Goal: Transaction & Acquisition: Purchase product/service

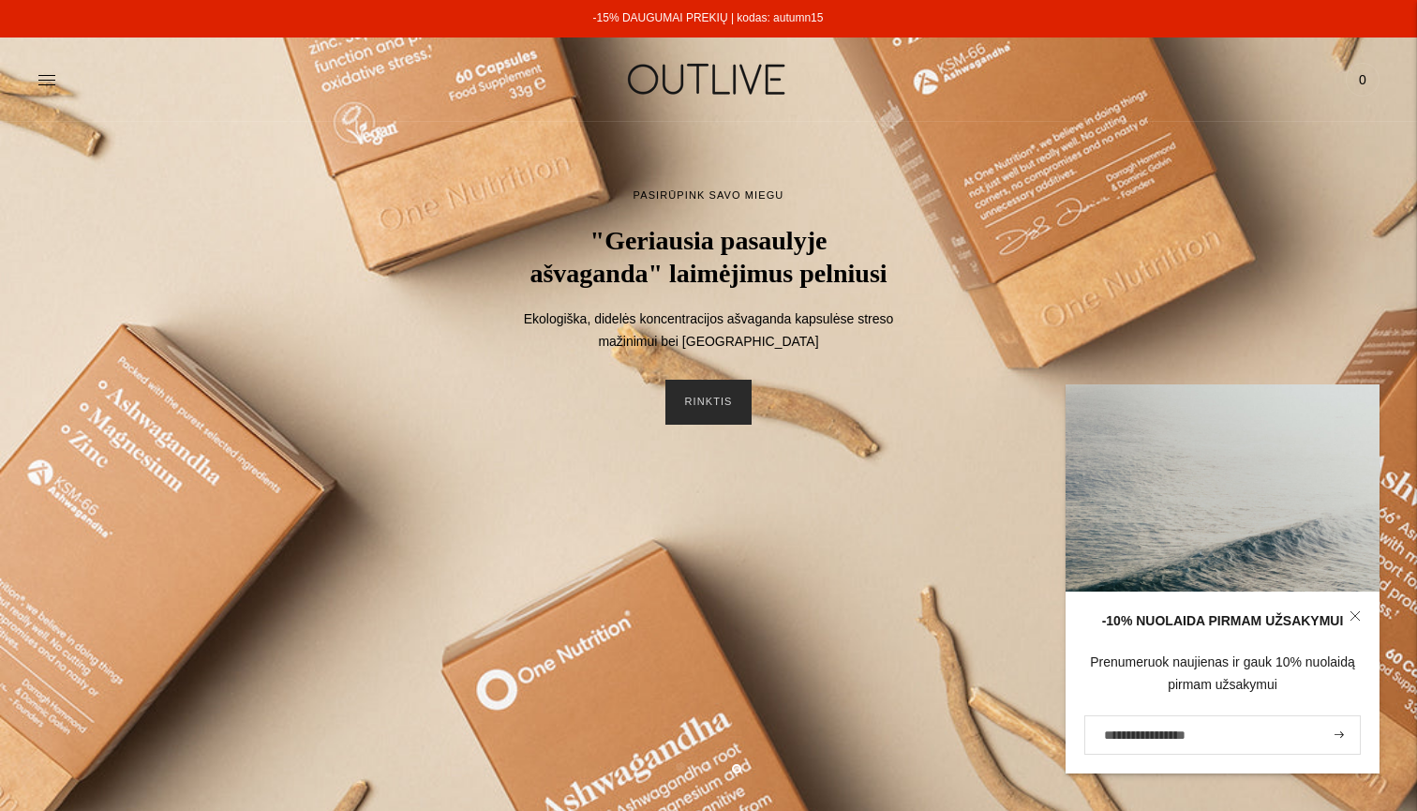
click at [704, 424] on link "RINKTIS" at bounding box center [707, 401] width 85 height 45
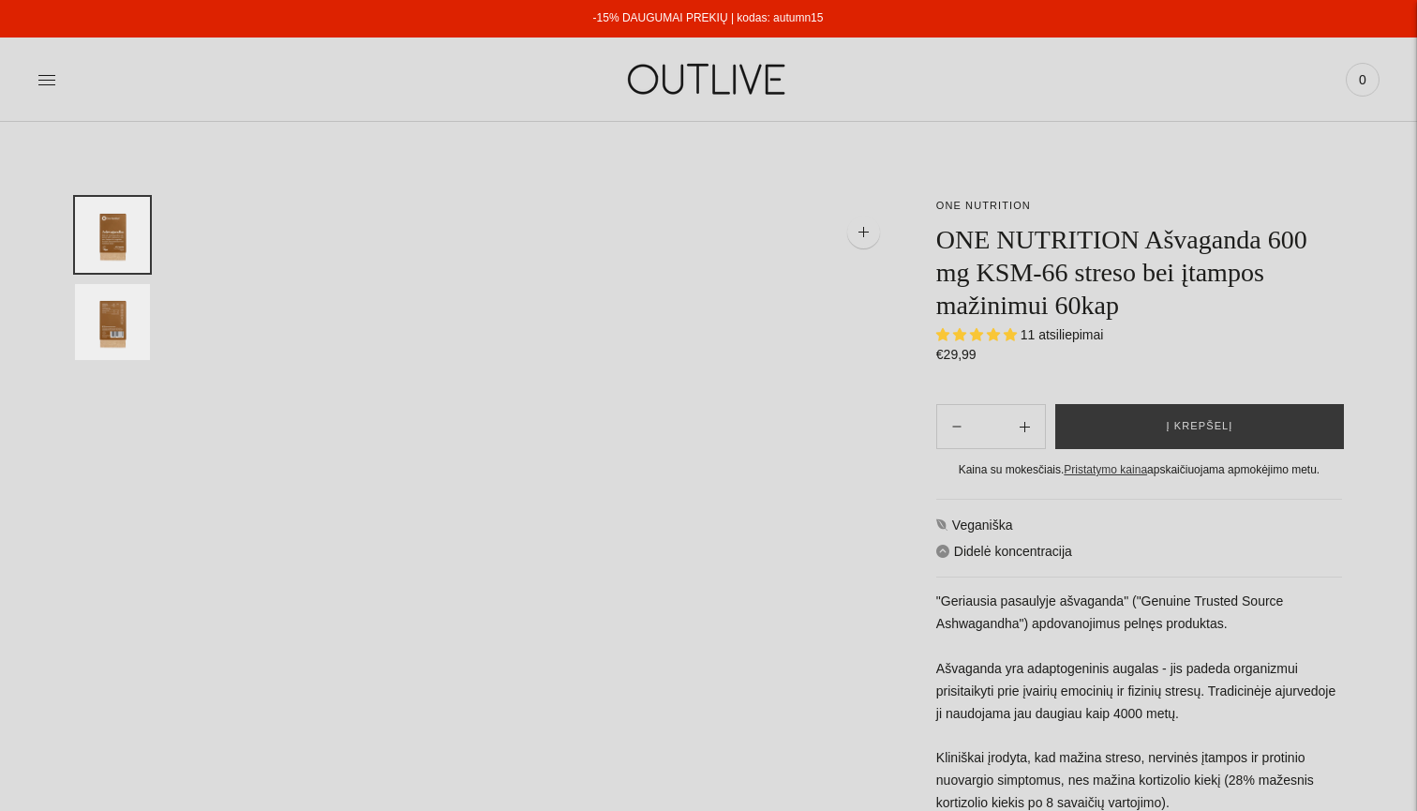
select select "**********"
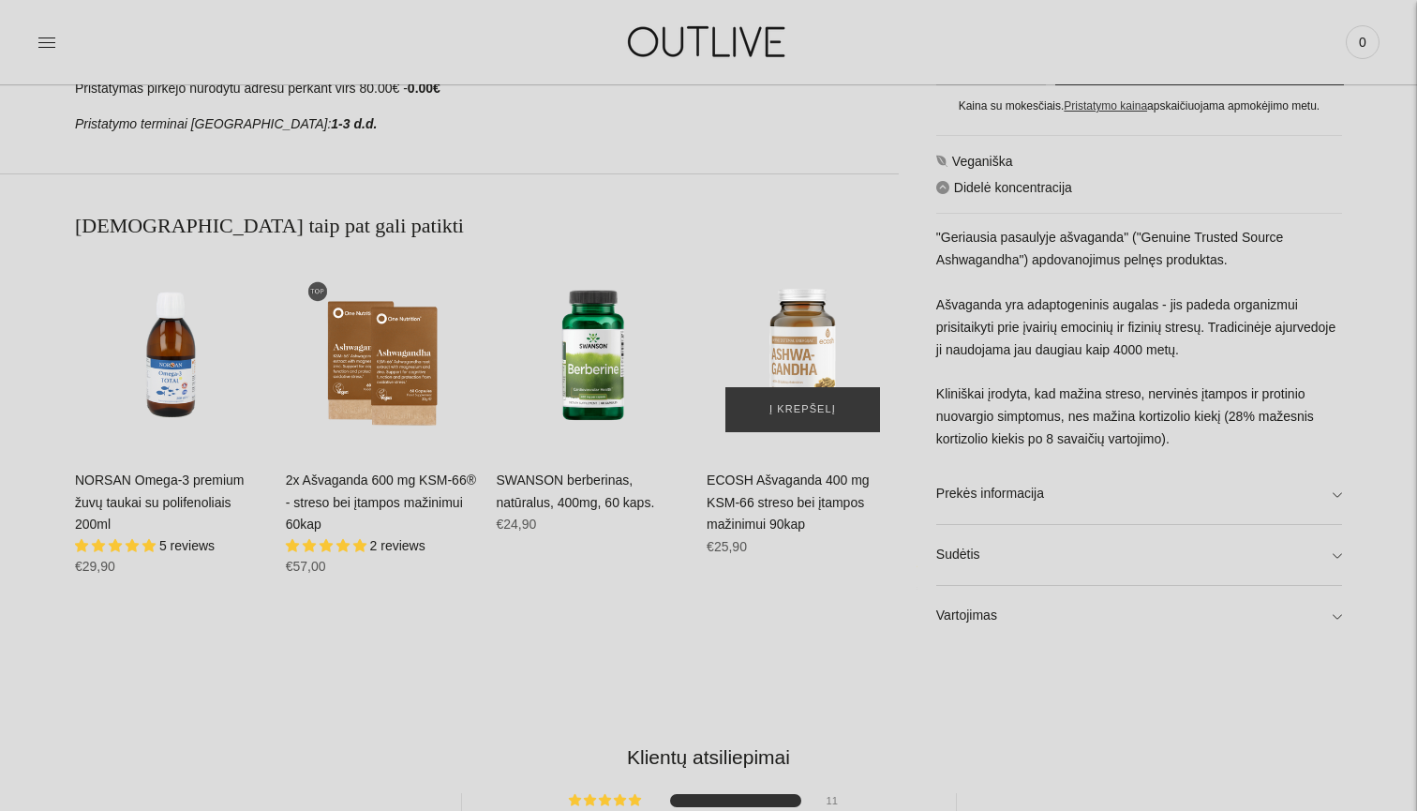
scroll to position [1063, 0]
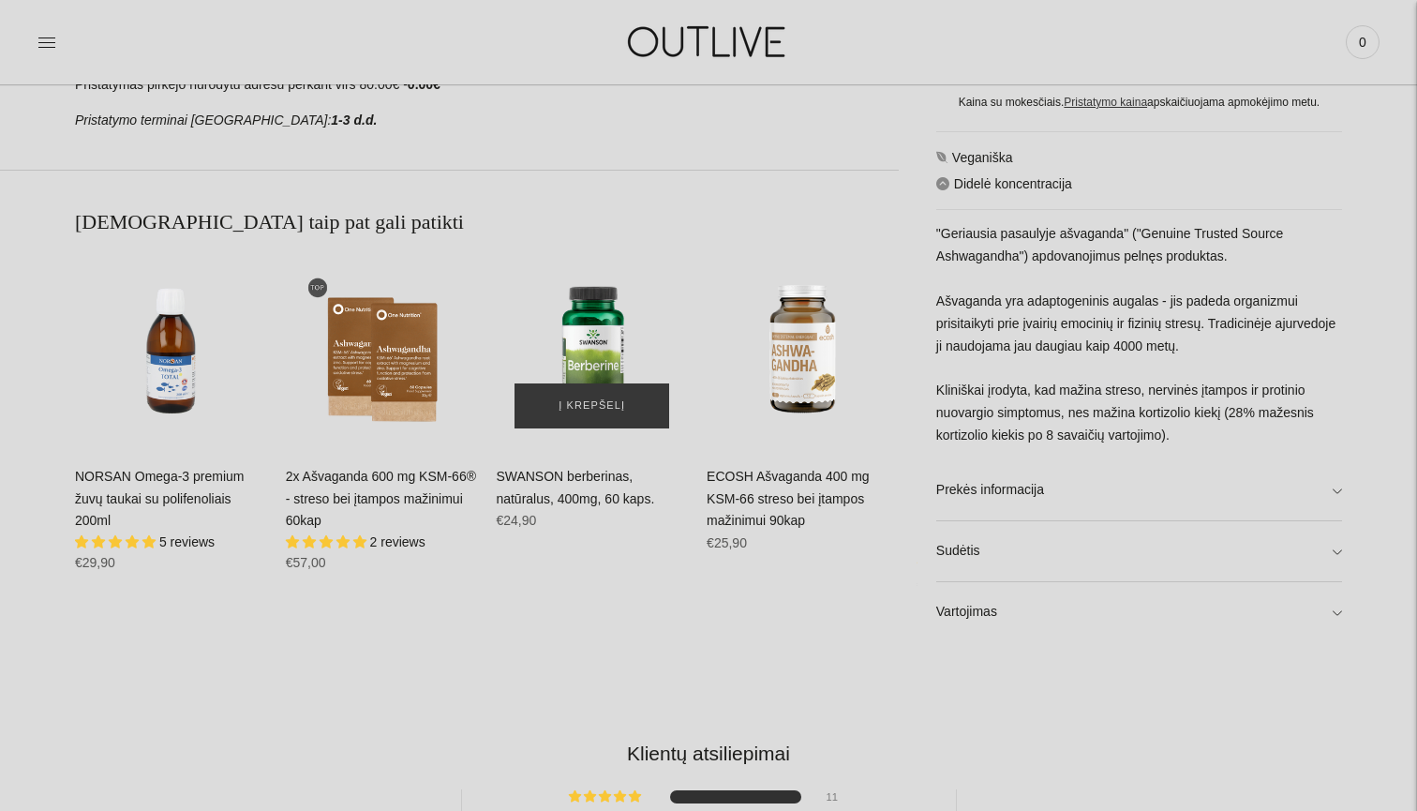
click at [593, 334] on img "SWANSON berberinas, natūralus, 400mg, 60 kaps.\a" at bounding box center [592, 351] width 192 height 192
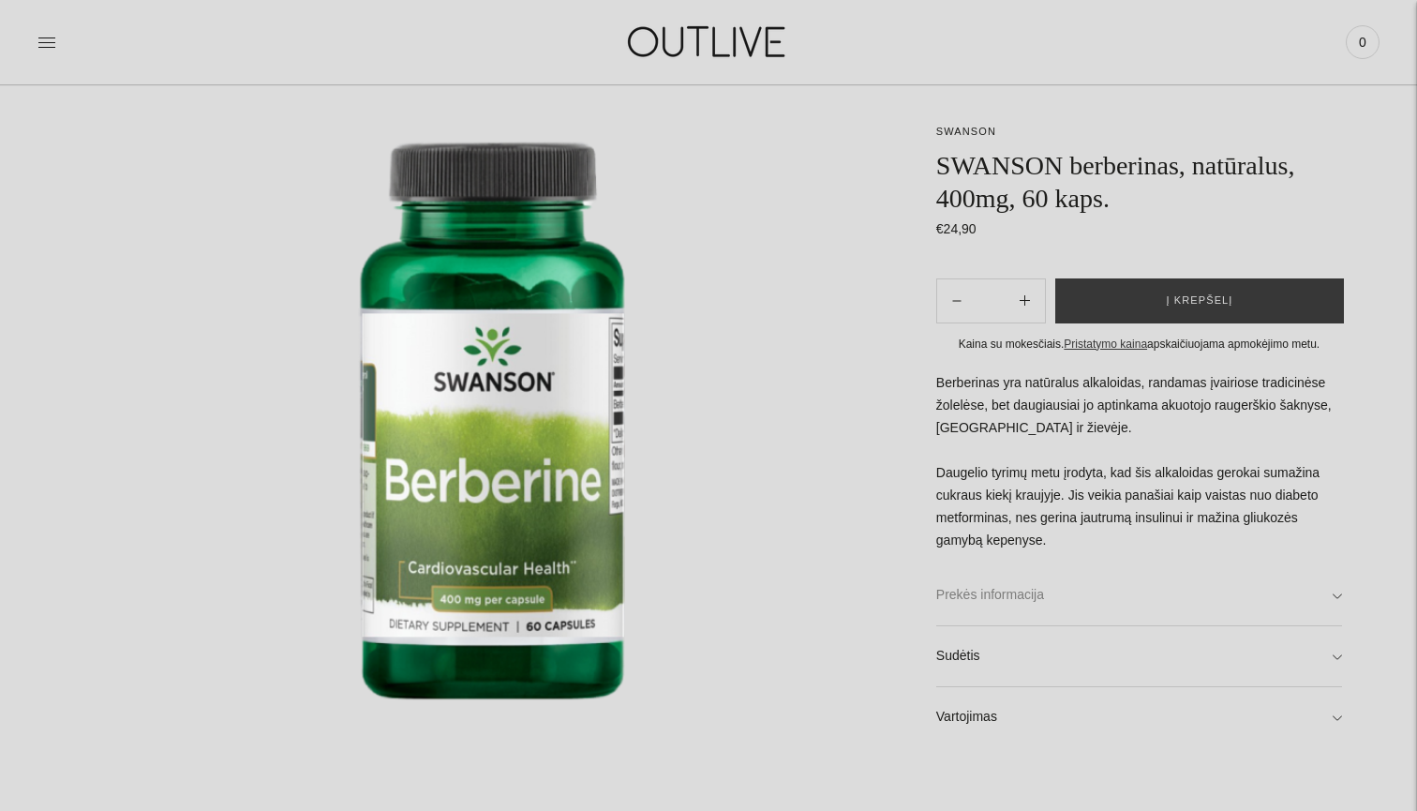
scroll to position [193, 0]
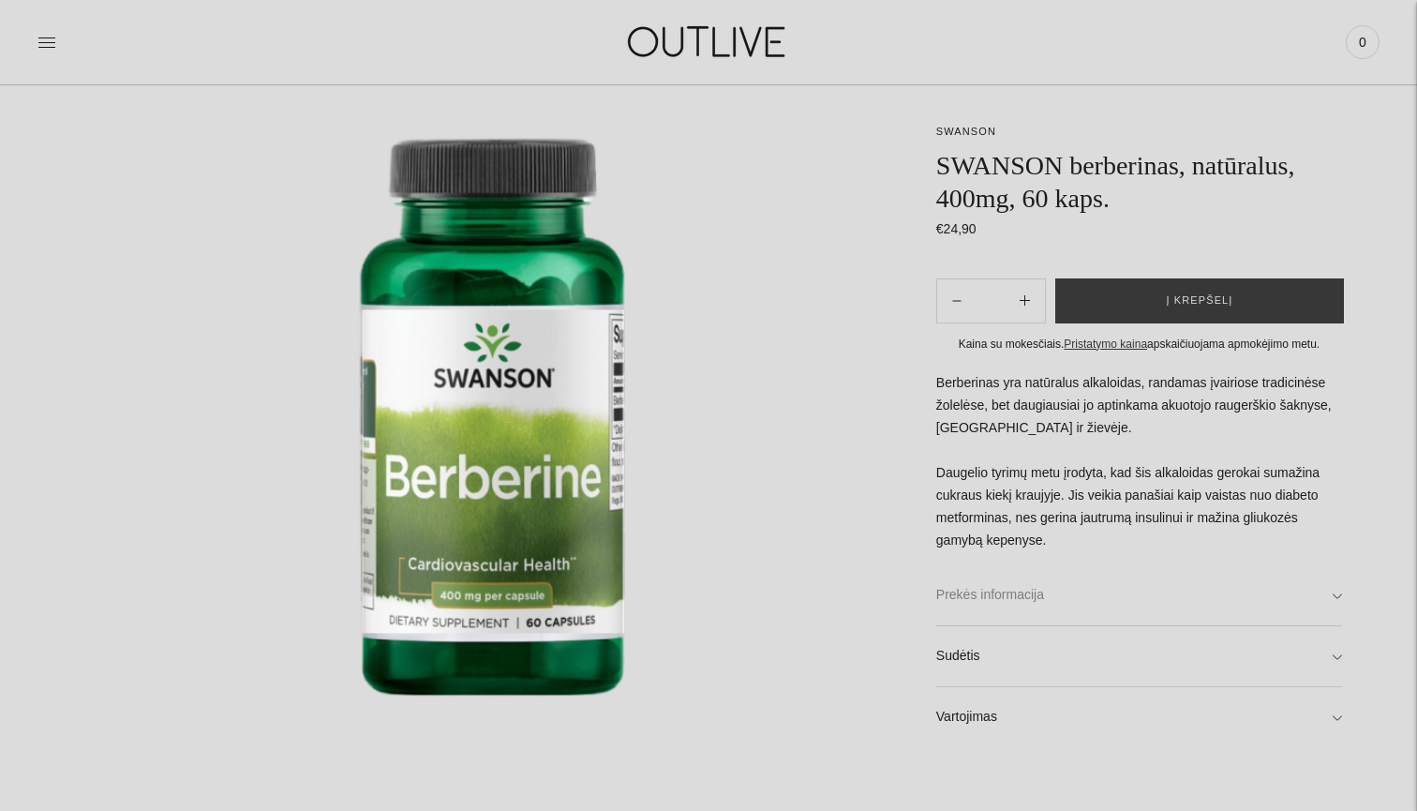
click at [1332, 587] on link "Prekės informacija" at bounding box center [1139, 595] width 406 height 60
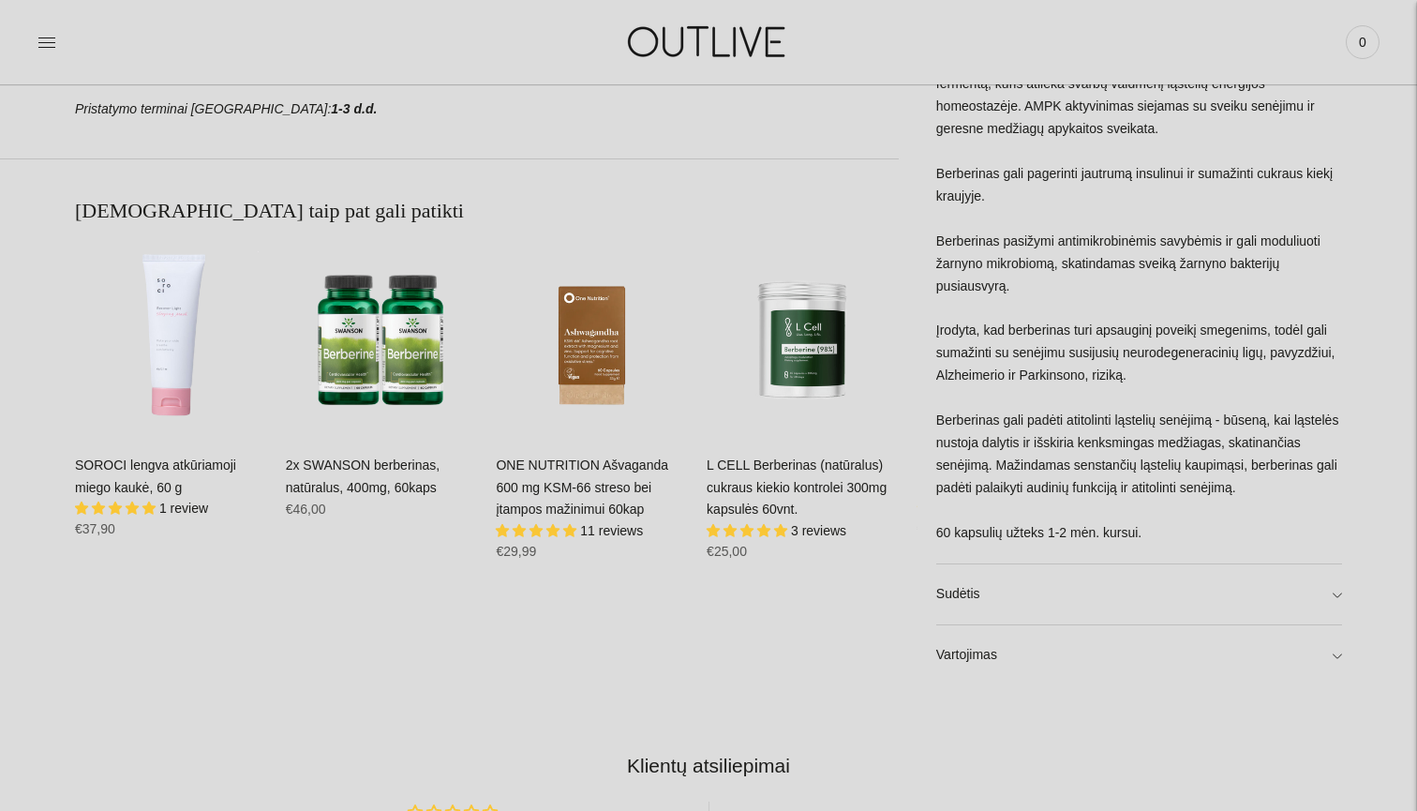
scroll to position [1185, 0]
click at [1331, 628] on link "Vartojimas" at bounding box center [1139, 656] width 406 height 60
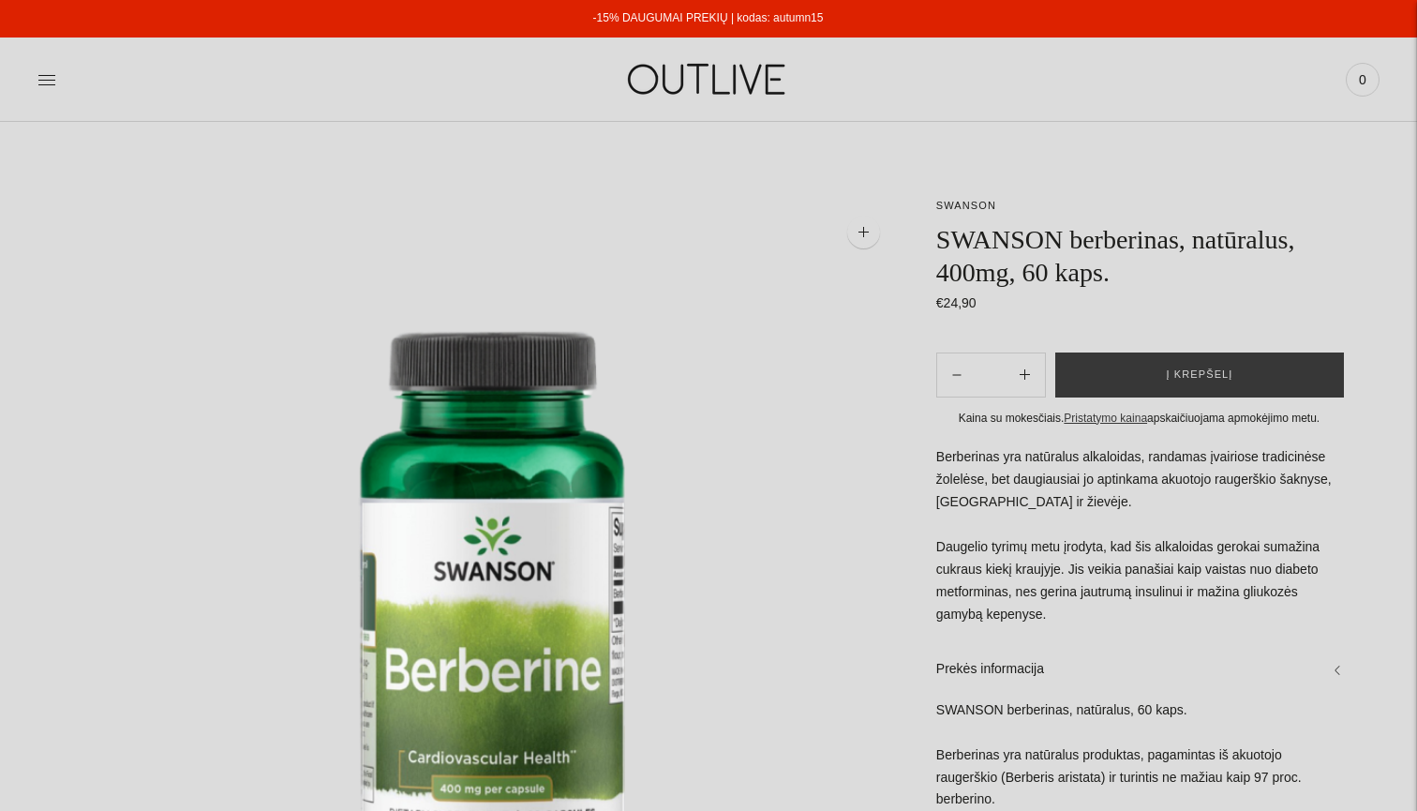
scroll to position [0, 0]
click at [51, 76] on icon at bounding box center [46, 79] width 19 height 19
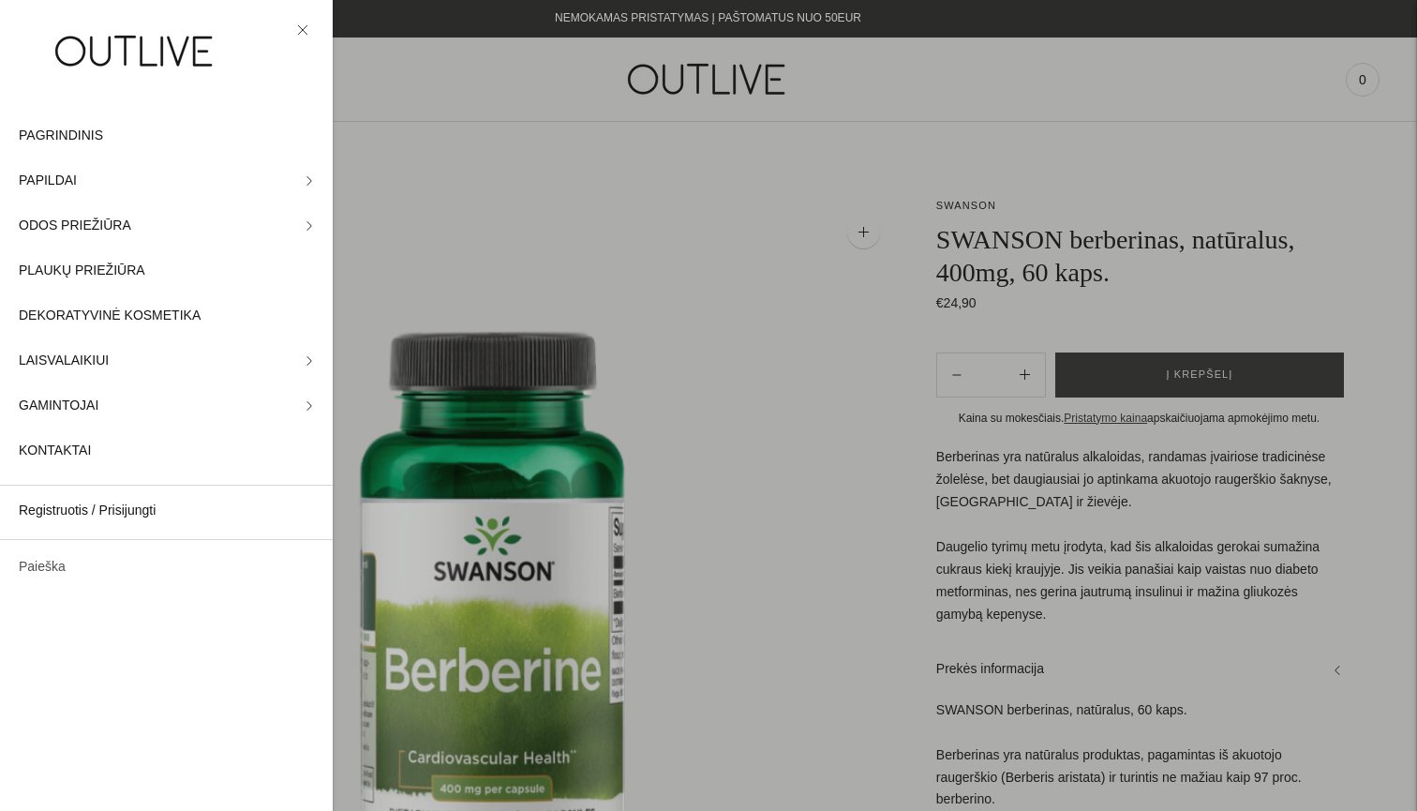
click at [39, 552] on link "Paieška" at bounding box center [166, 566] width 333 height 45
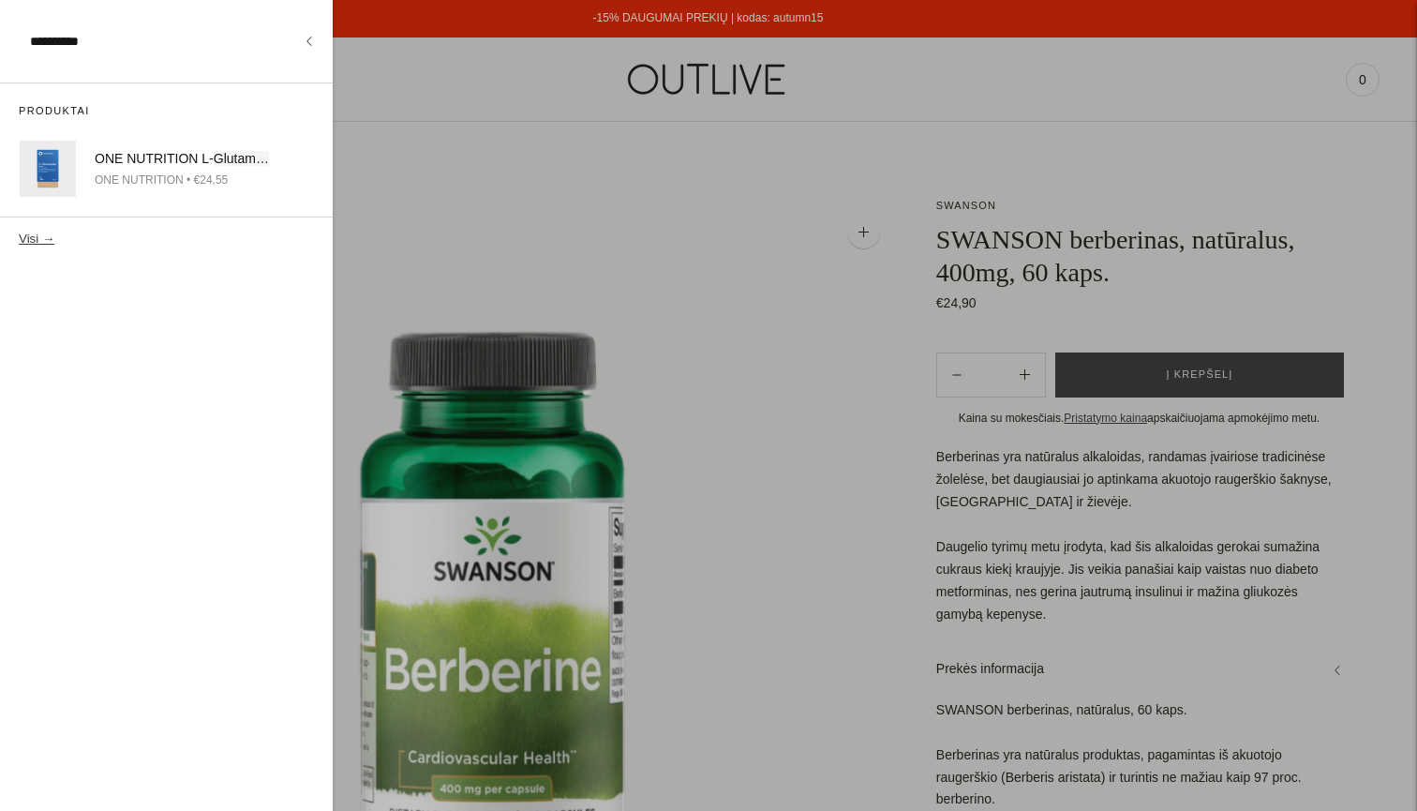
type input "**********"
click at [34, 236] on button "Visi →" at bounding box center [37, 238] width 36 height 14
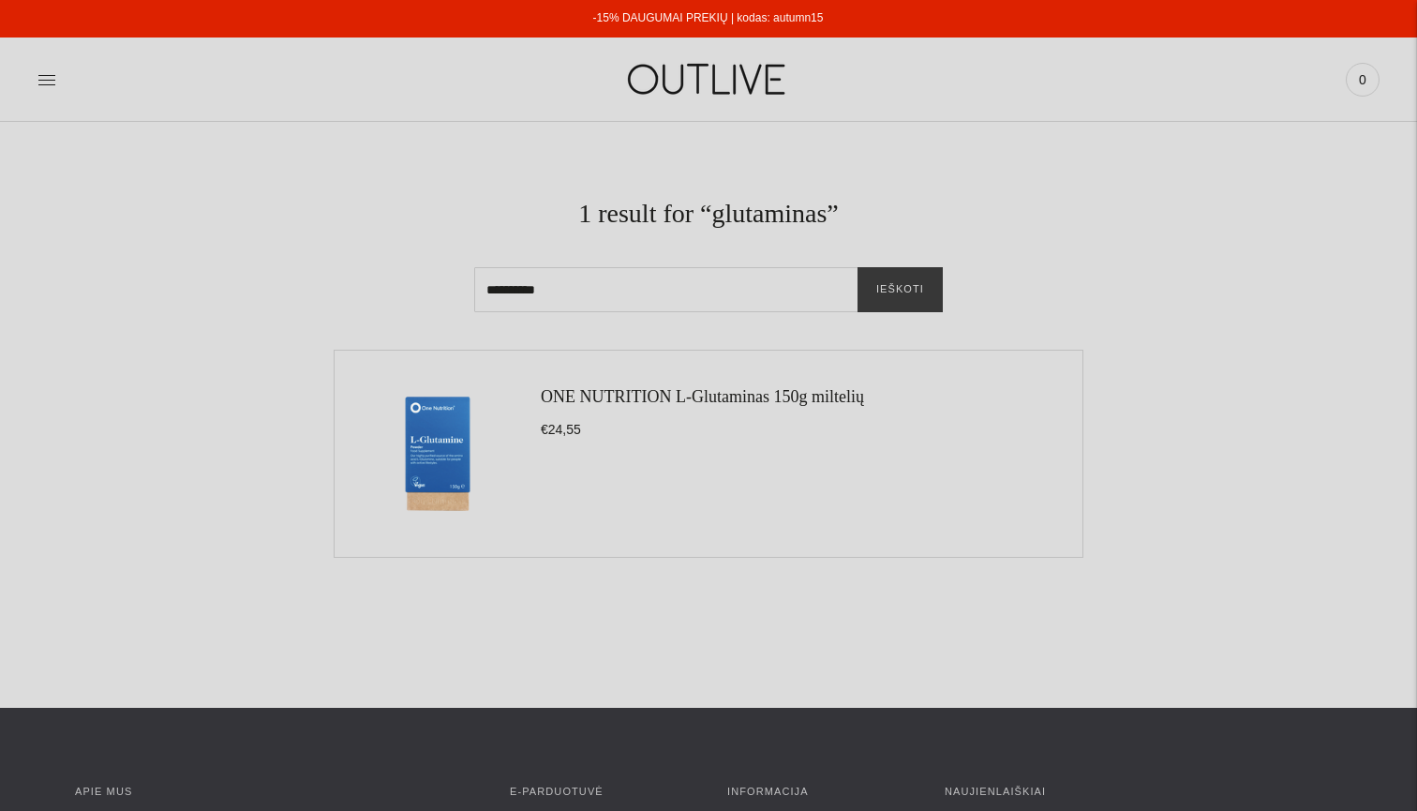
click at [595, 395] on link "ONE NUTRITION L-Glutaminas 150g miltelių" at bounding box center [702, 396] width 323 height 19
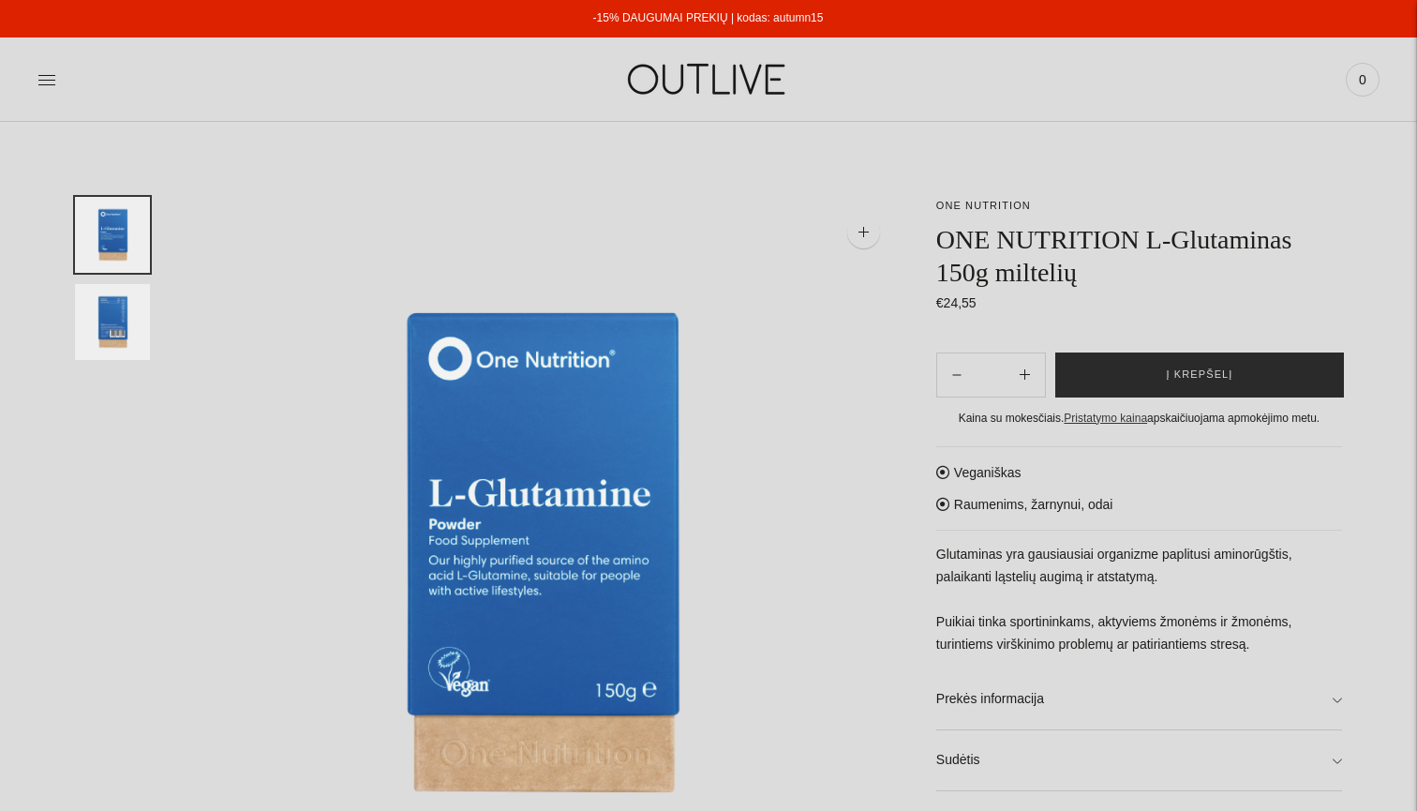
click at [1196, 371] on span "Į krepšelį" at bounding box center [1200, 374] width 67 height 19
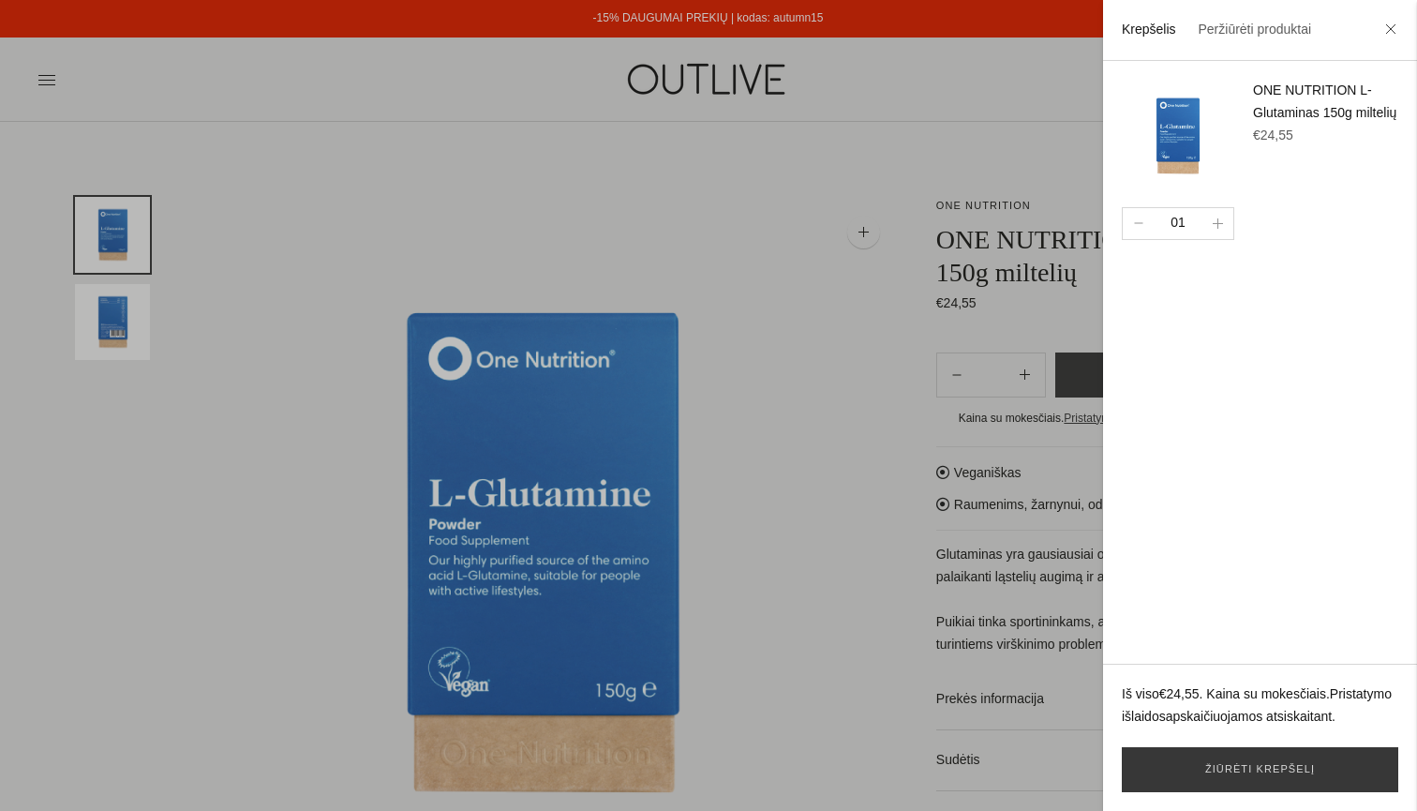
click at [749, 239] on div at bounding box center [708, 405] width 1417 height 811
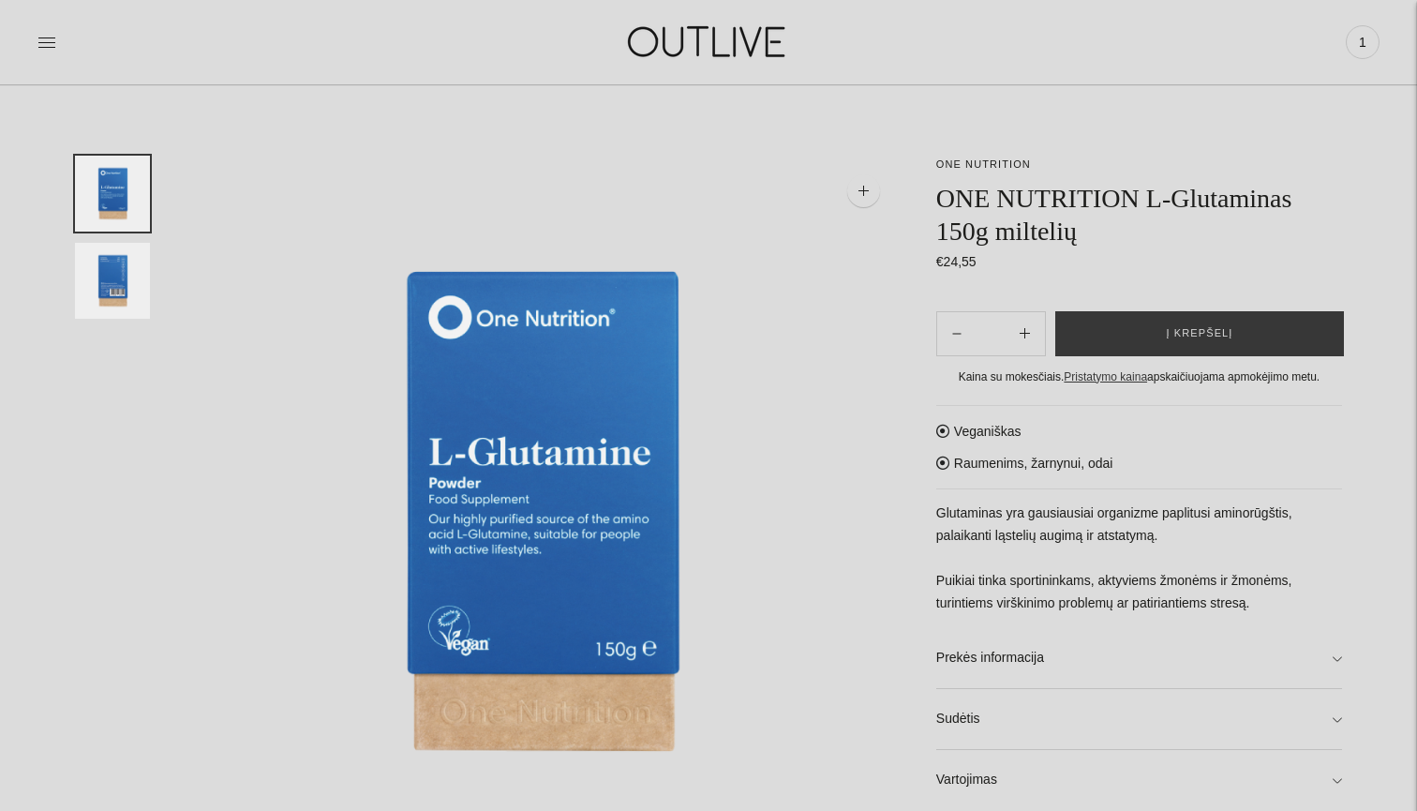
scroll to position [55, 0]
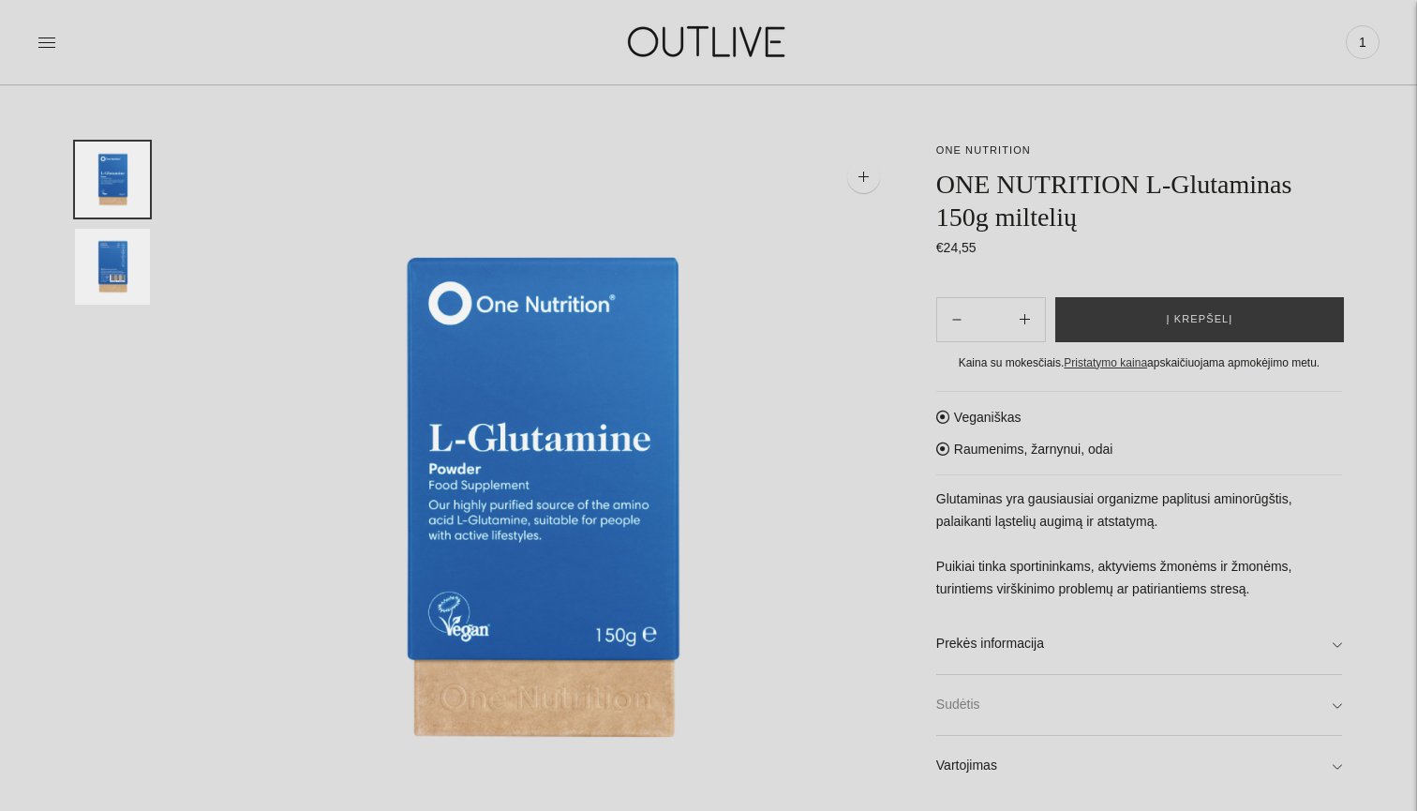
click at [1340, 698] on link "Sudėtis" at bounding box center [1139, 705] width 406 height 60
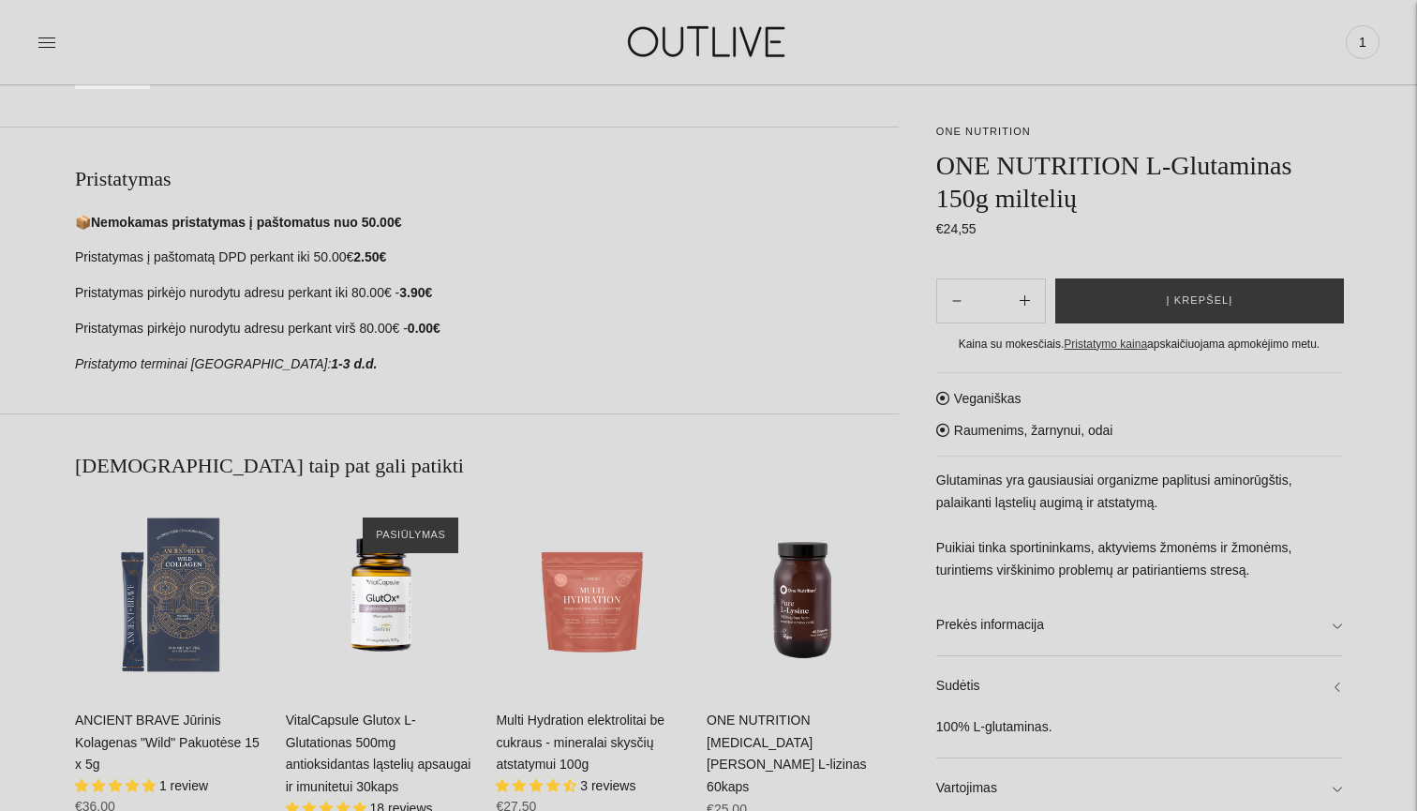
scroll to position [837, 0]
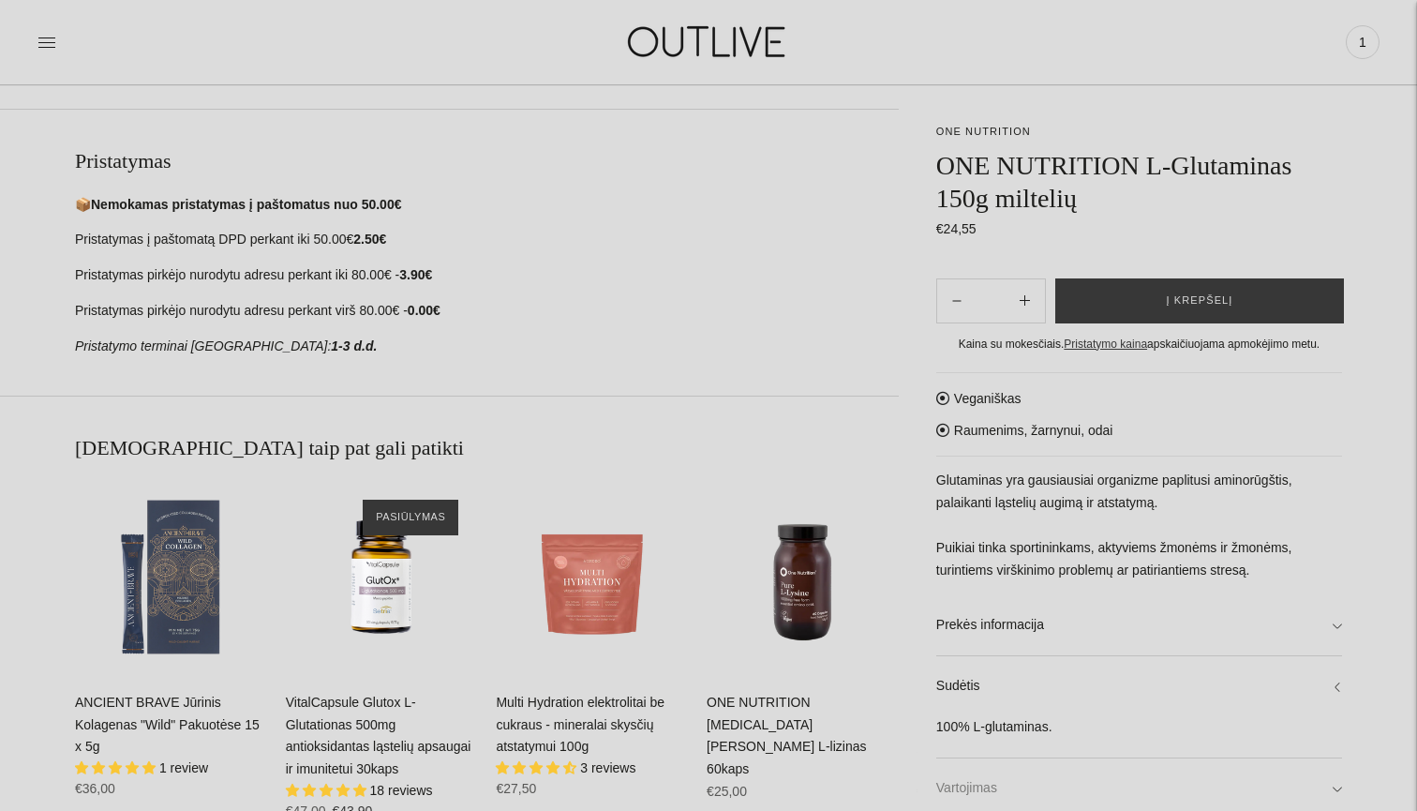
click at [1332, 774] on link "Vartojimas" at bounding box center [1139, 788] width 406 height 60
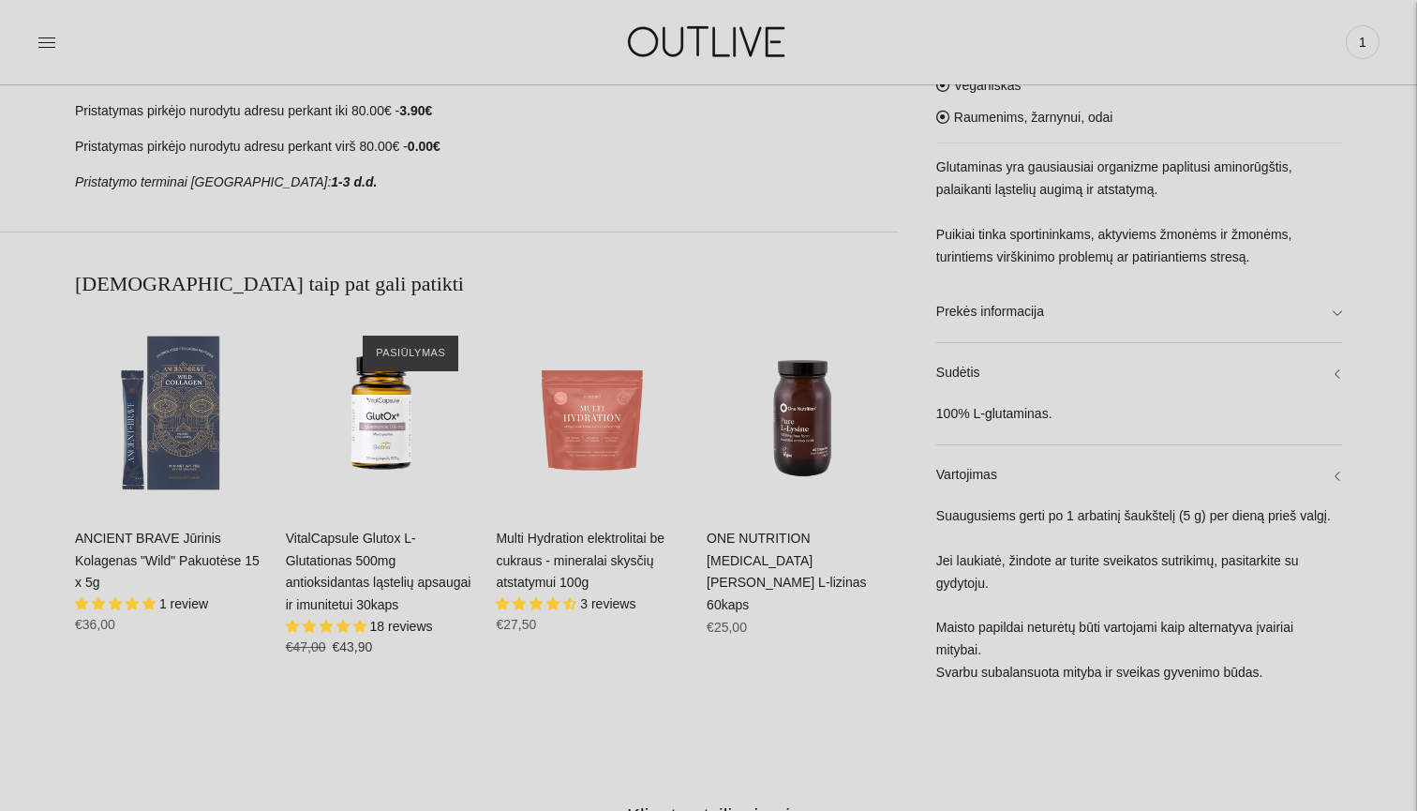
scroll to position [999, 0]
click at [1332, 298] on link "Prekės informacija" at bounding box center [1139, 314] width 406 height 60
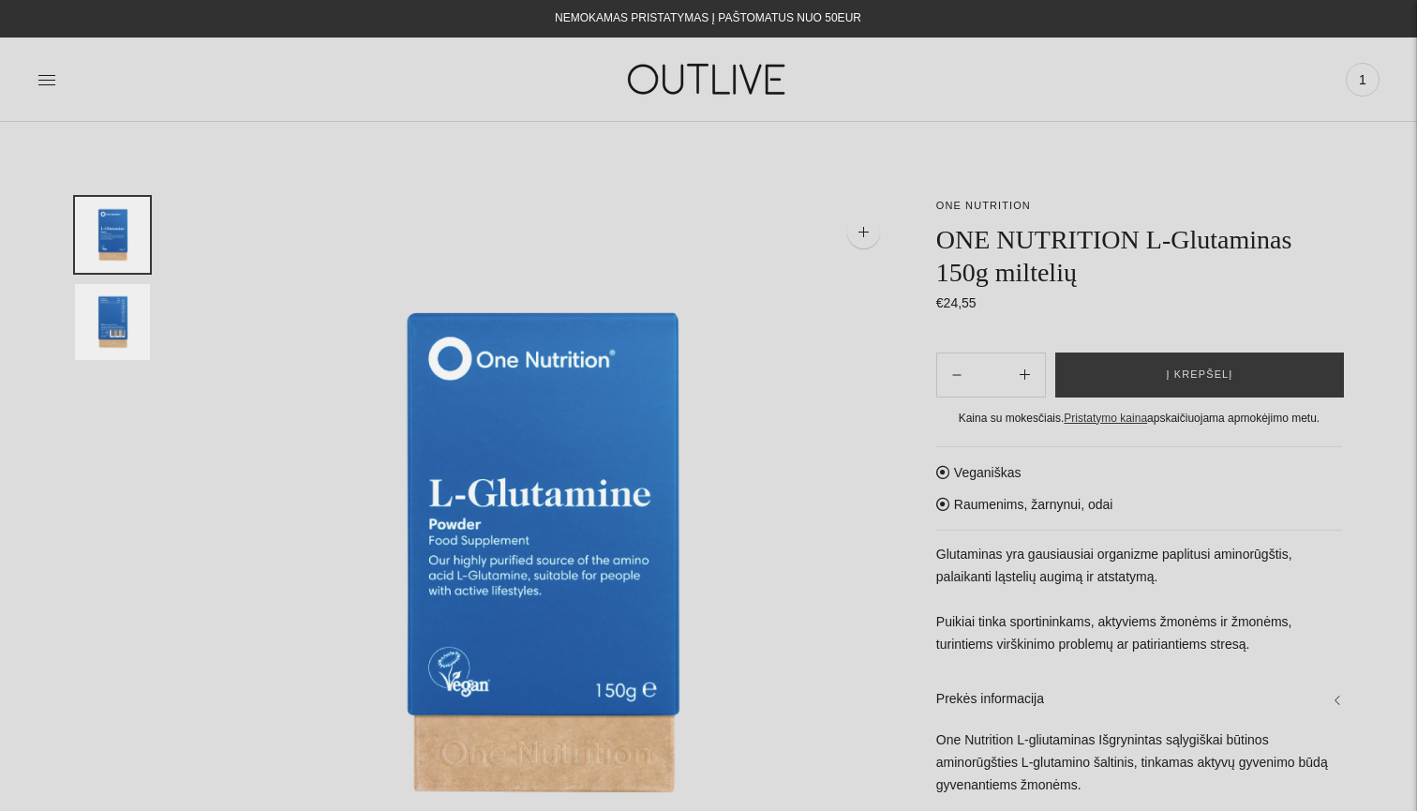
scroll to position [0, 0]
click at [39, 78] on icon at bounding box center [46, 79] width 19 height 19
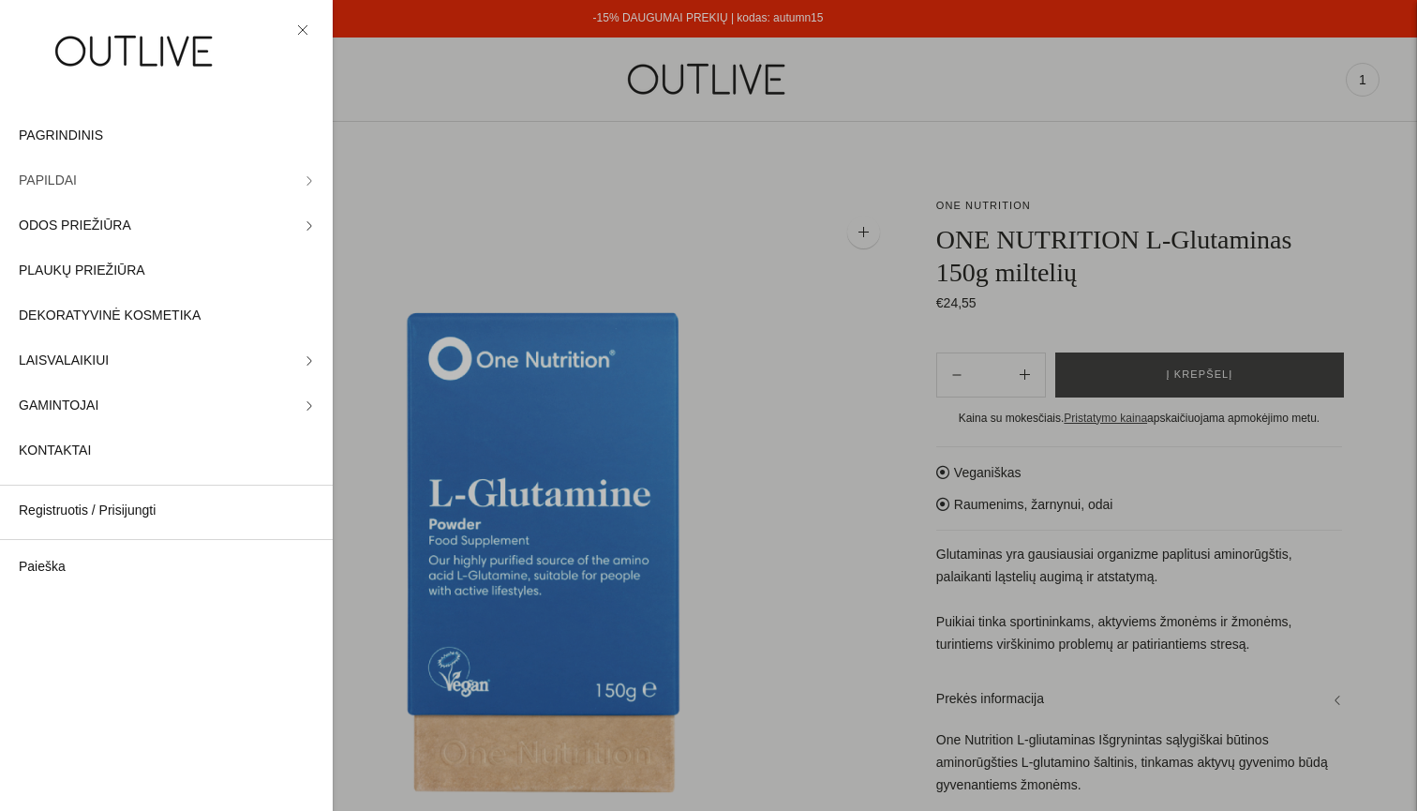
click at [305, 180] on icon at bounding box center [309, 180] width 9 height 9
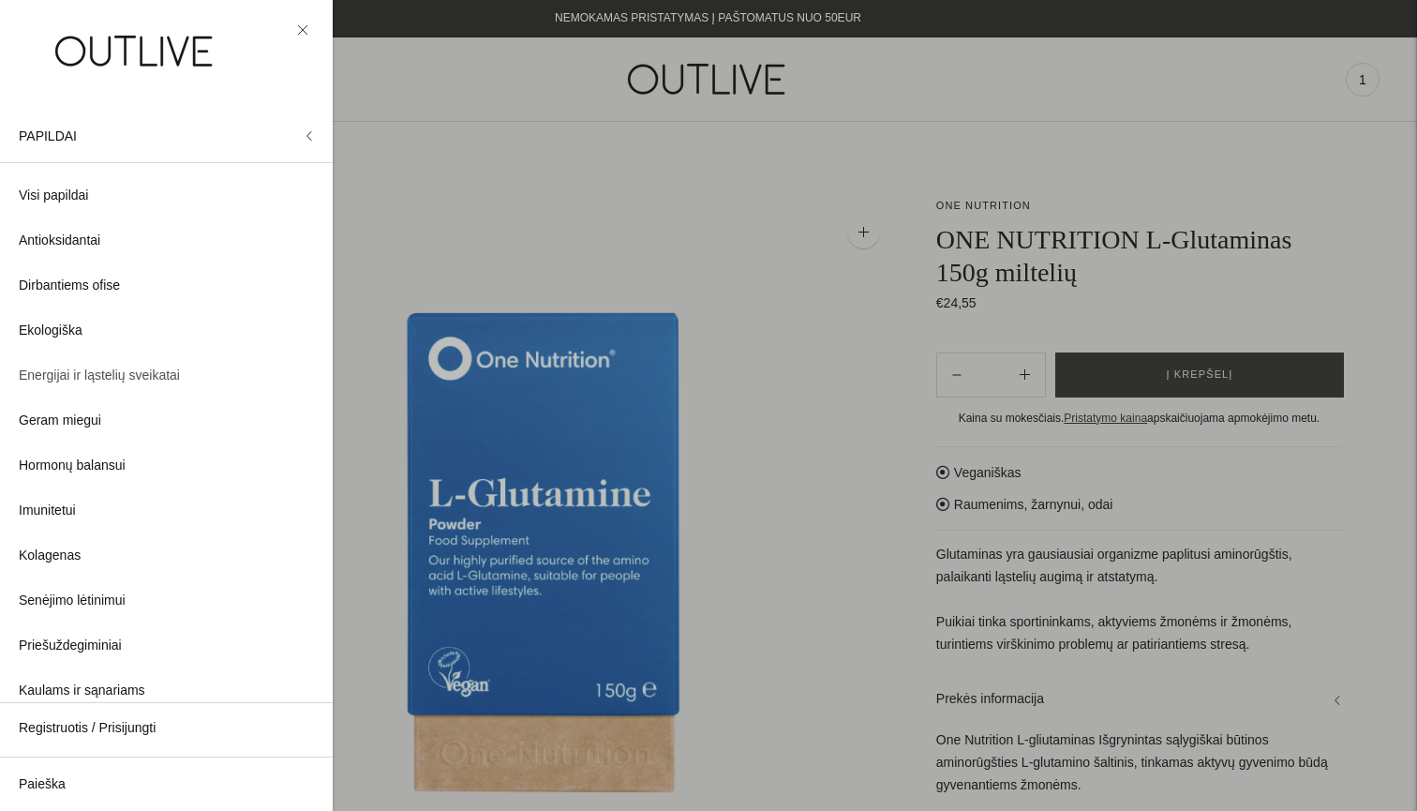
click at [103, 376] on span "Energijai ir ląstelių sveikatai" at bounding box center [99, 375] width 161 height 22
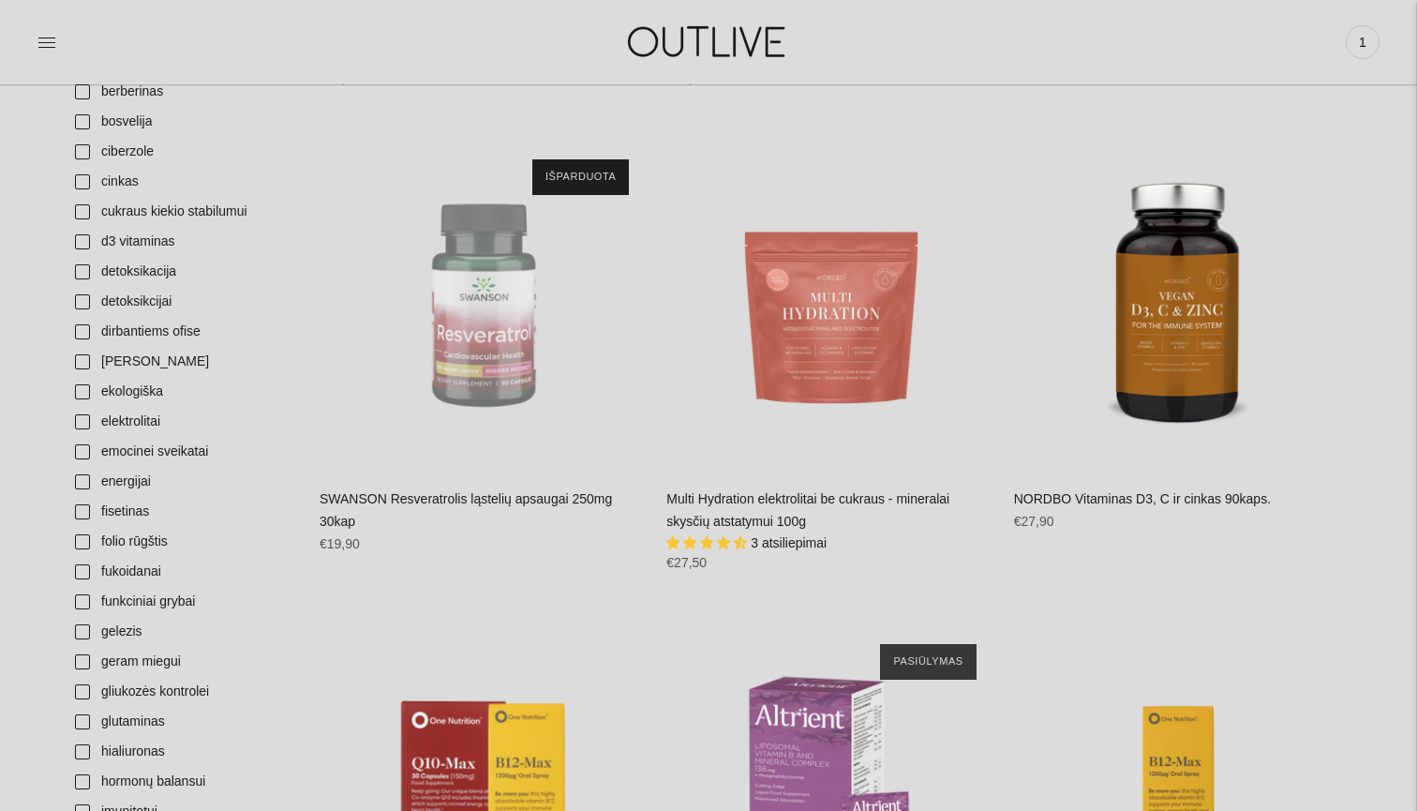
scroll to position [916, 0]
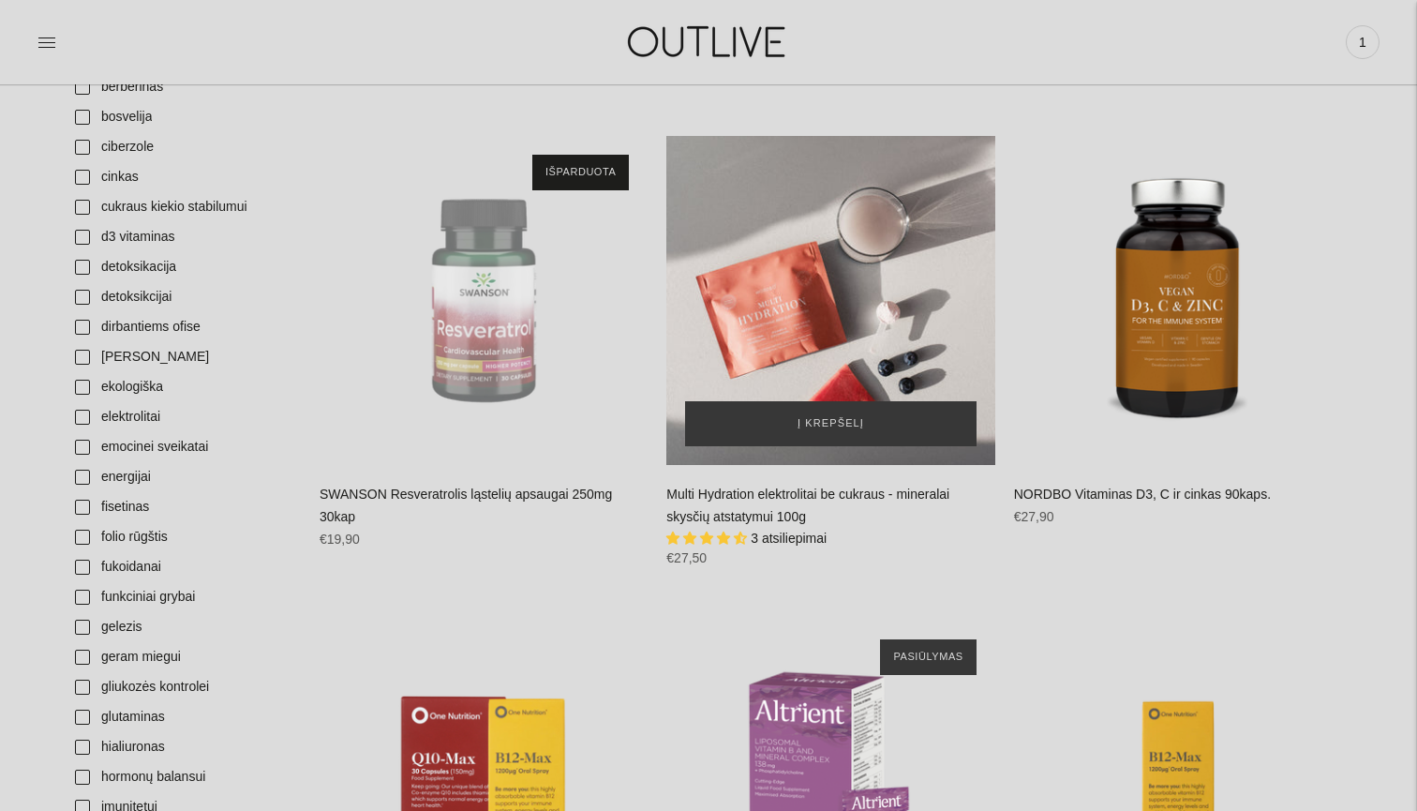
click at [815, 314] on div "Multi Hydration elektrolitai be cukraus - mineralai skysčių atstatymui 100g\a" at bounding box center [830, 300] width 328 height 328
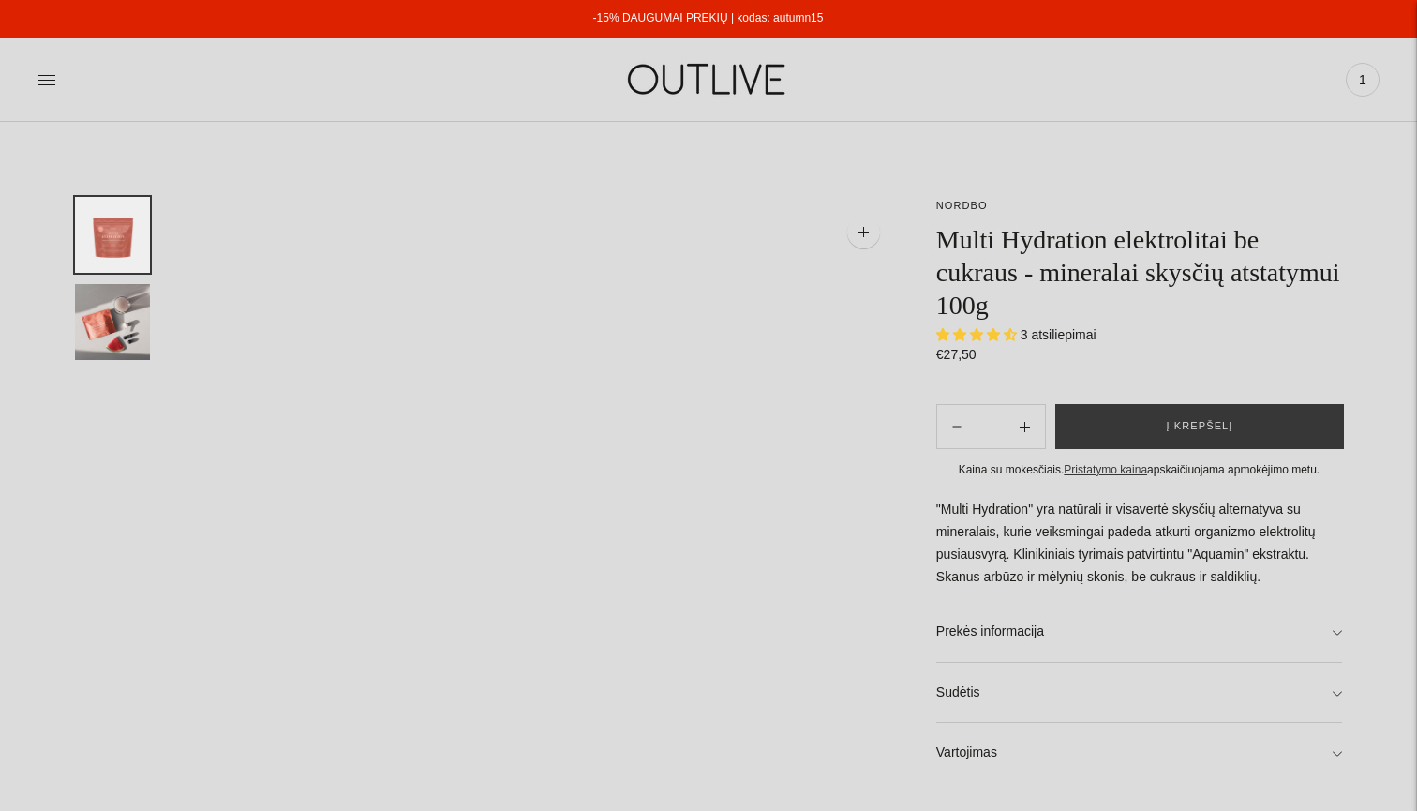
select select "**********"
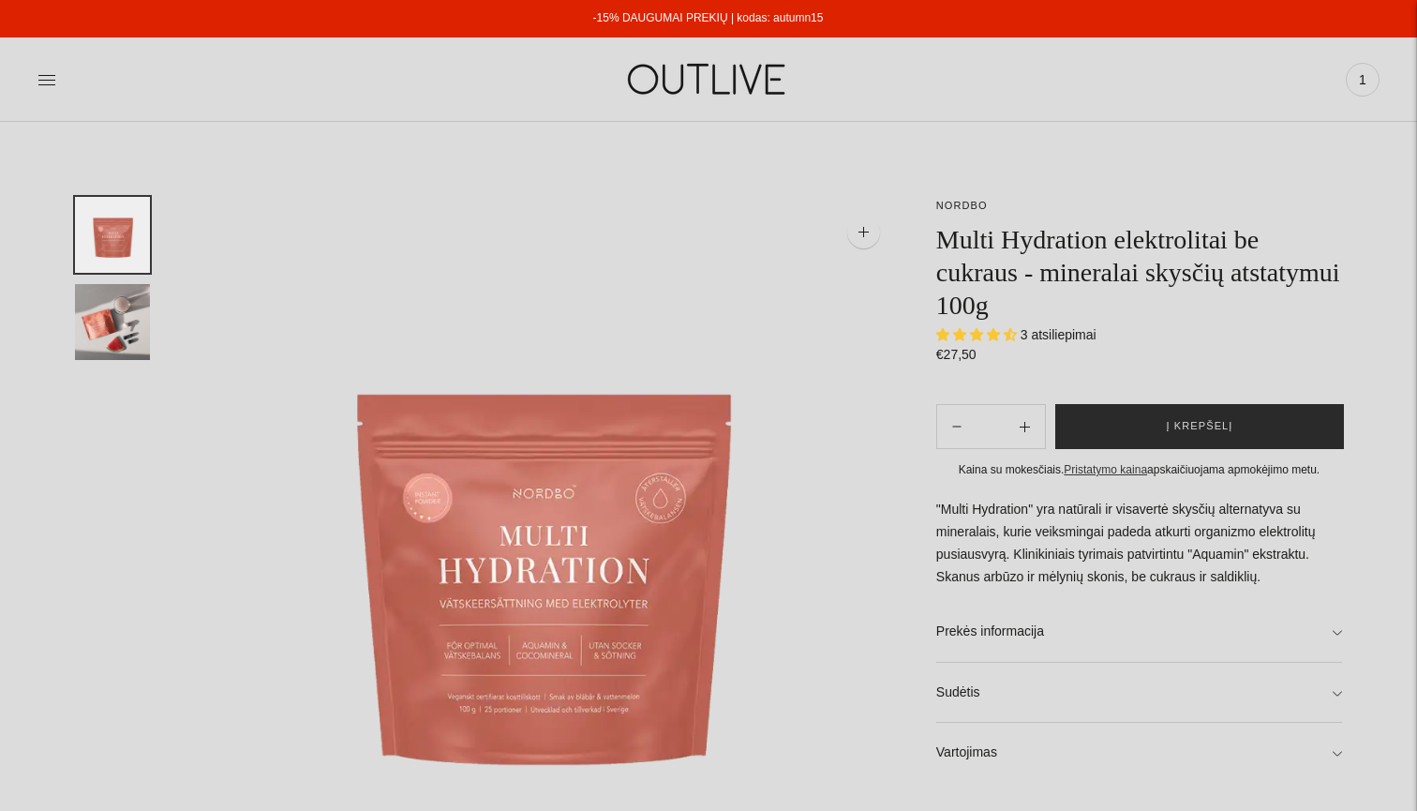
click at [1202, 418] on span "Į krepšelį" at bounding box center [1200, 426] width 67 height 19
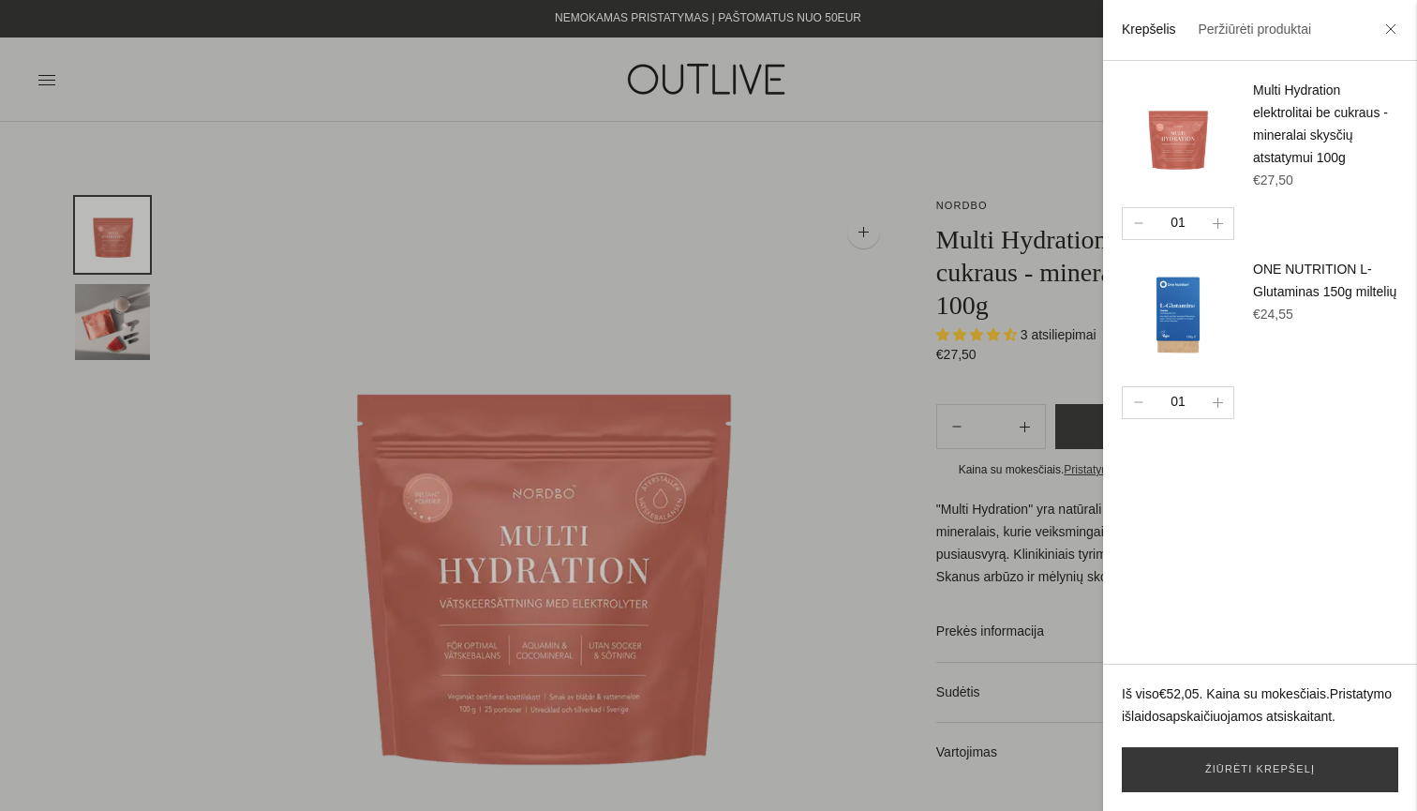
click at [46, 82] on div at bounding box center [708, 405] width 1417 height 811
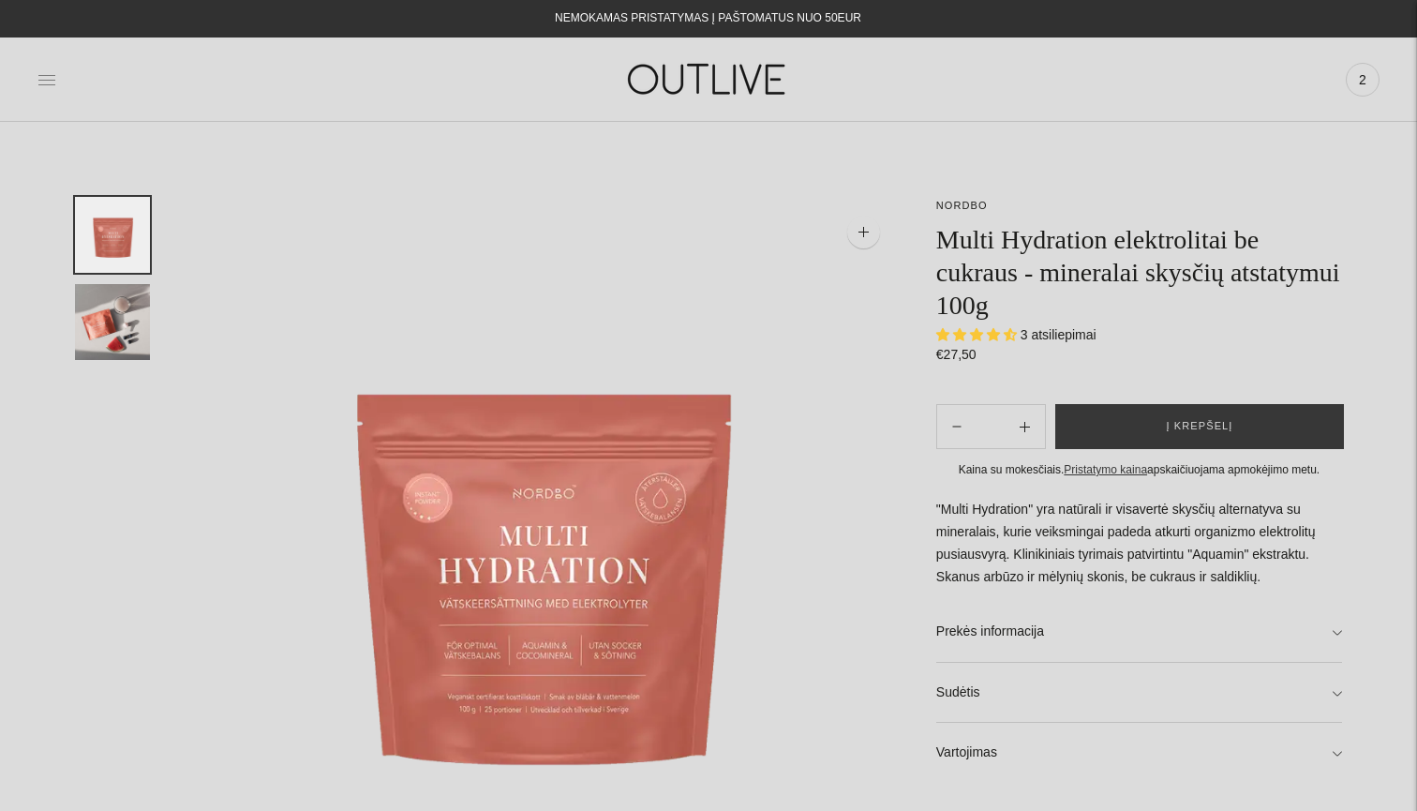
click at [49, 85] on icon at bounding box center [46, 79] width 19 height 19
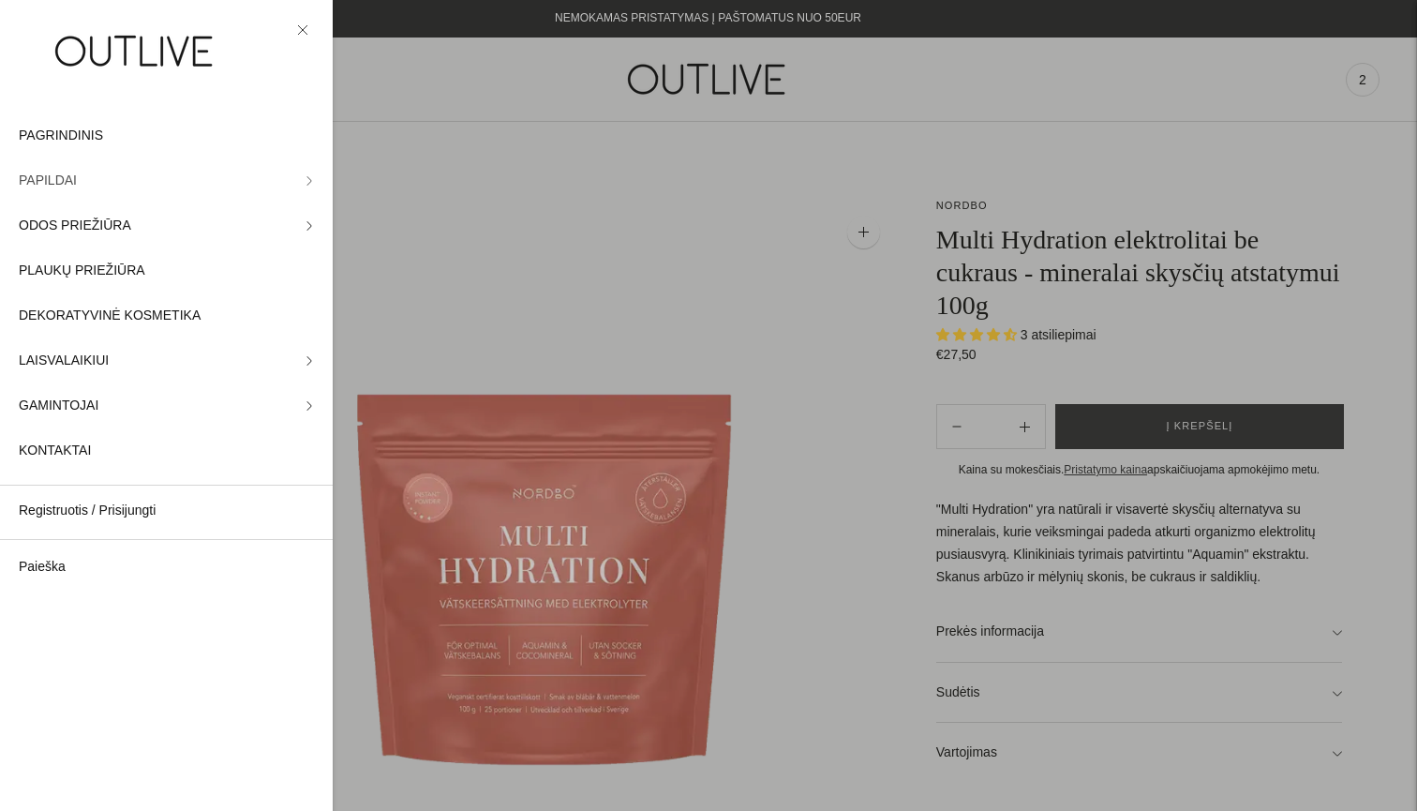
click at [317, 176] on link "PAPILDAI" at bounding box center [166, 180] width 333 height 45
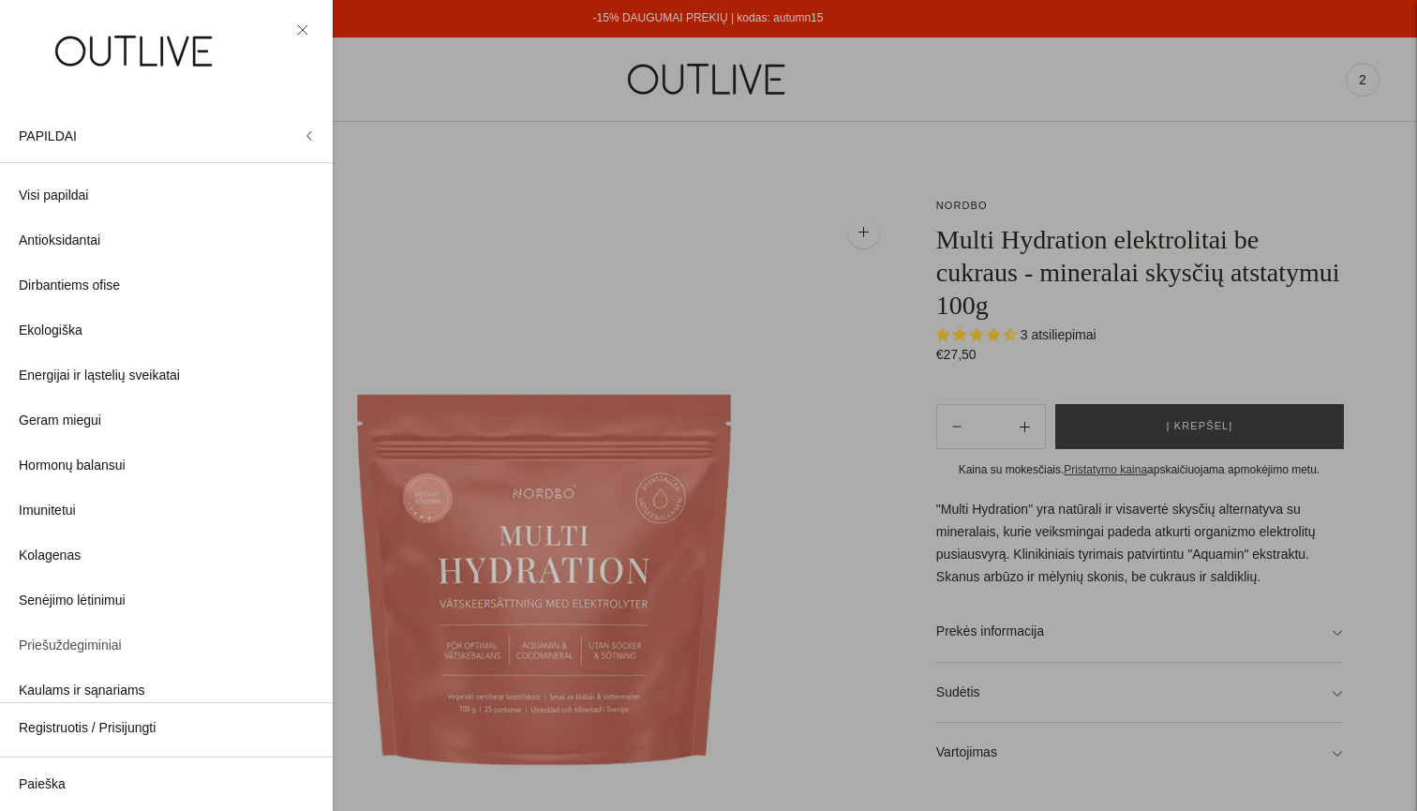
click at [82, 643] on span "Priešuždegiminiai" at bounding box center [70, 645] width 103 height 22
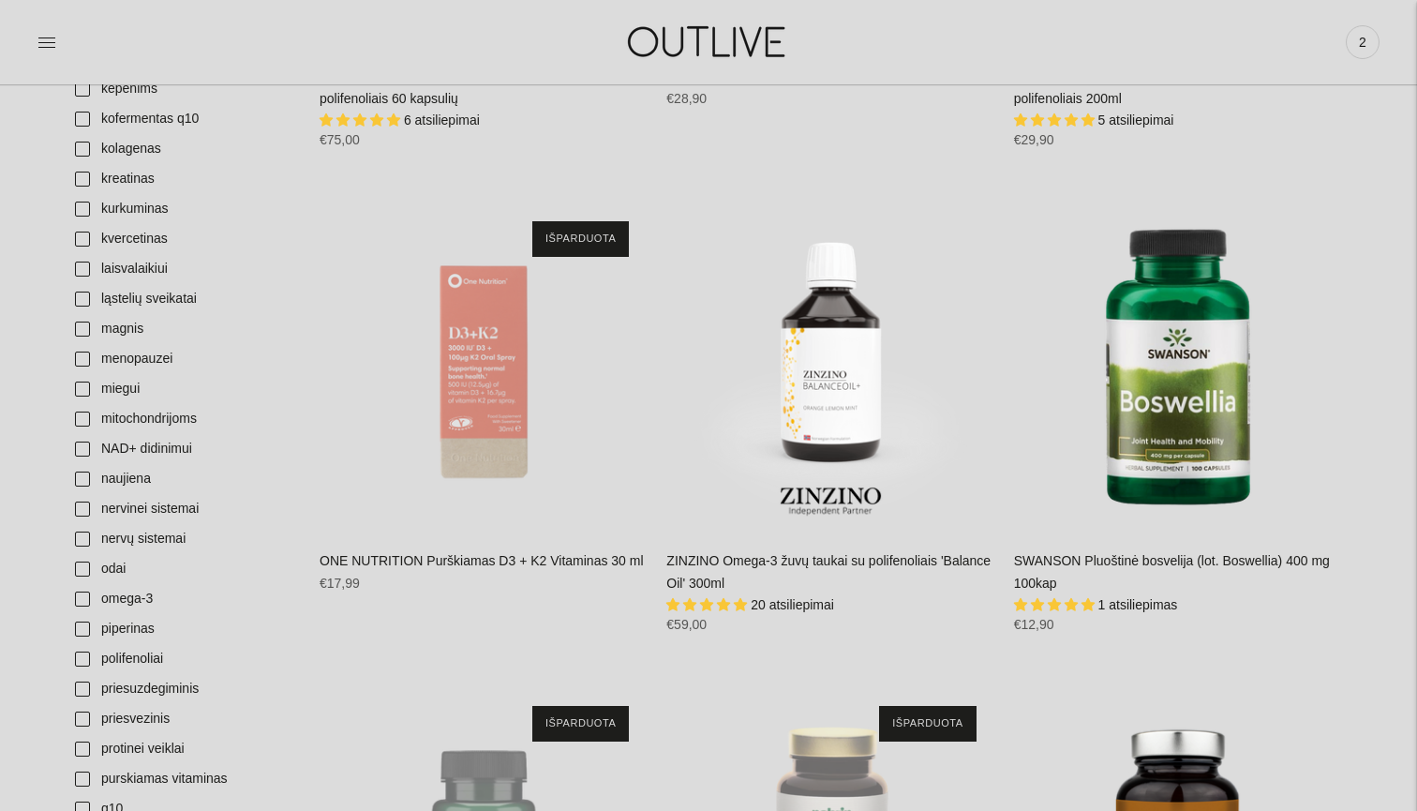
scroll to position [1231, 0]
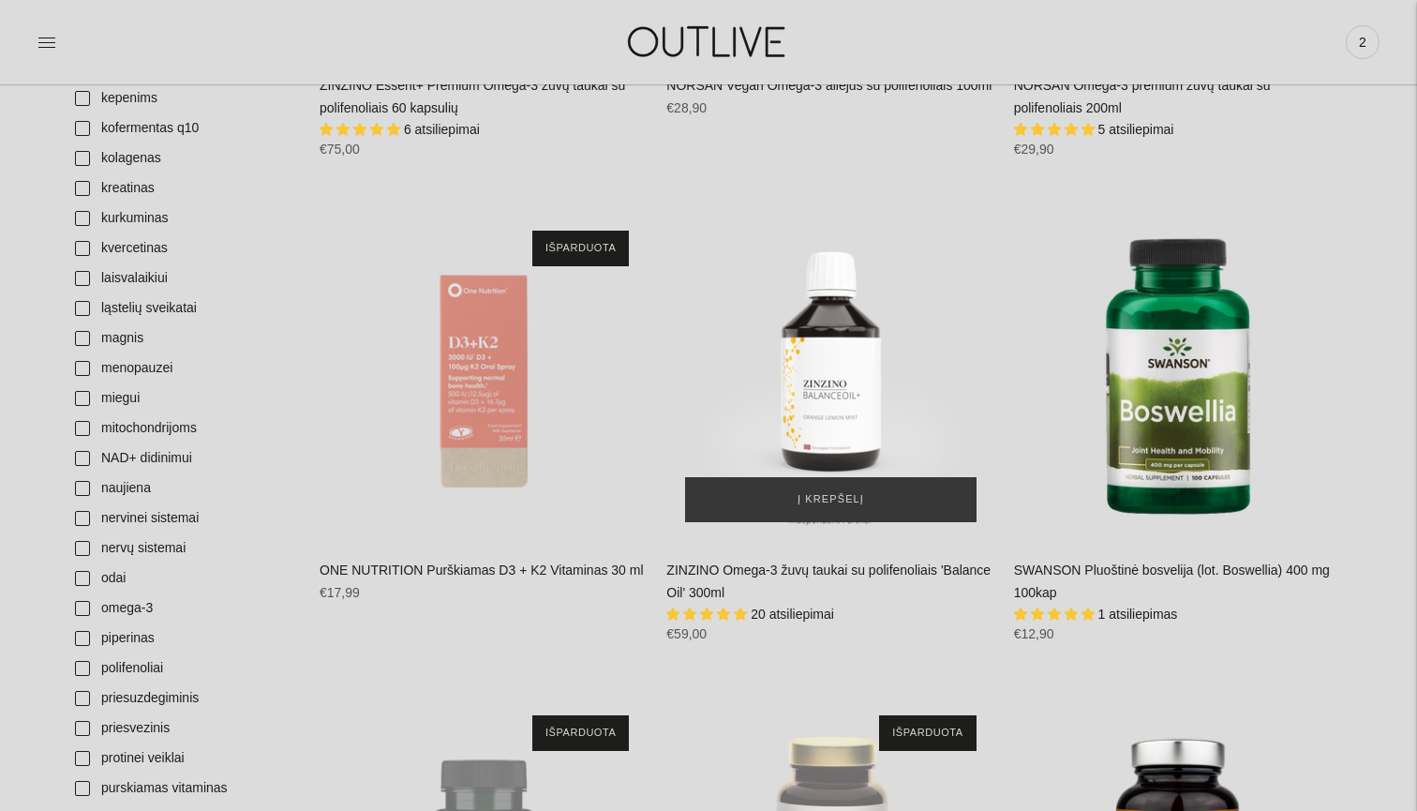
click at [836, 323] on img "ZINZINO Omega-3 žuvų taukai su polifenoliais 'Balance Oil' 300ml\a" at bounding box center [830, 376] width 328 height 328
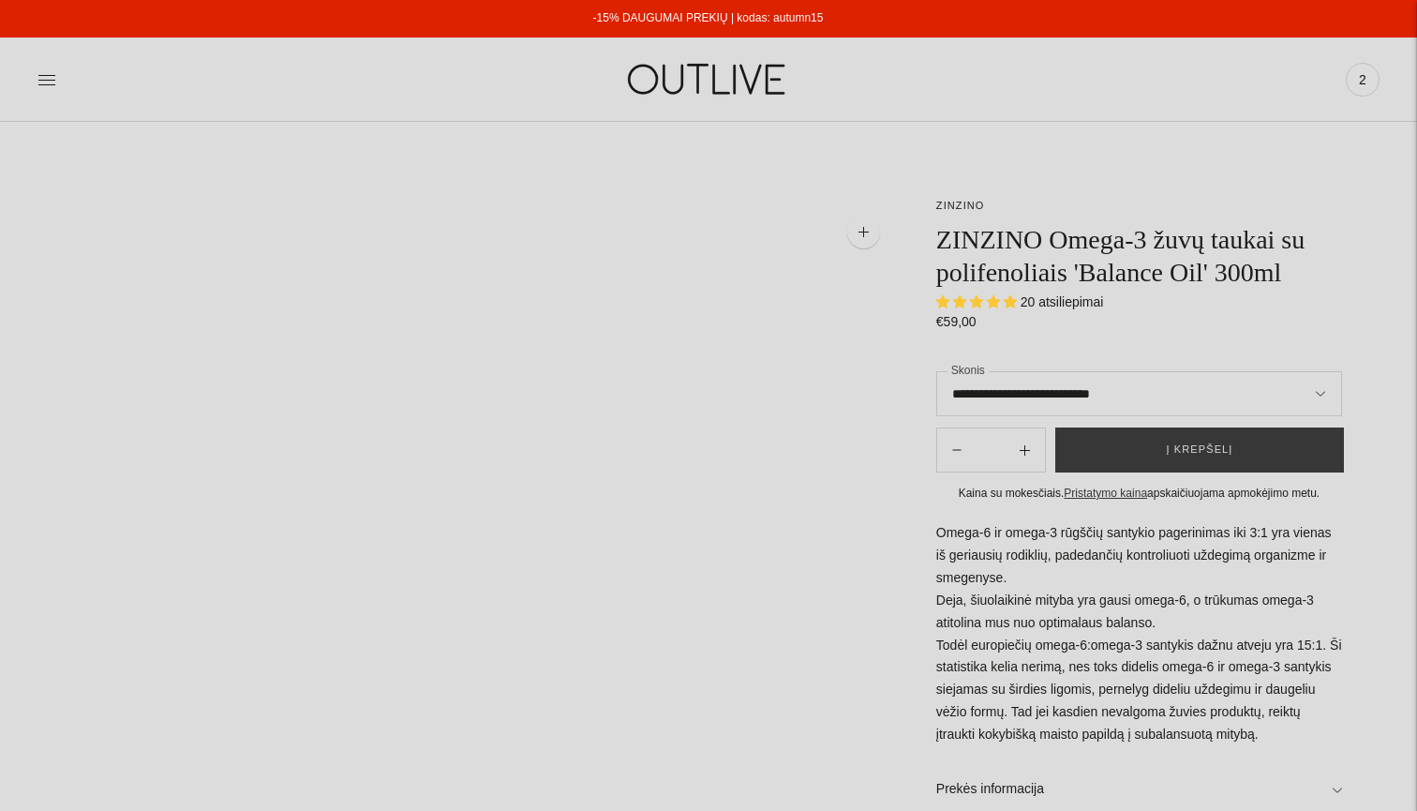
select select "**********"
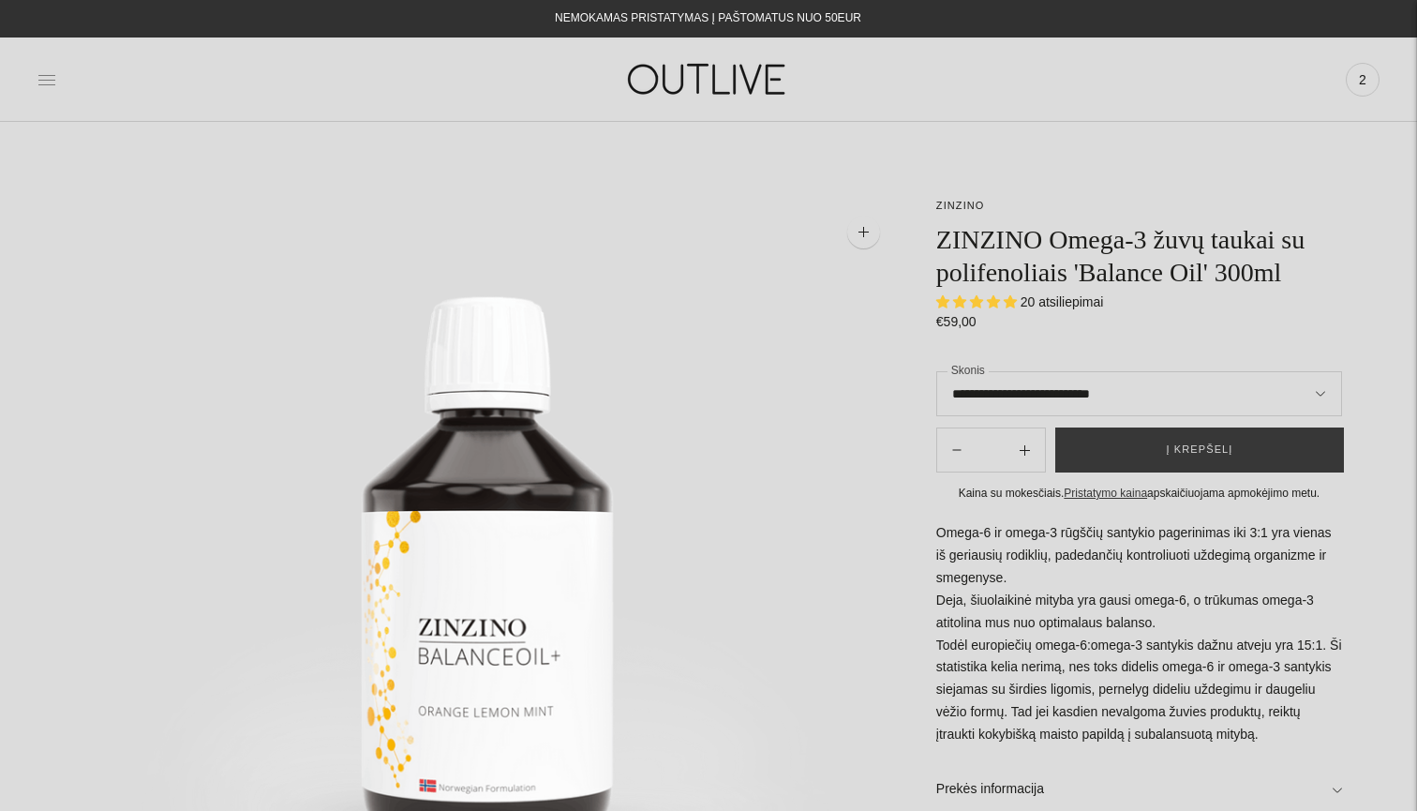
click at [51, 81] on icon at bounding box center [46, 79] width 19 height 19
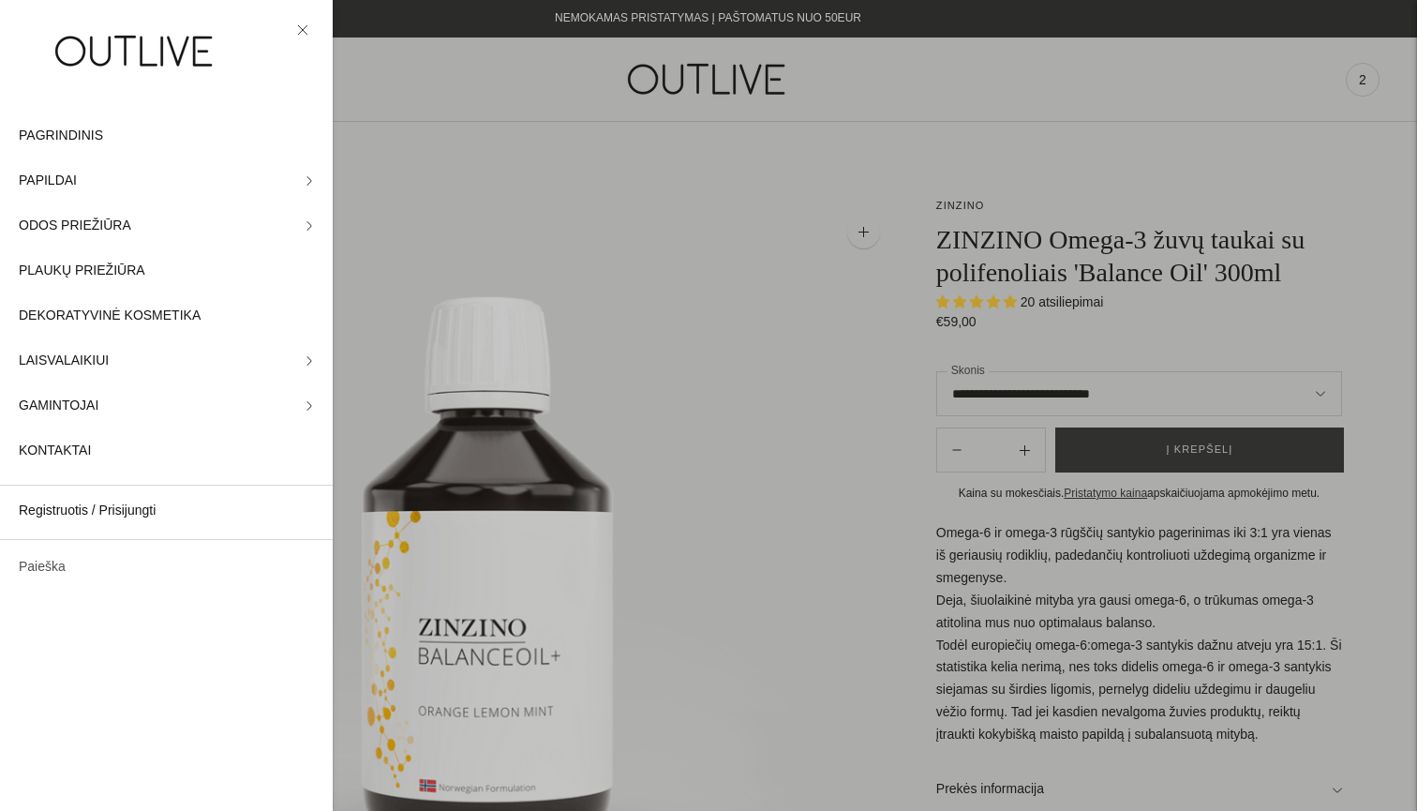
click at [53, 568] on link "Paieška" at bounding box center [166, 566] width 333 height 45
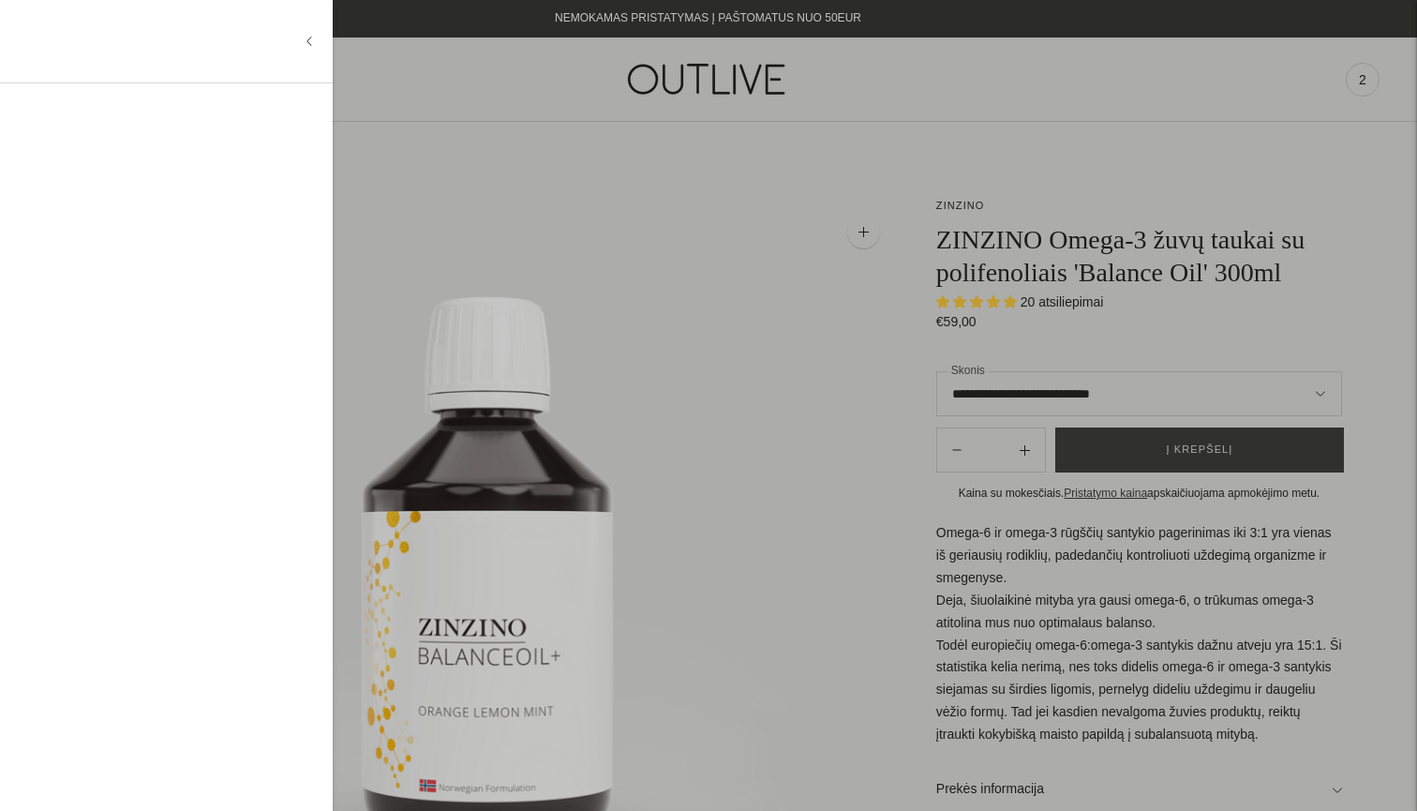
type input "*"
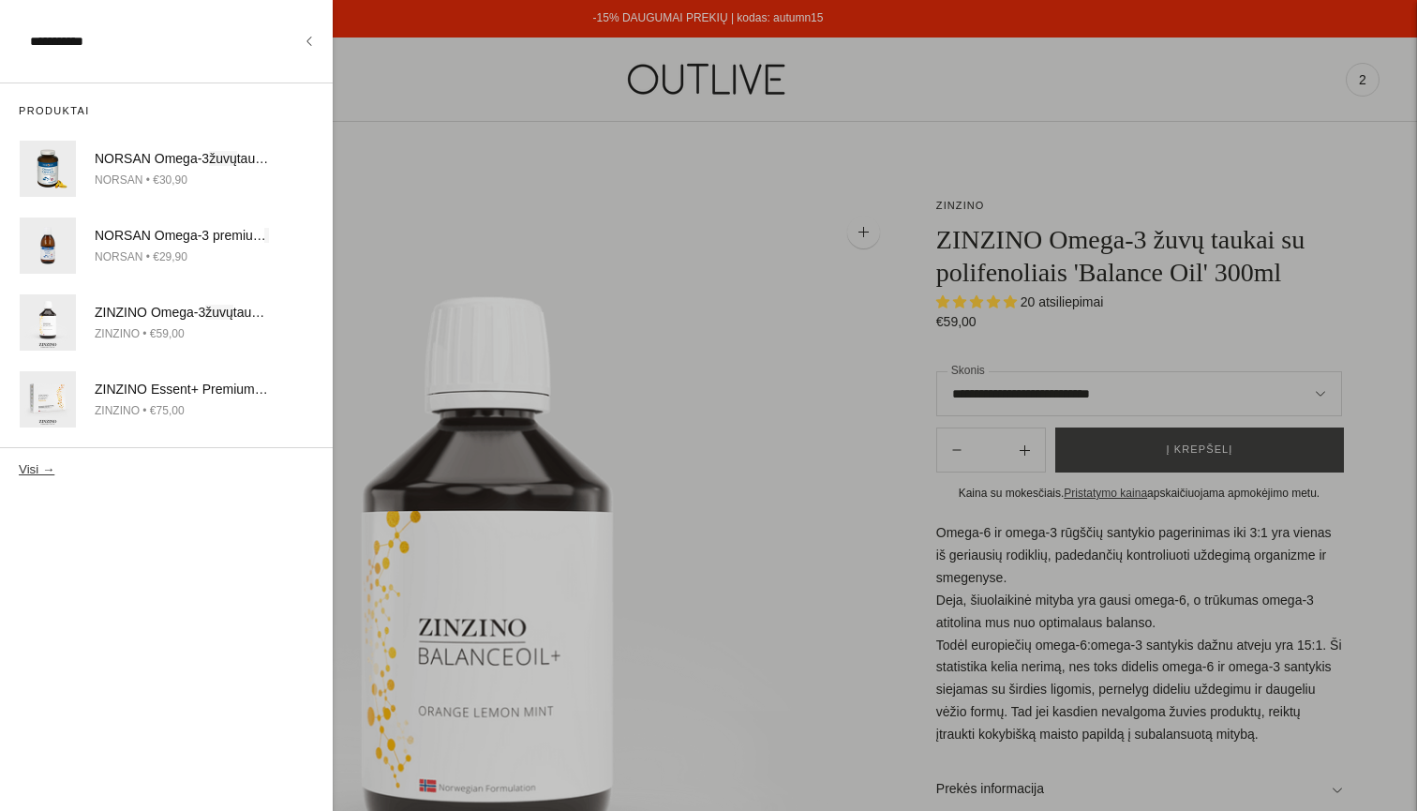
type input "**********"
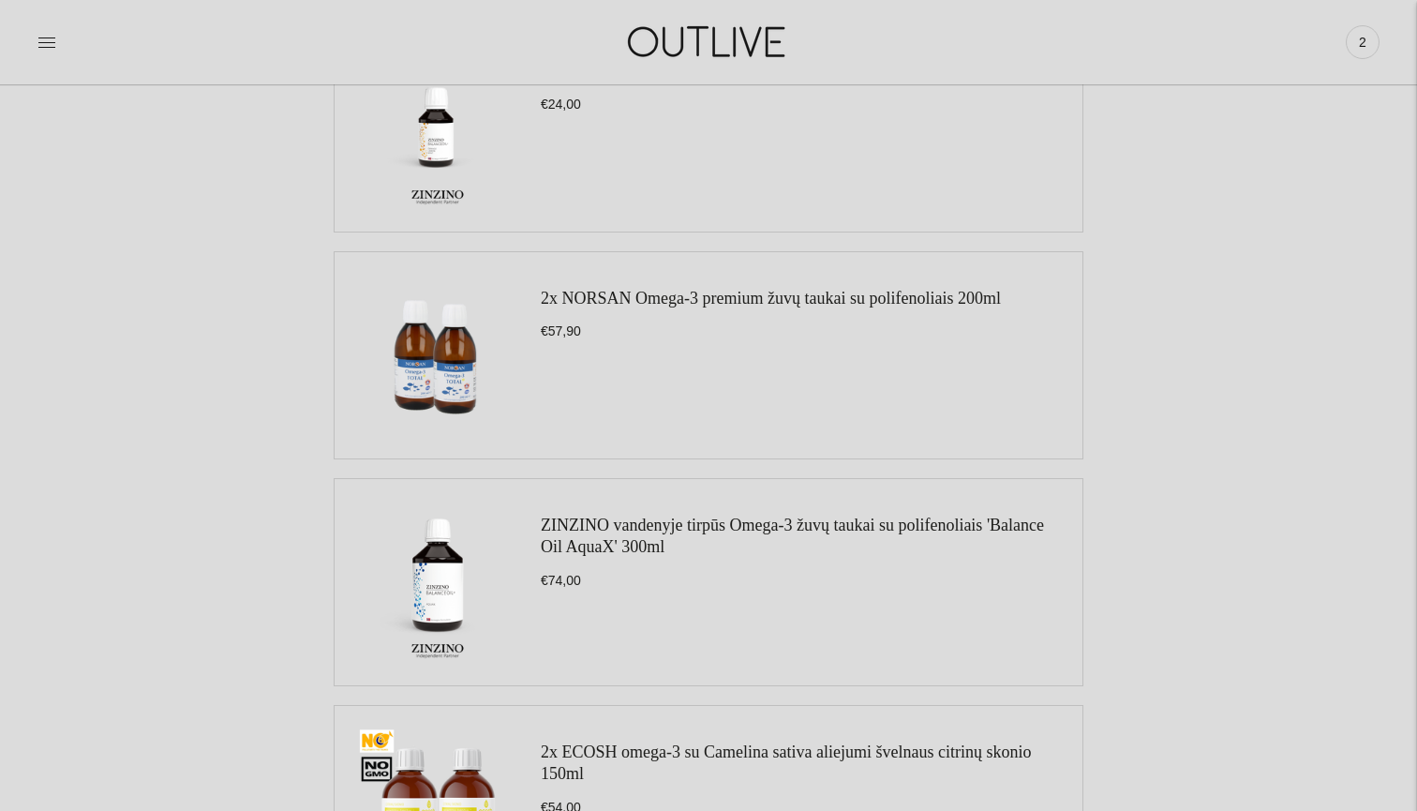
scroll to position [1241, 0]
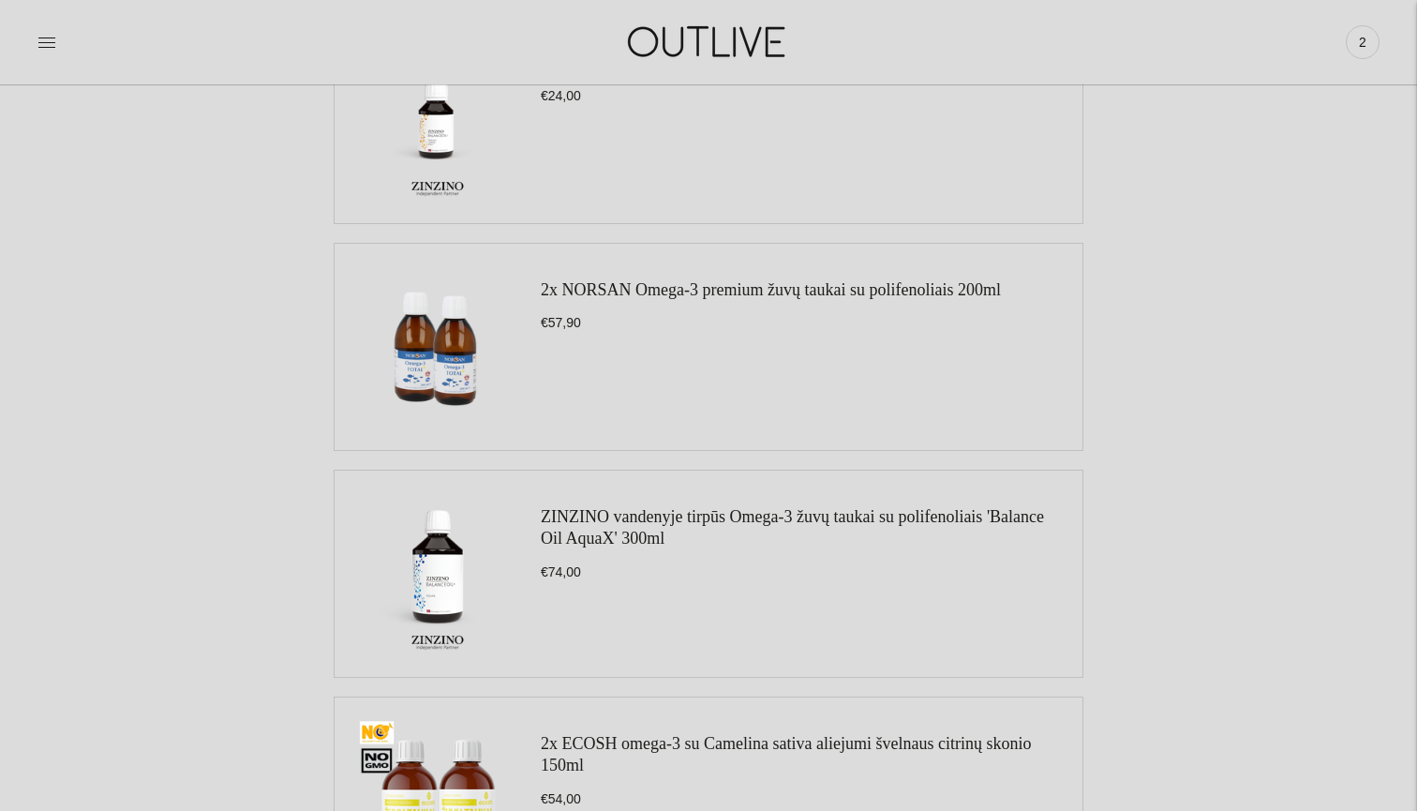
click at [670, 514] on link "ZINZINO vandenyje tirpūs Omega-3 žuvų taukai su polifenoliais 'Balance Oil Aqua…" at bounding box center [792, 527] width 503 height 40
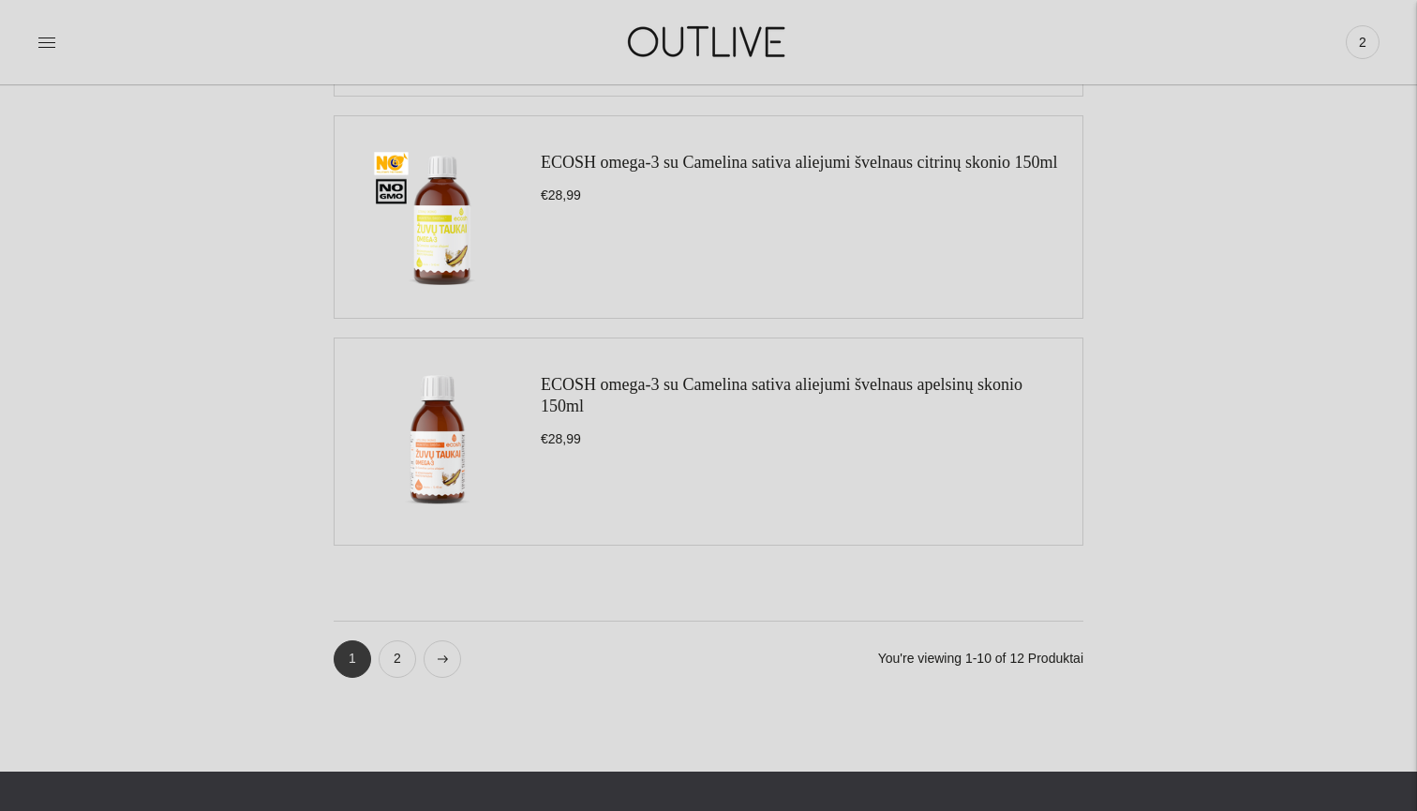
scroll to position [2064, 0]
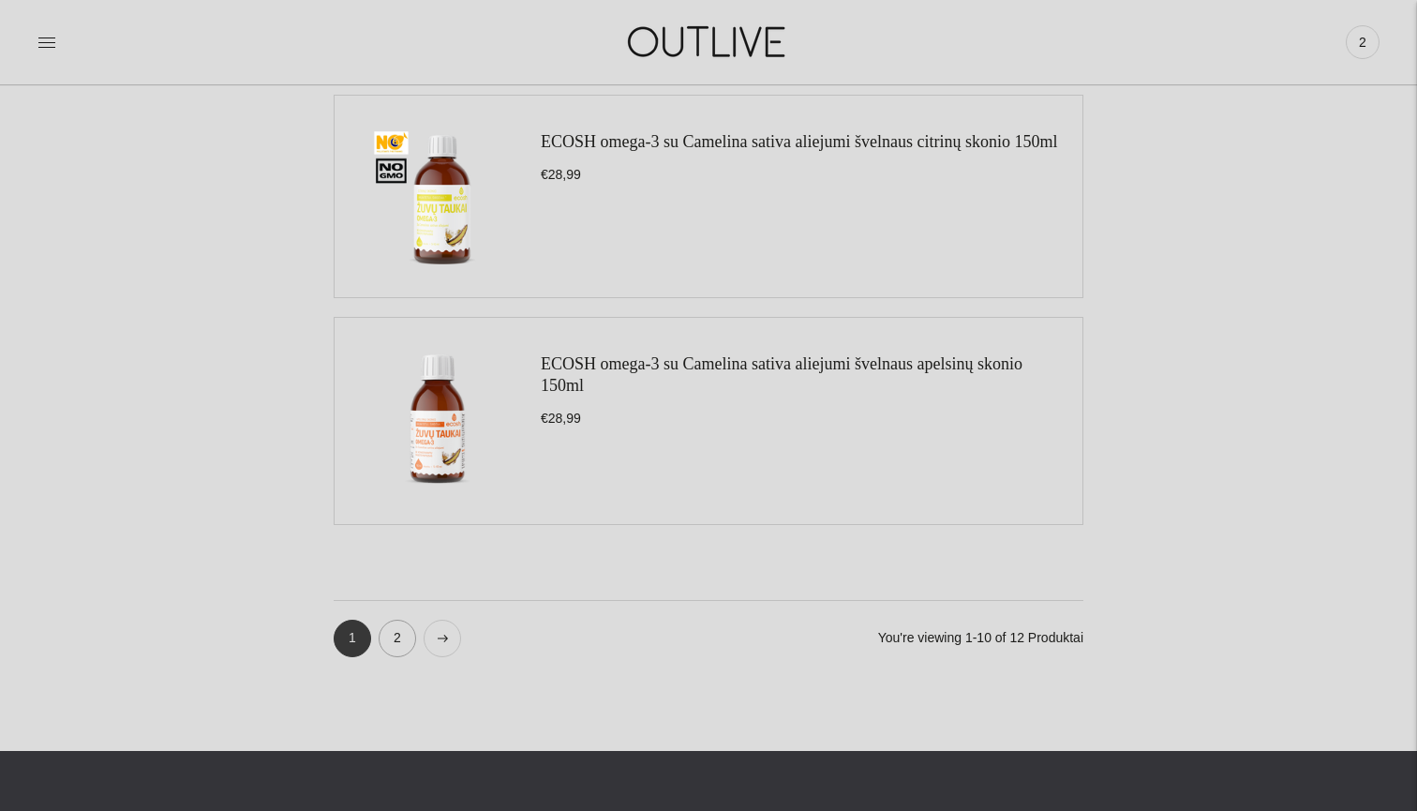
click at [395, 639] on link "2" at bounding box center [397, 637] width 37 height 37
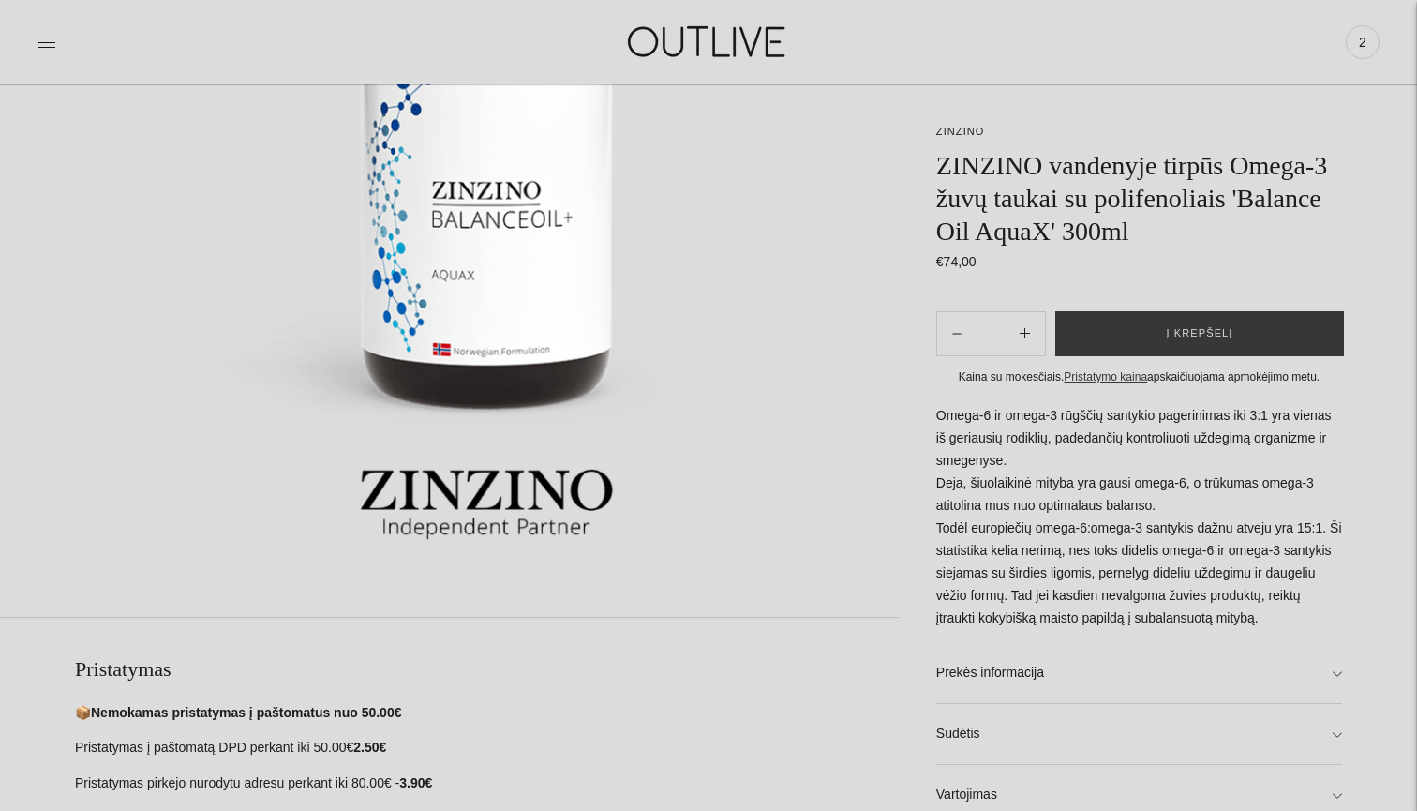
scroll to position [450, 0]
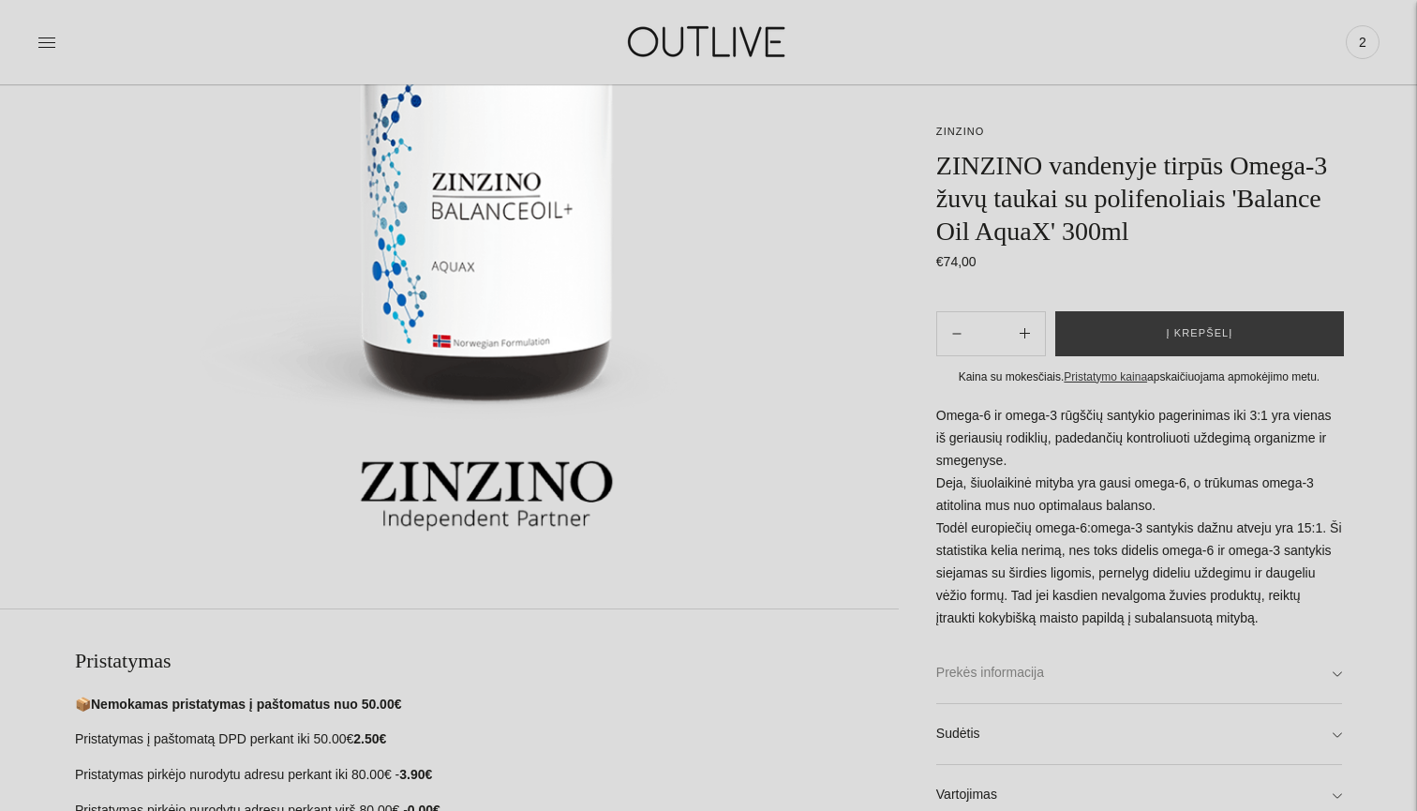
click at [1334, 700] on link "Prekės informacija" at bounding box center [1139, 673] width 406 height 60
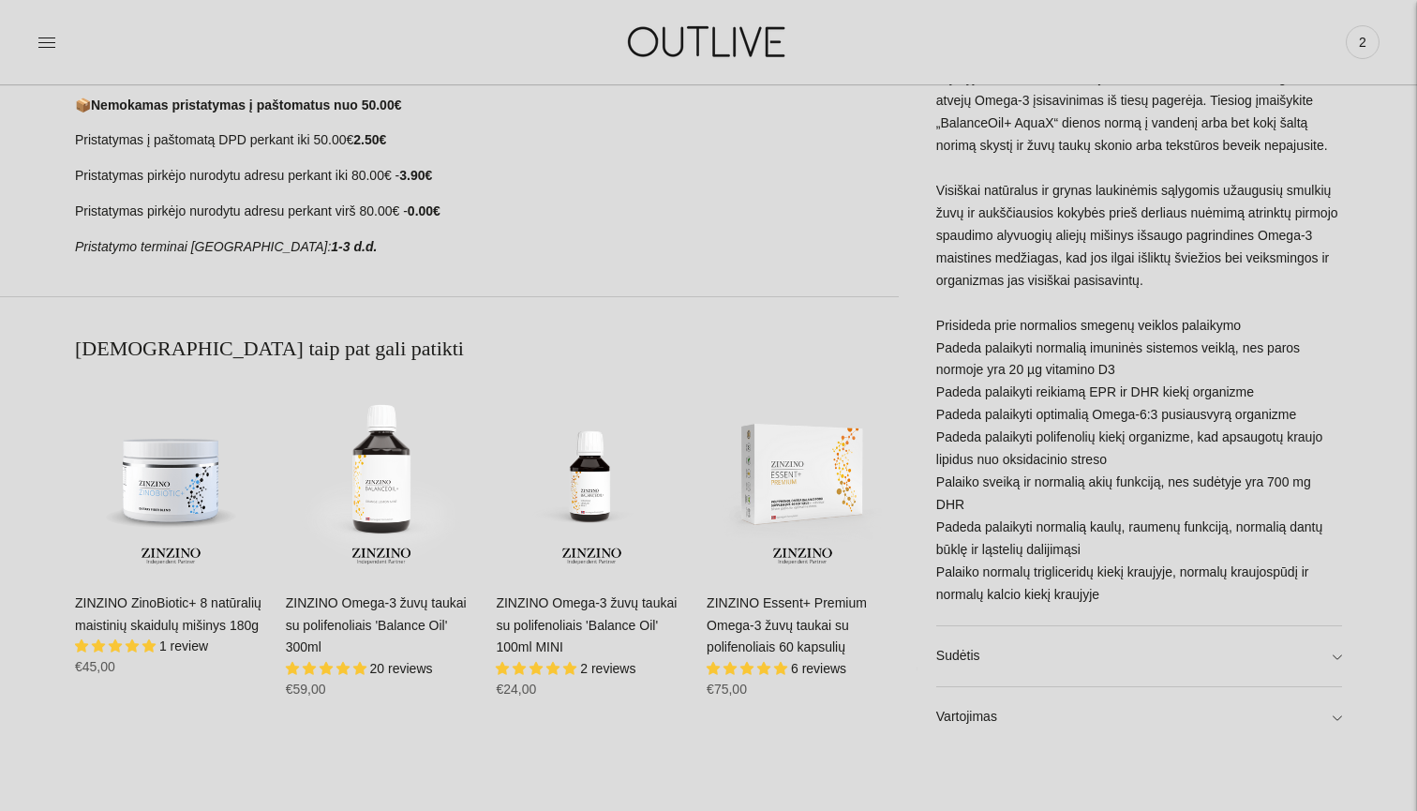
scroll to position [1049, 0]
click at [1011, 656] on link "Sudėtis" at bounding box center [1139, 655] width 406 height 60
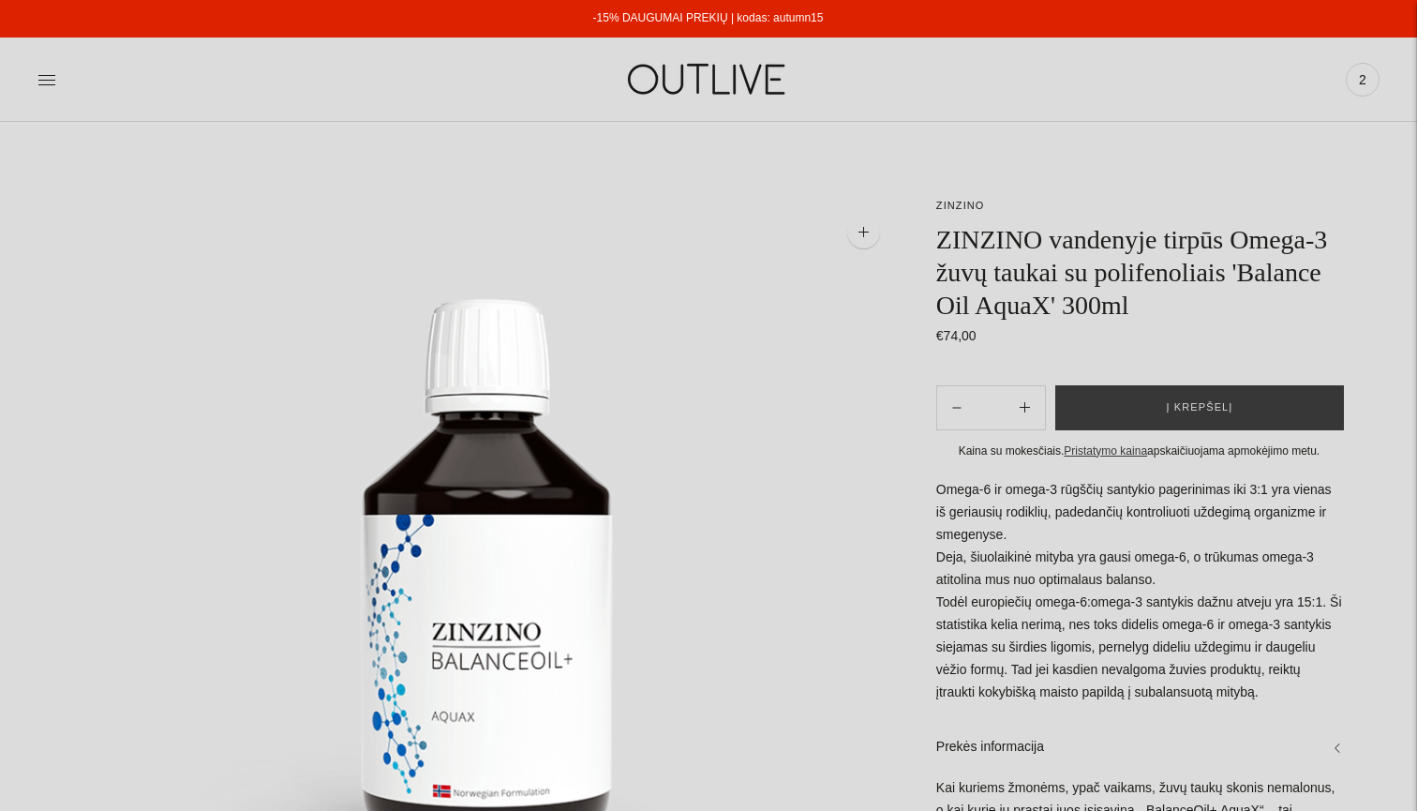
scroll to position [0, 0]
click at [1166, 430] on button "Į krepšelį" at bounding box center [1199, 407] width 289 height 45
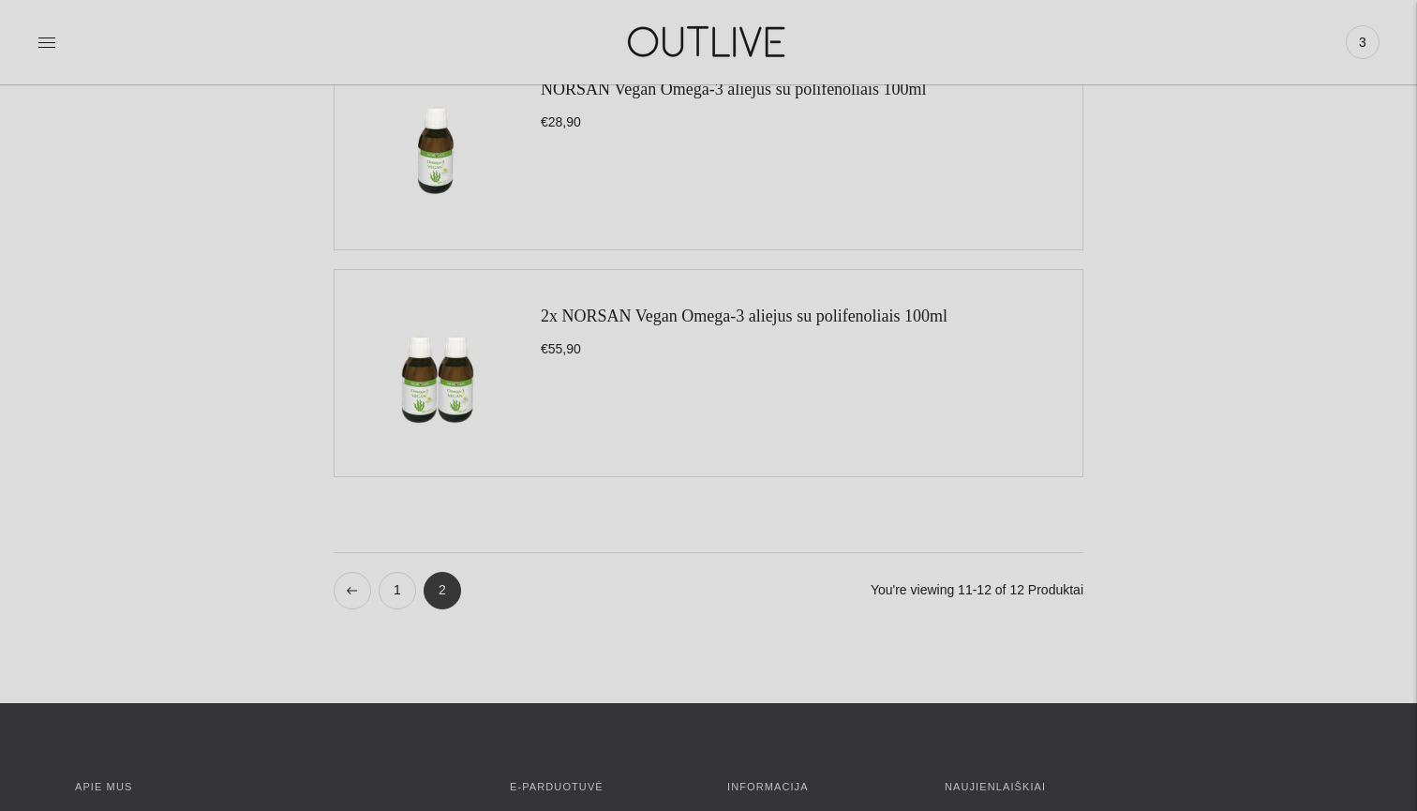
scroll to position [327, 0]
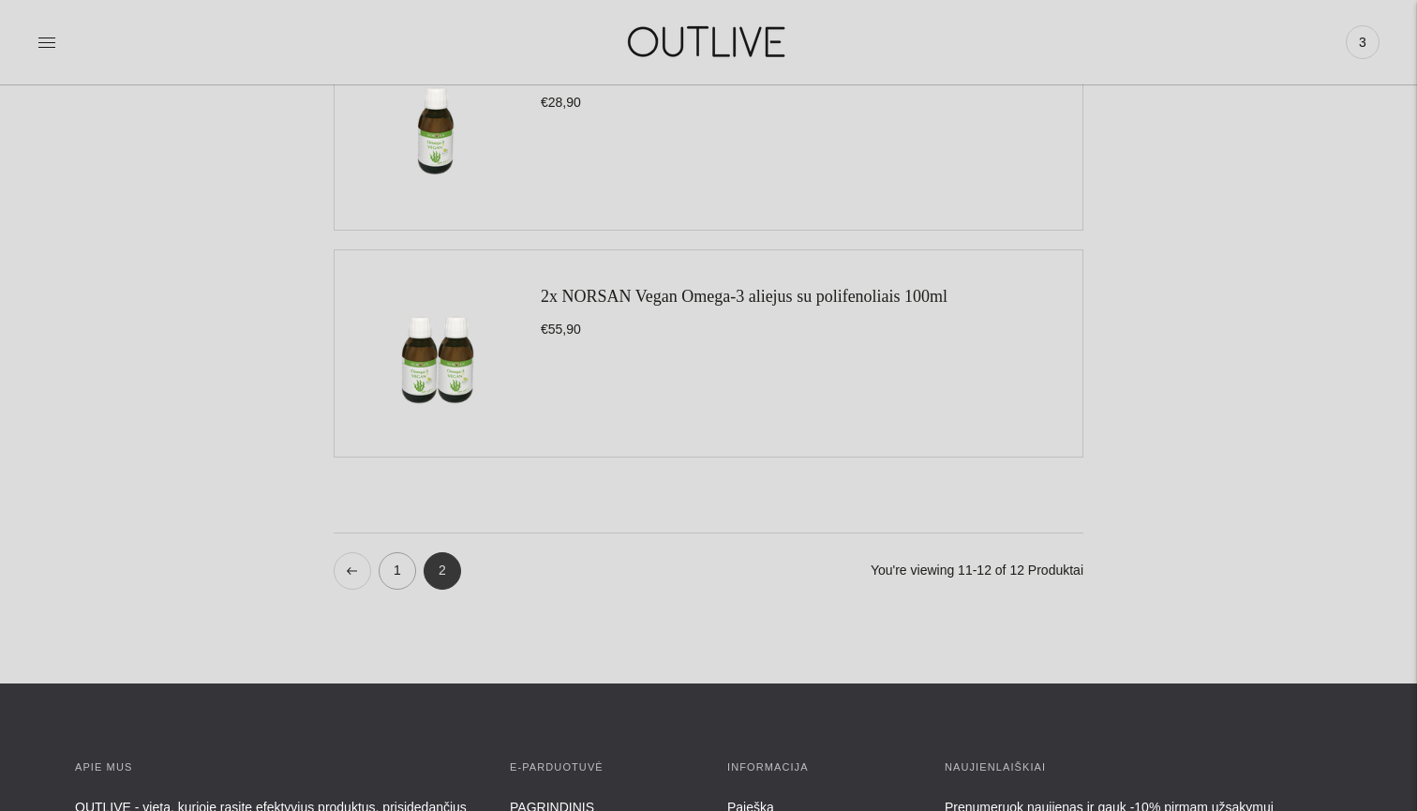
click at [401, 566] on link "1" at bounding box center [397, 570] width 37 height 37
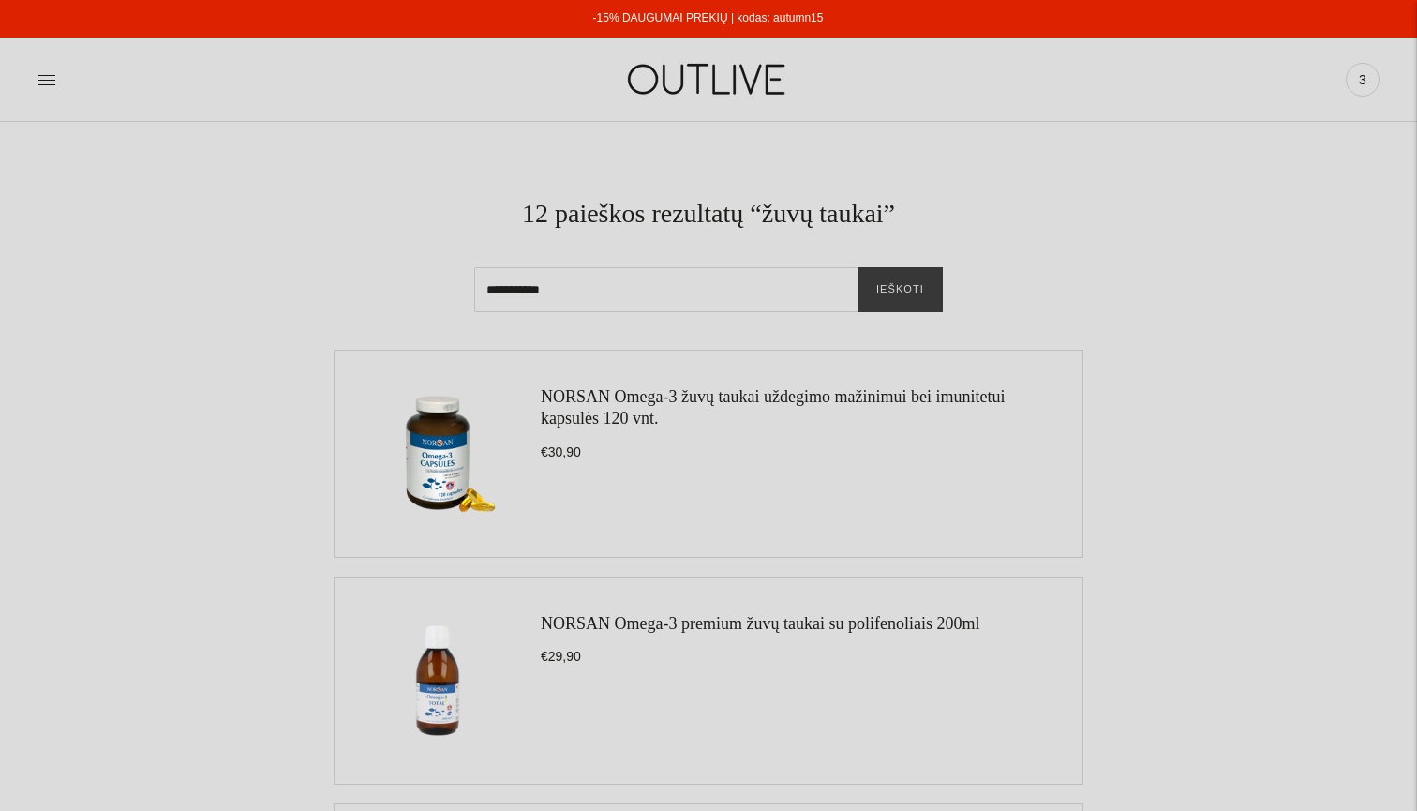
click at [585, 406] on link "NORSAN Omega-3 žuvų taukai uždegimo mažinimui bei imunitetui kapsulės 120 vnt." at bounding box center [773, 407] width 464 height 40
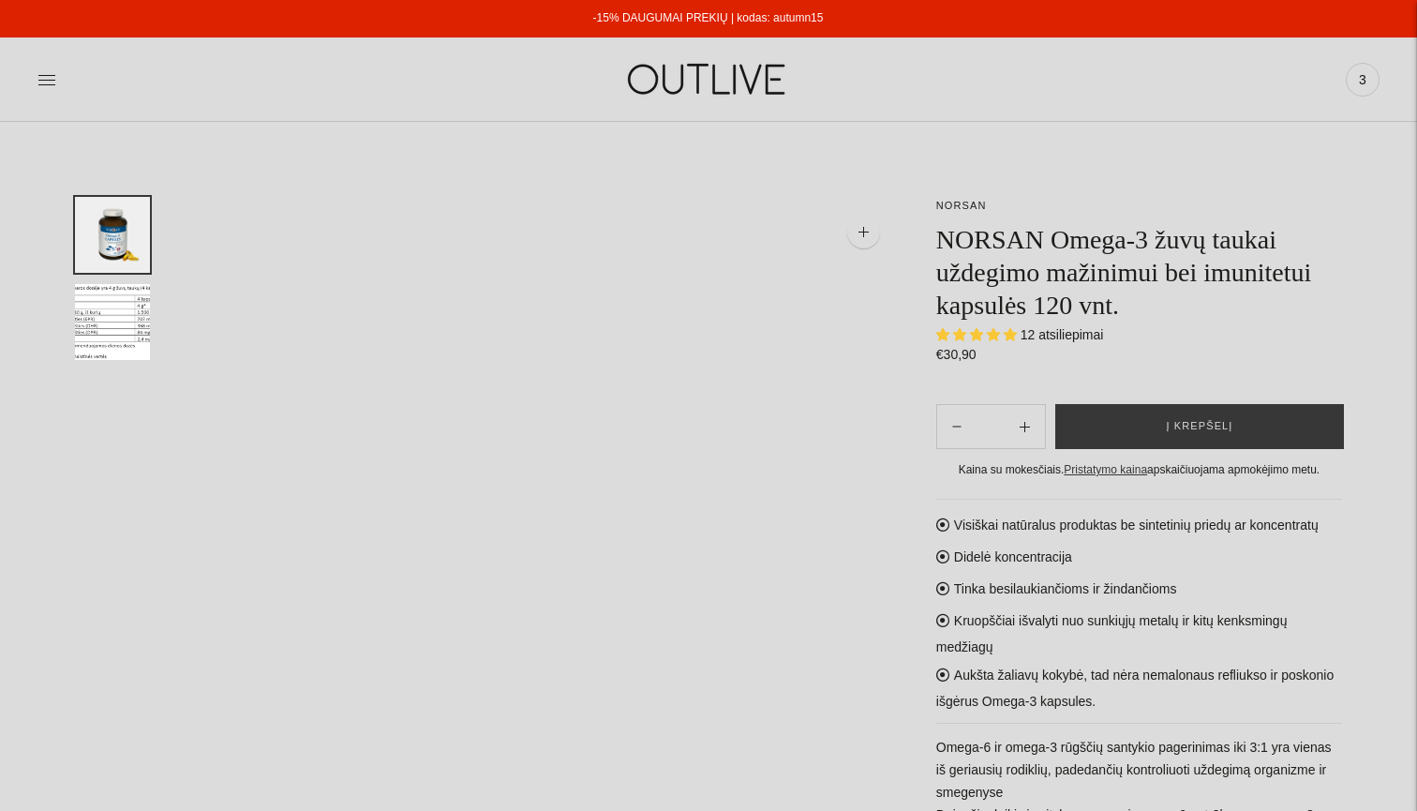
select select "**********"
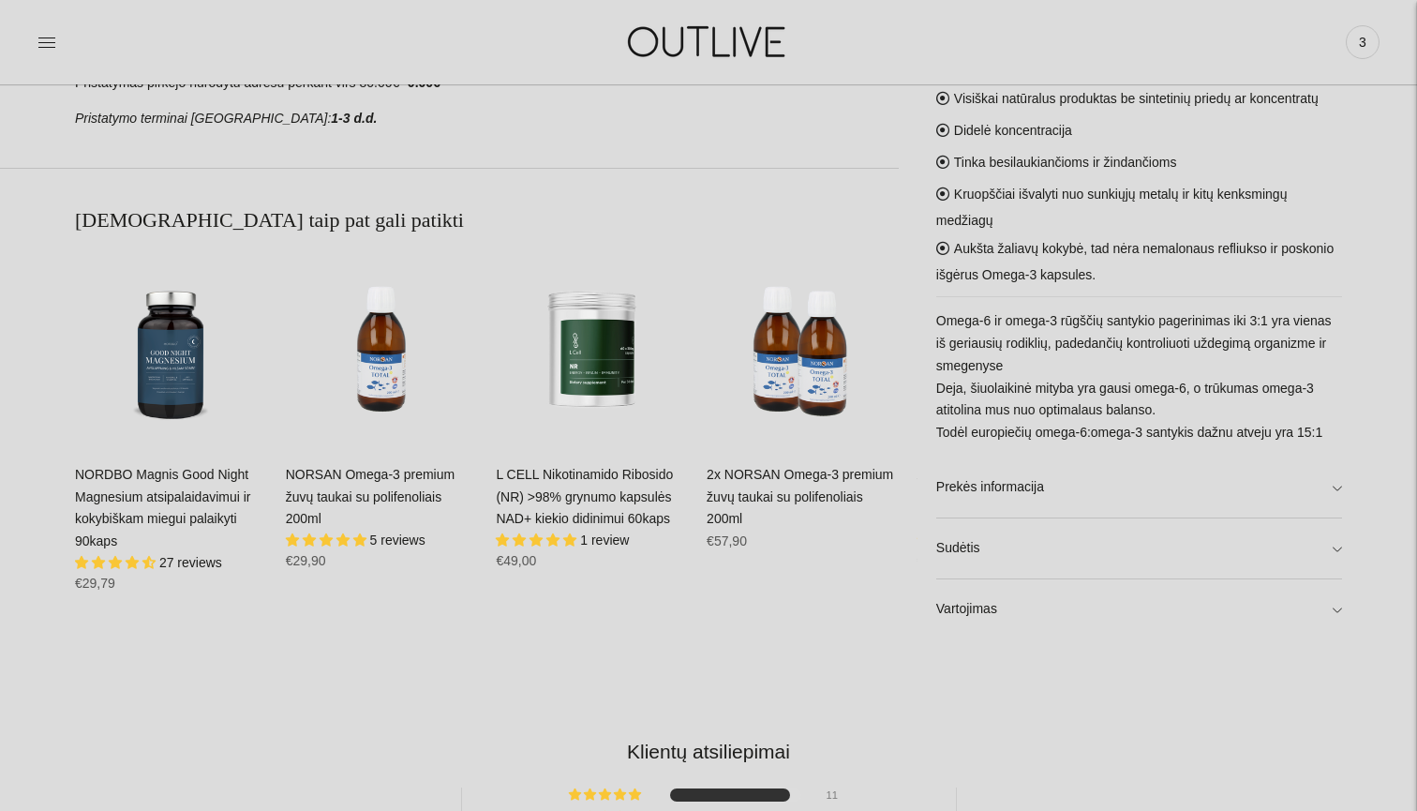
scroll to position [1083, 0]
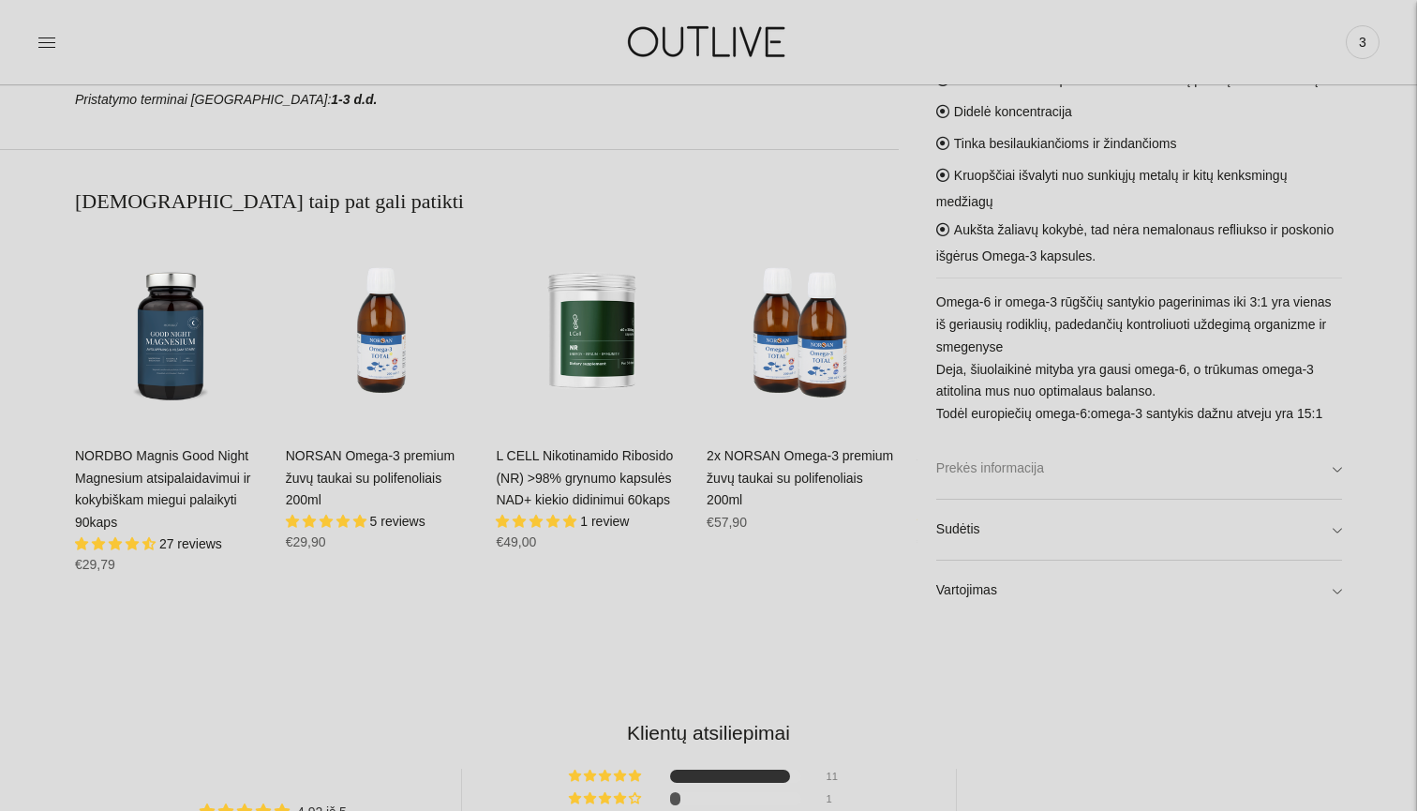
click at [1332, 470] on link "Prekės informacija" at bounding box center [1139, 469] width 406 height 60
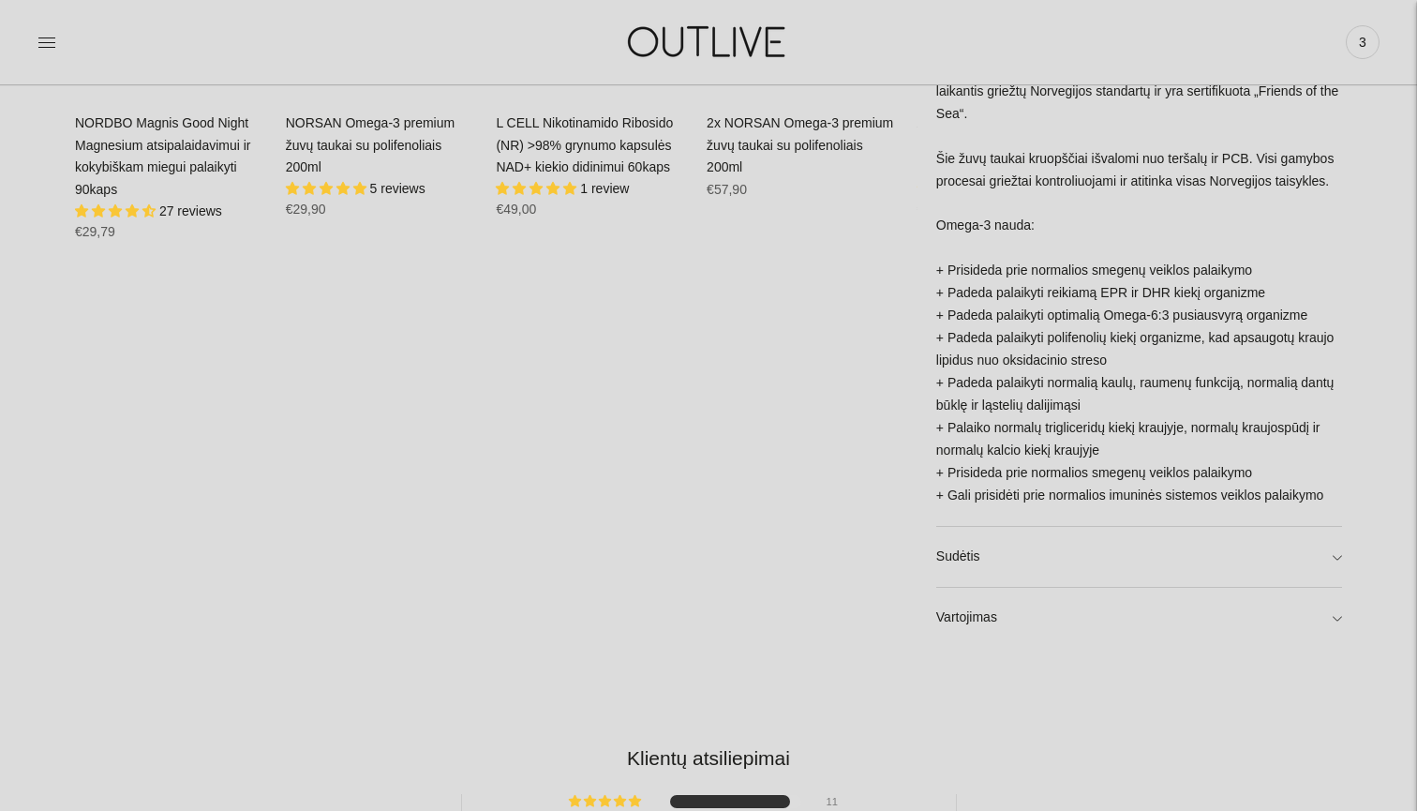
scroll to position [1423, 0]
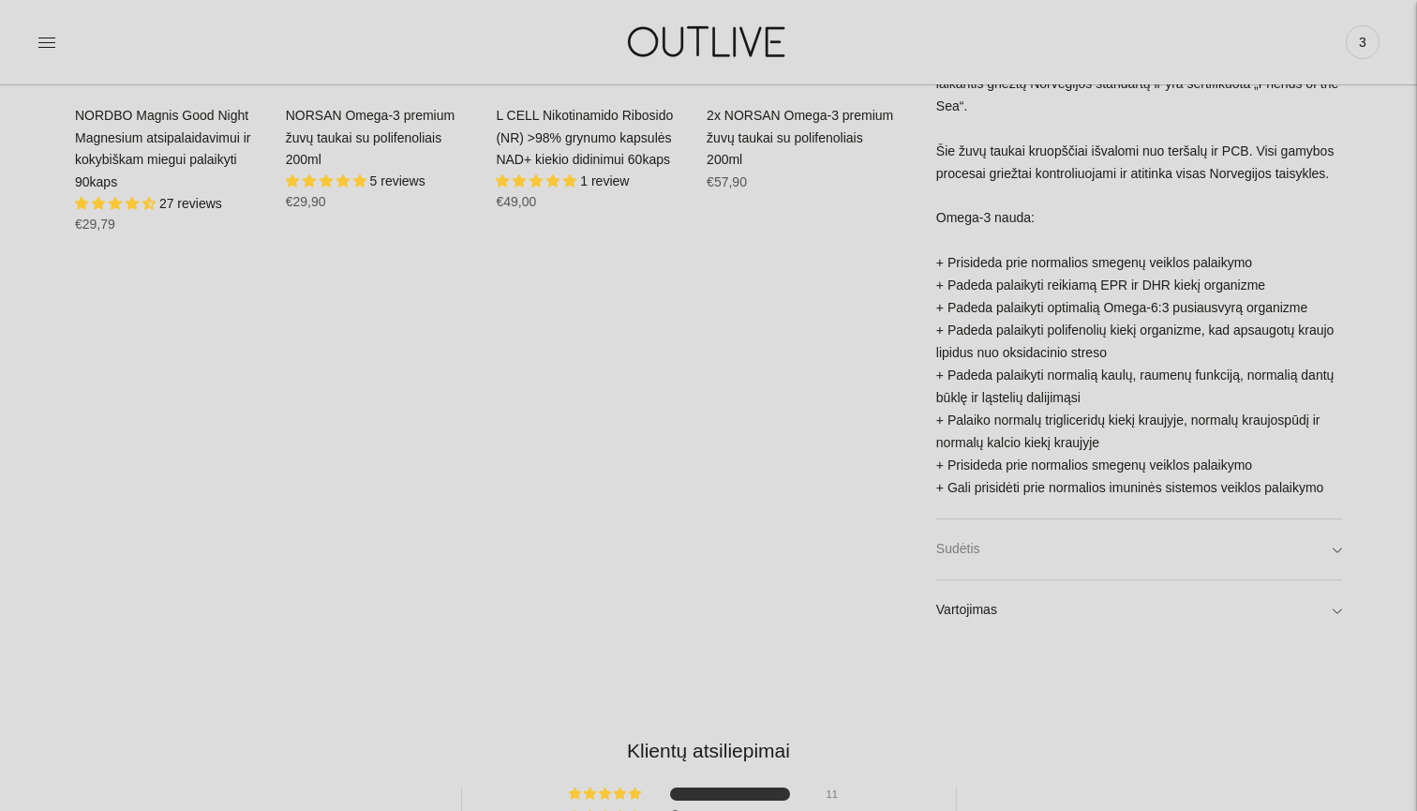
click at [1338, 556] on link "Sudėtis" at bounding box center [1139, 548] width 406 height 60
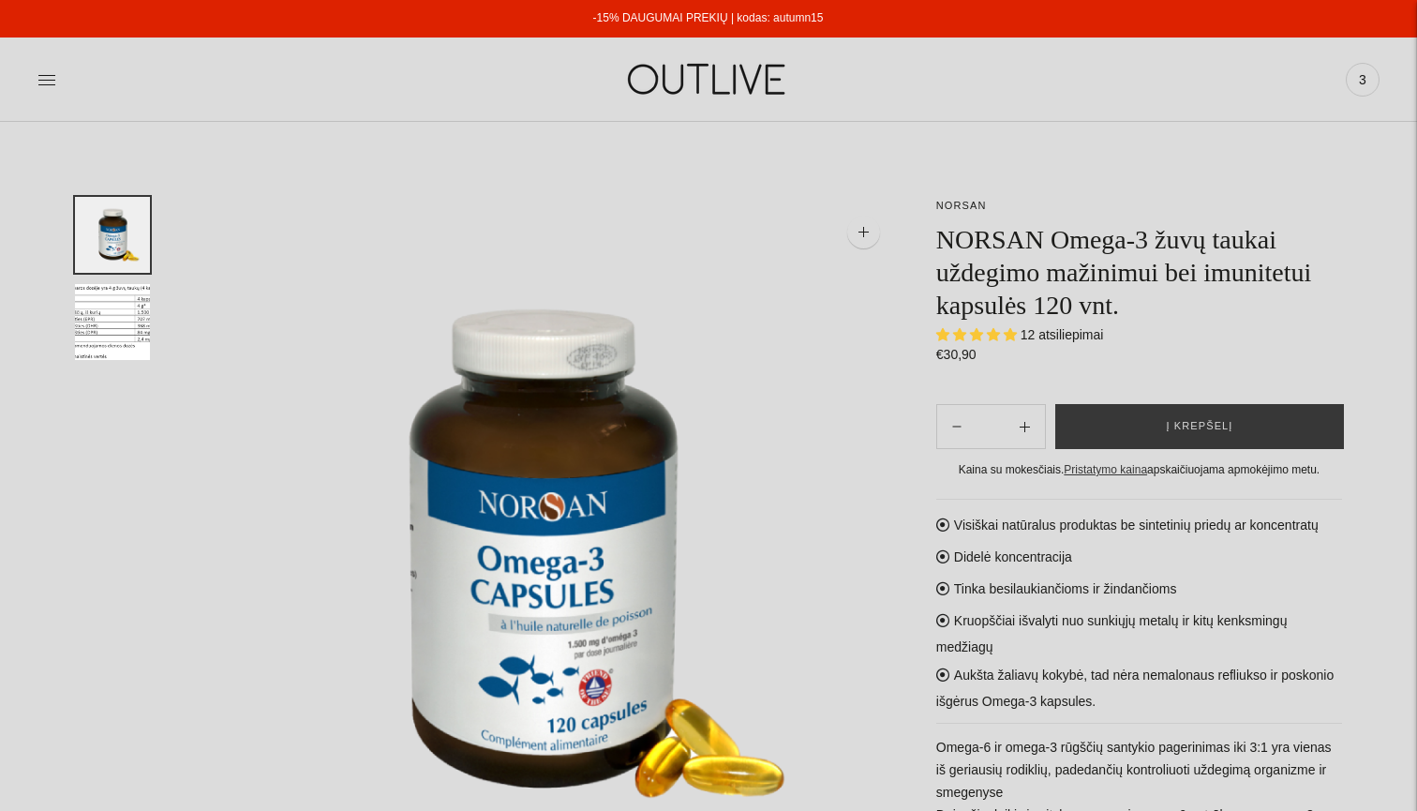
scroll to position [0, 0]
click at [1365, 77] on span "3" at bounding box center [1362, 80] width 26 height 26
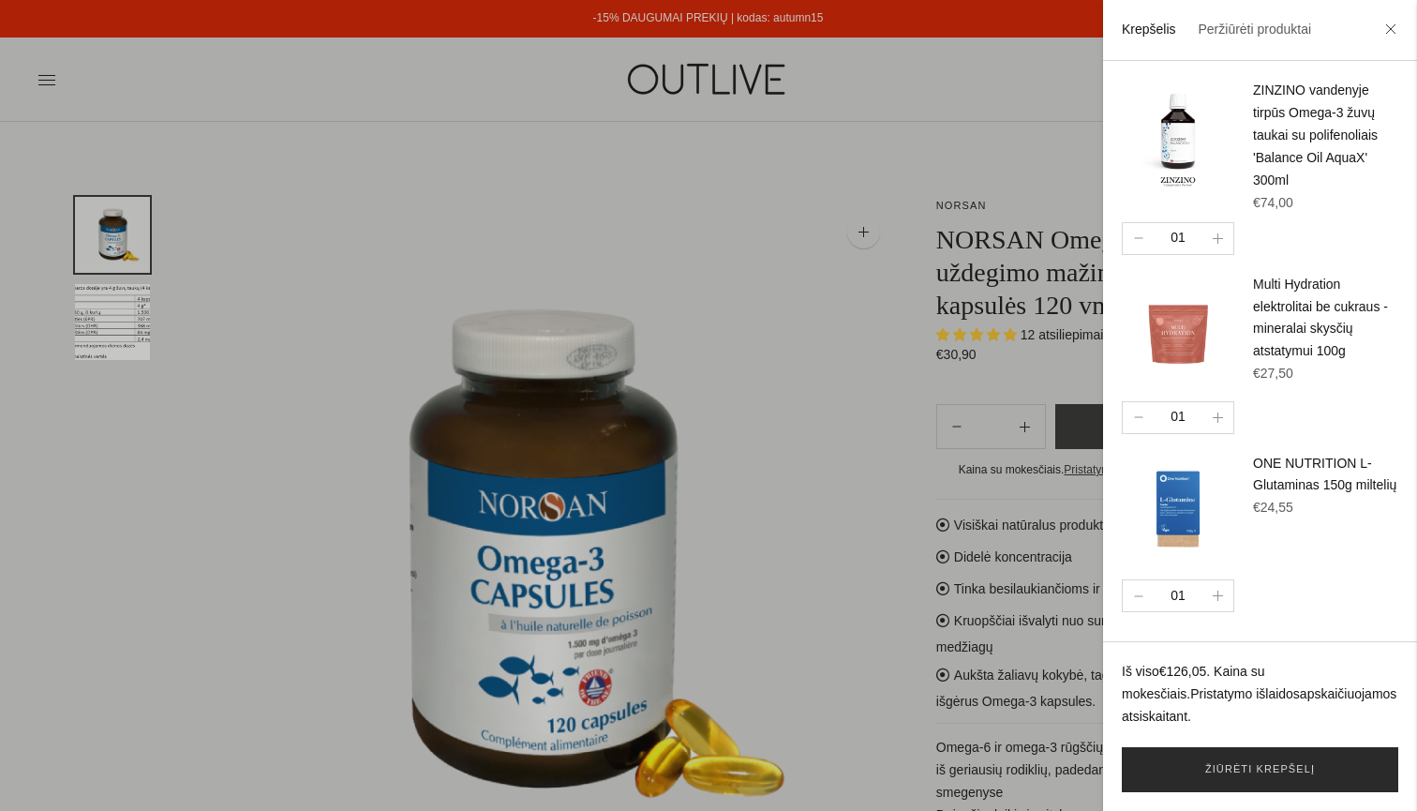
click at [1242, 766] on link "Žiūrėti krepšelį" at bounding box center [1260, 769] width 276 height 45
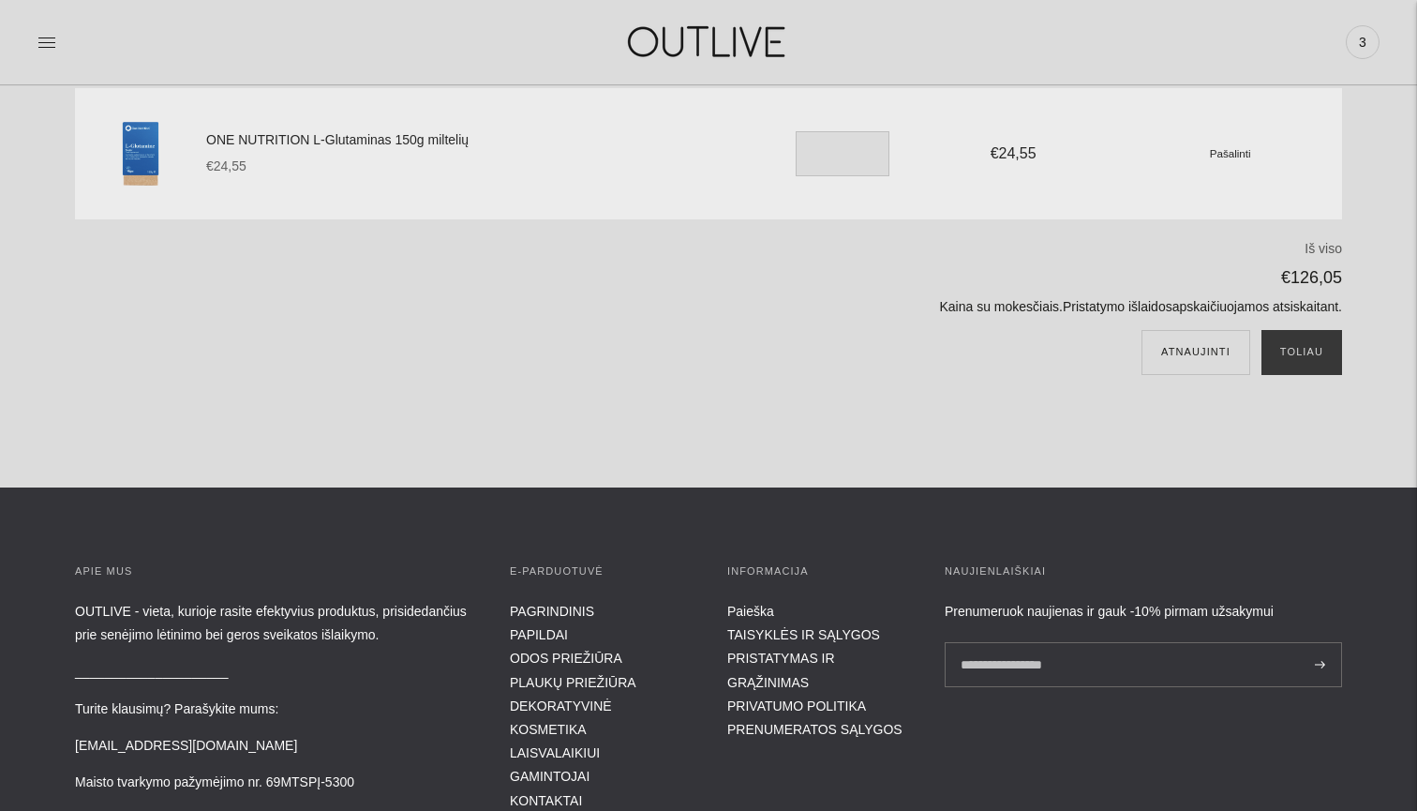
scroll to position [473, 0]
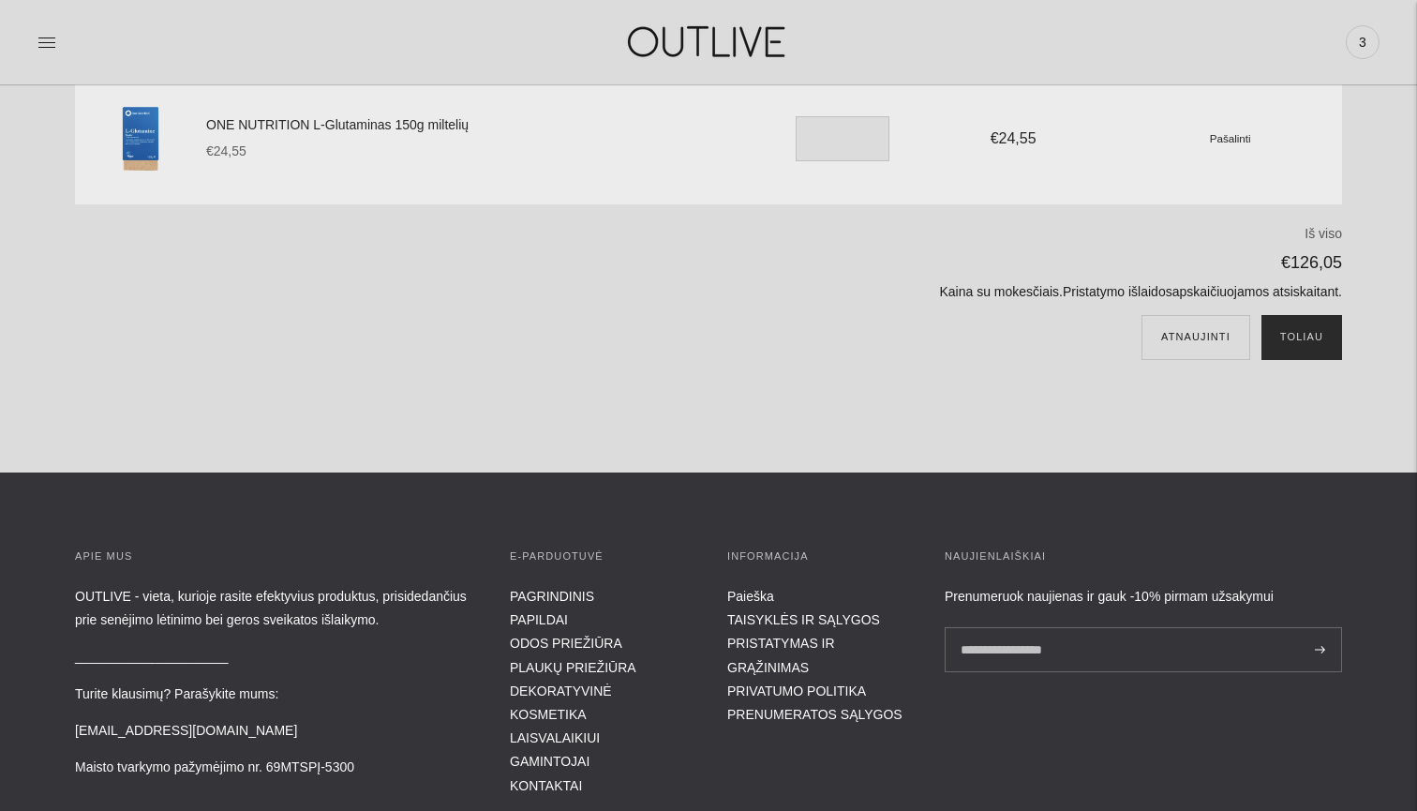
click at [1302, 337] on button "Toliau" at bounding box center [1301, 337] width 81 height 45
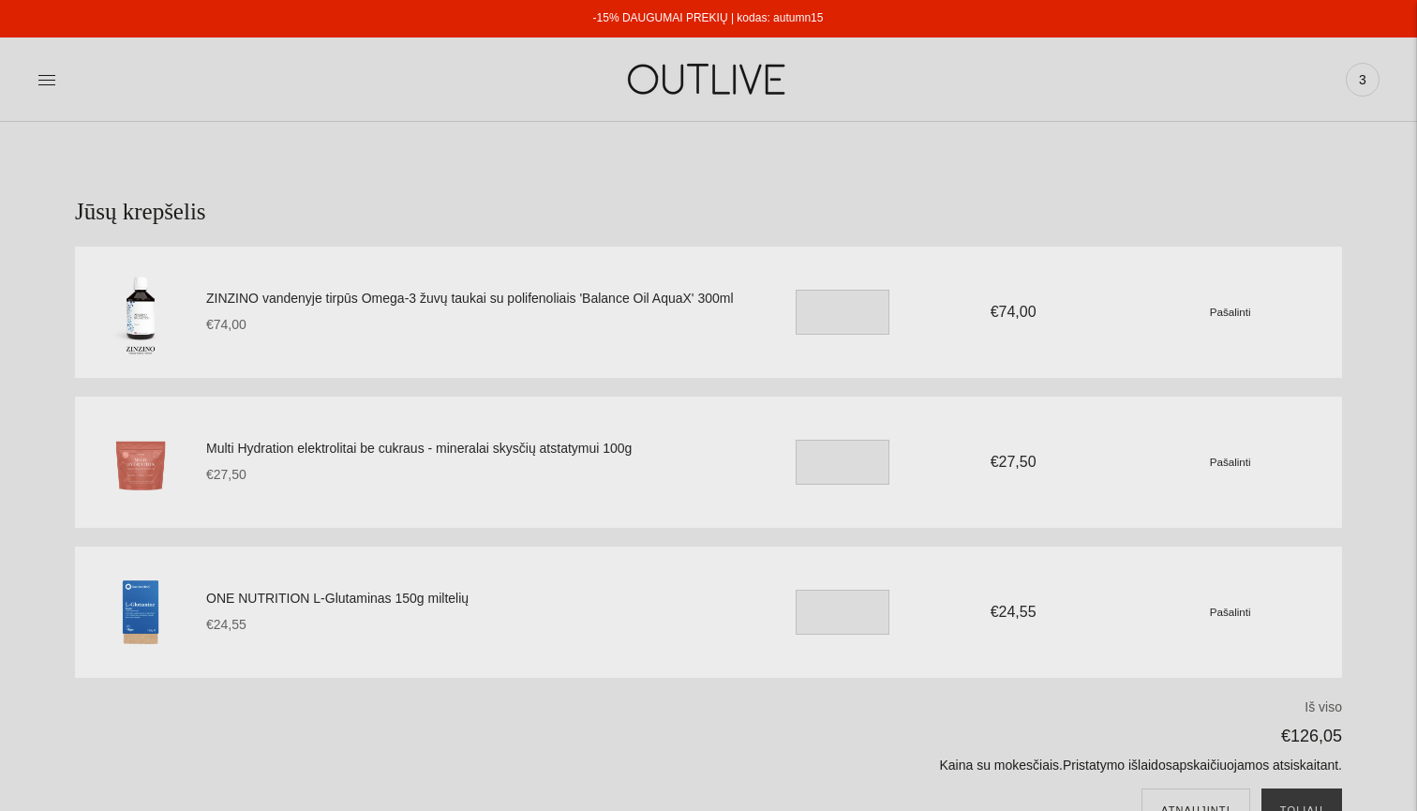
click at [1241, 314] on small "Pašalinti" at bounding box center [1230, 311] width 41 height 12
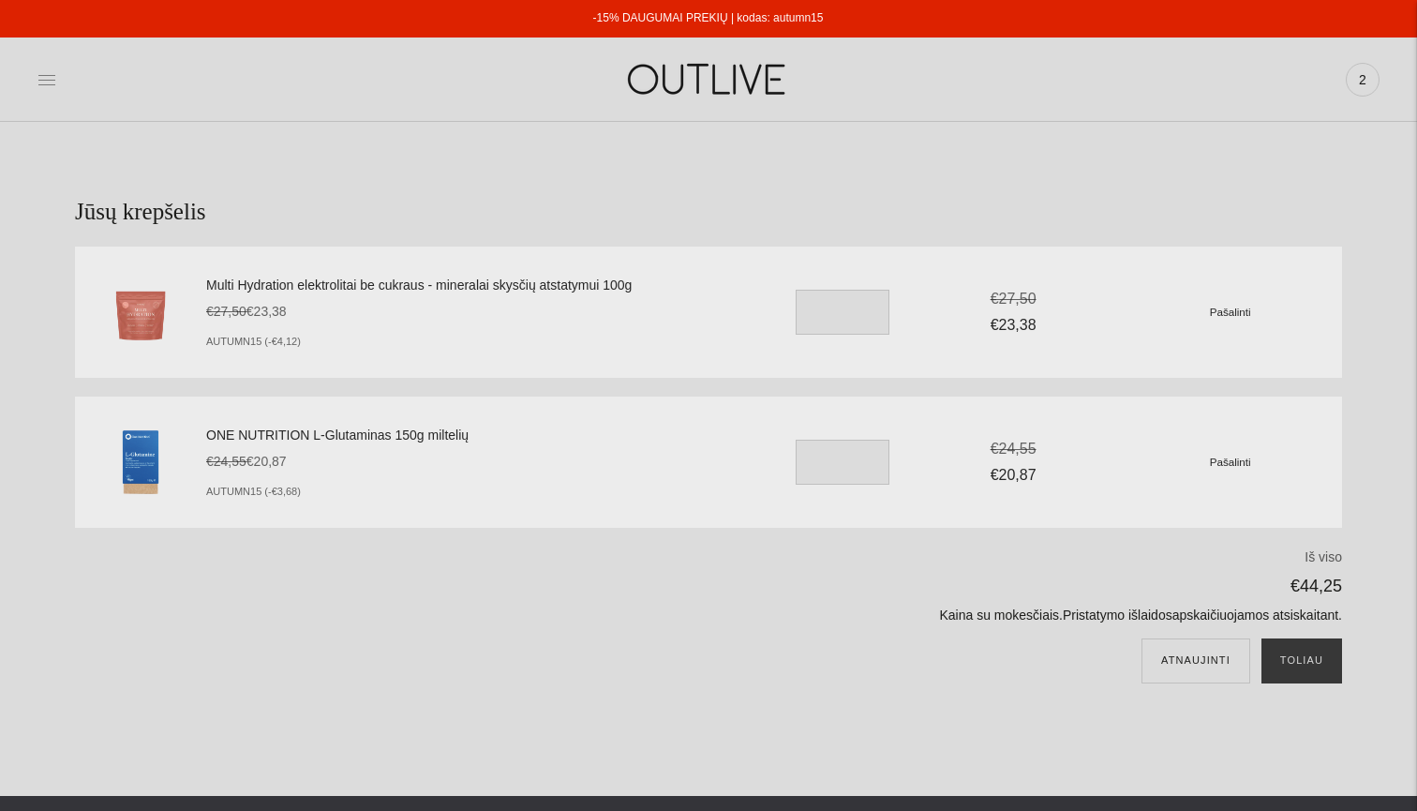
click at [49, 86] on icon at bounding box center [46, 79] width 19 height 19
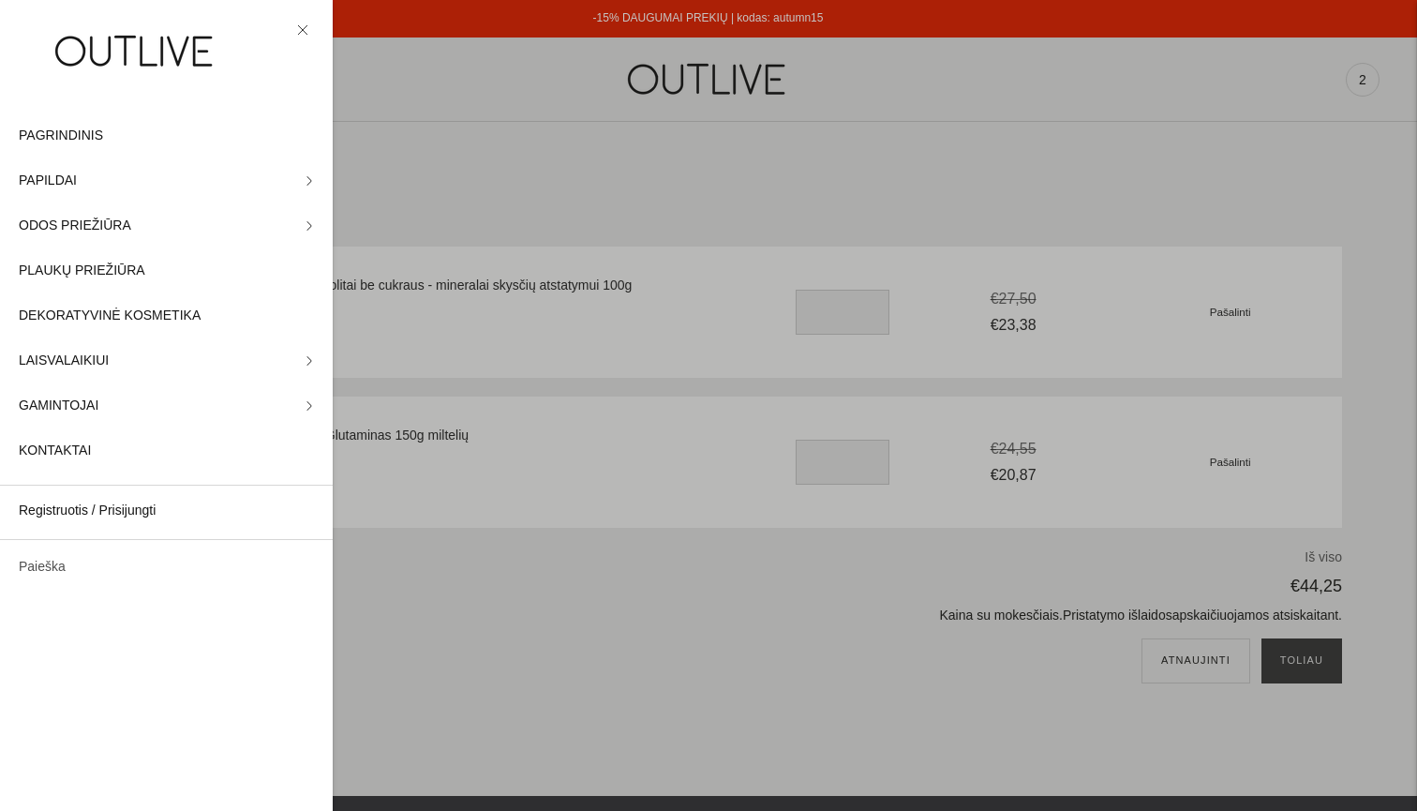
click at [40, 573] on link "Paieška" at bounding box center [166, 566] width 333 height 45
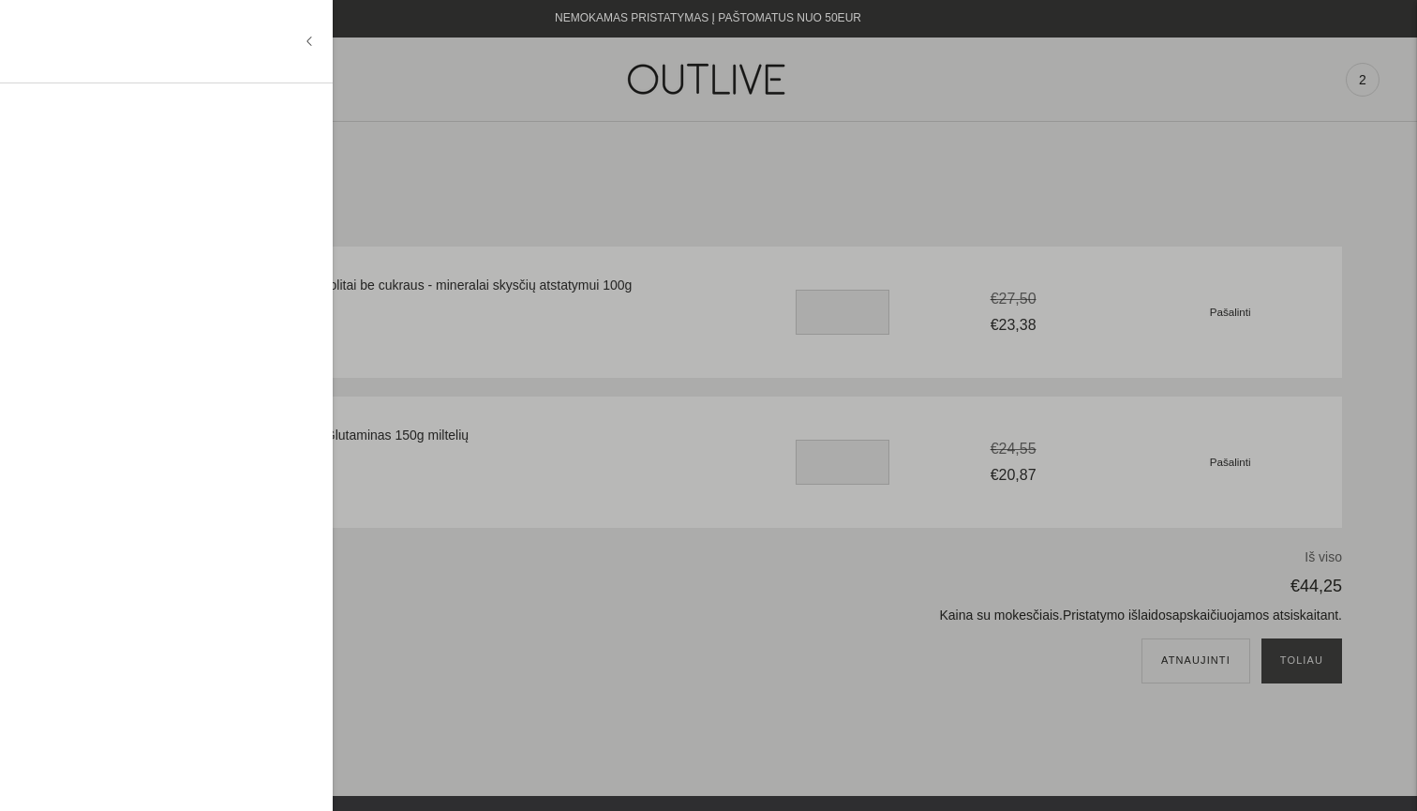
type input "*"
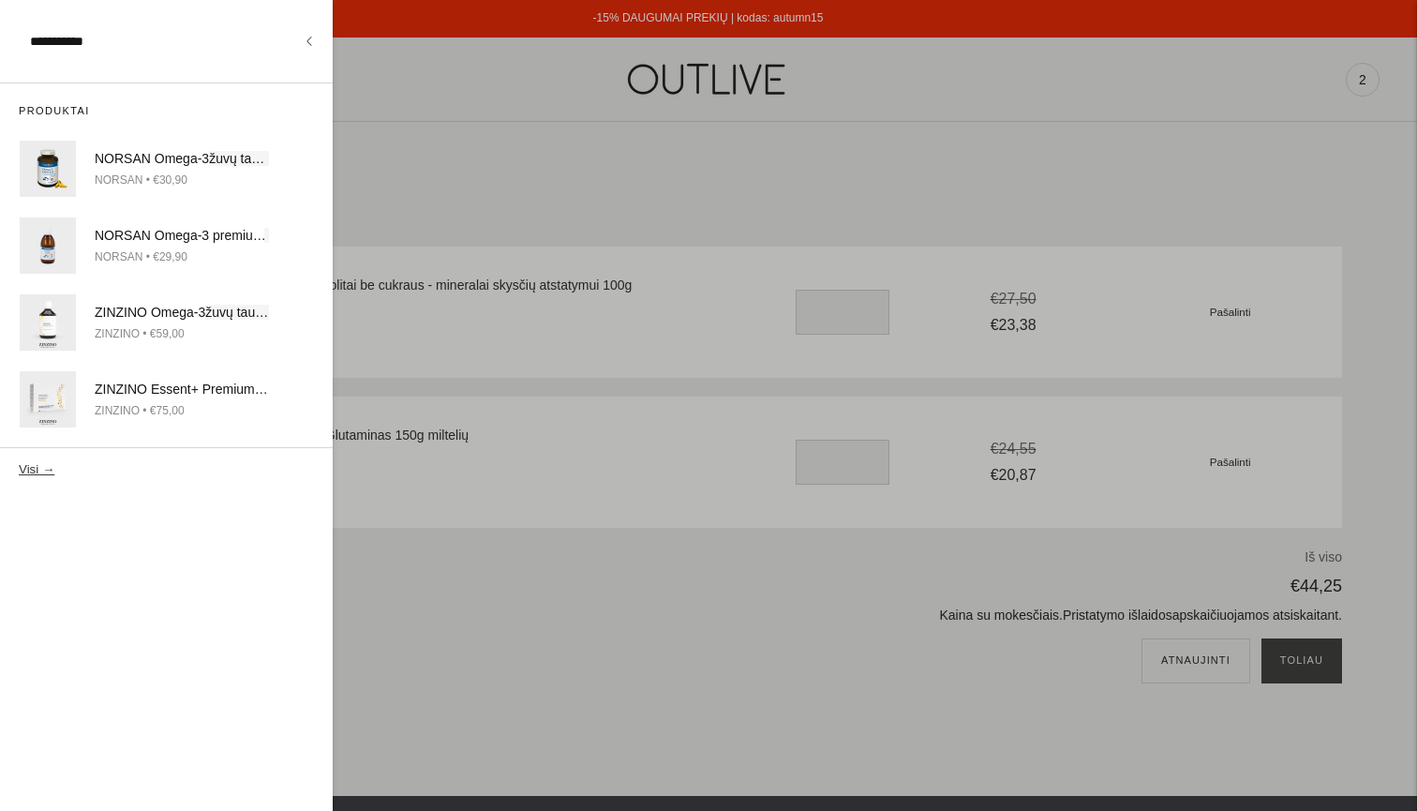
type input "**********"
click at [34, 467] on button "Visi →" at bounding box center [37, 469] width 36 height 14
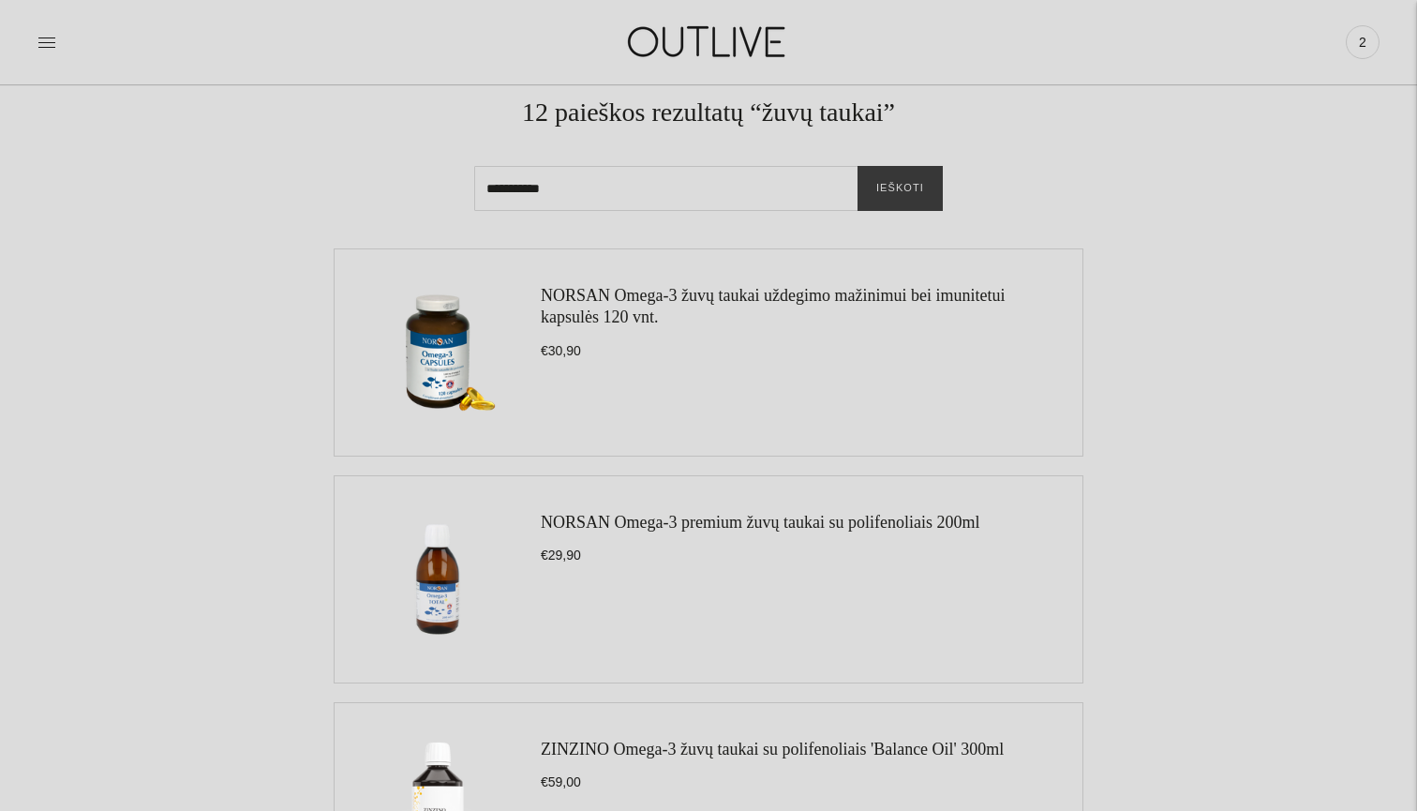
scroll to position [102, 0]
click at [792, 298] on link "NORSAN Omega-3 žuvų taukai uždegimo mažinimui bei imunitetui kapsulės 120 vnt." at bounding box center [773, 305] width 464 height 40
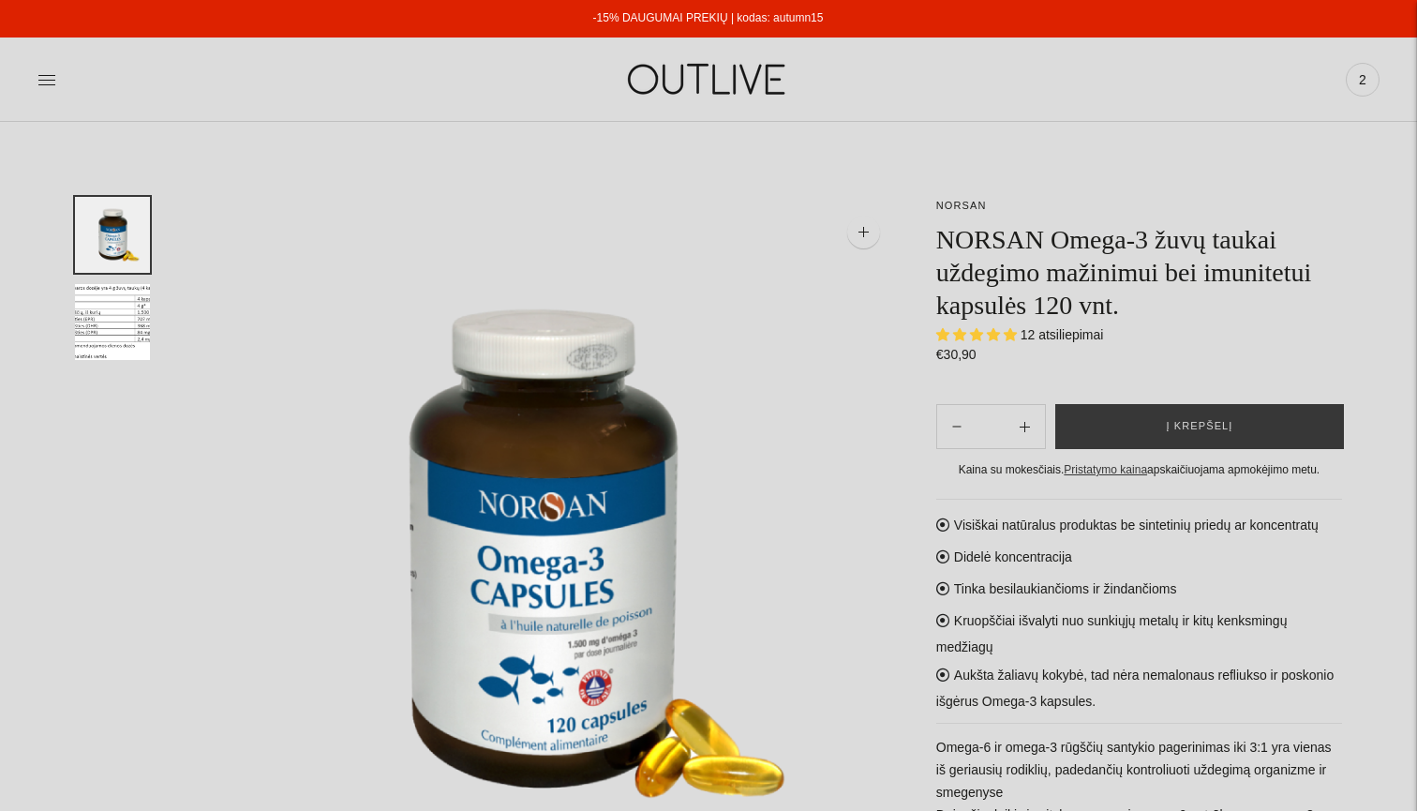
select select "**********"
click at [1191, 420] on span "Į krepšelį" at bounding box center [1200, 426] width 67 height 19
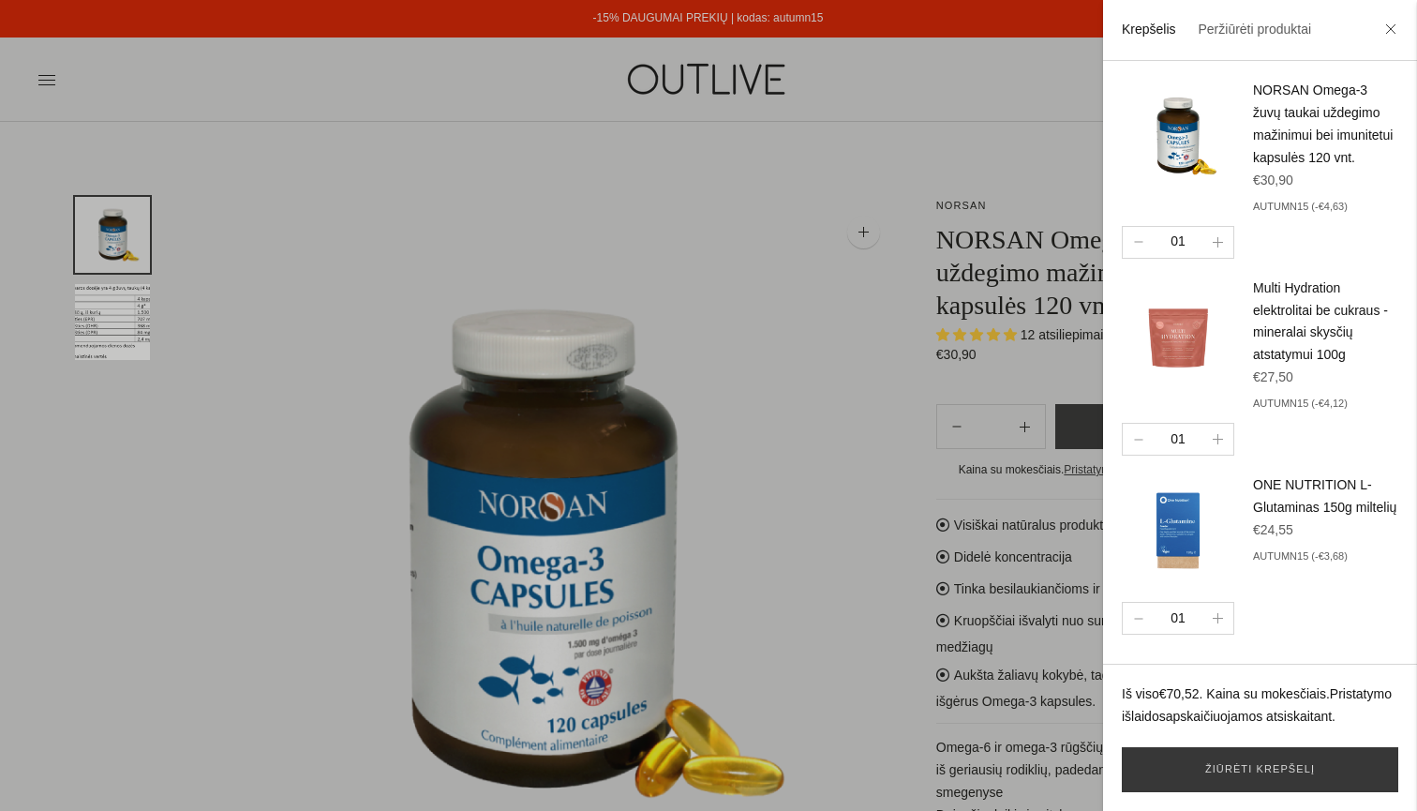
click at [763, 207] on div at bounding box center [708, 405] width 1417 height 811
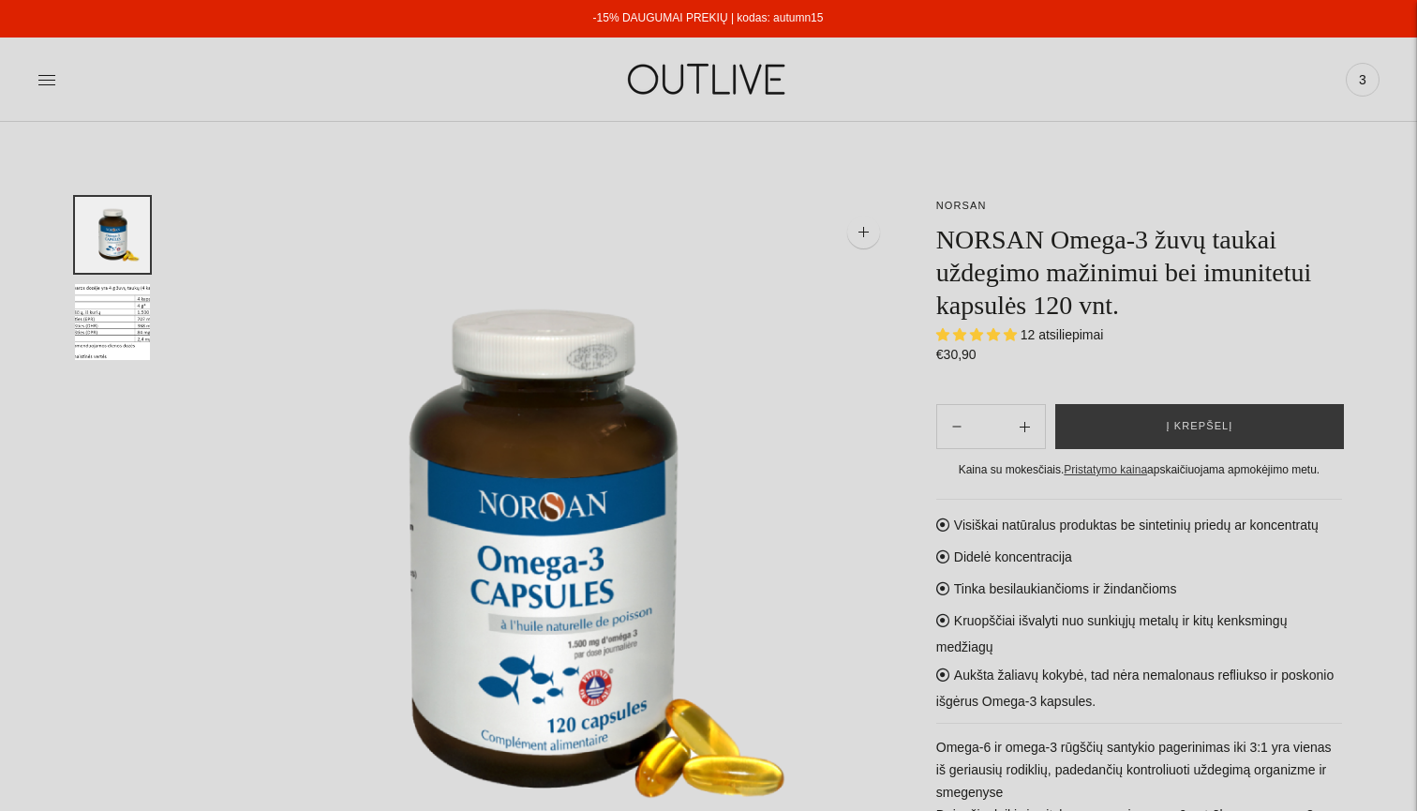
click at [707, 87] on img at bounding box center [708, 79] width 234 height 65
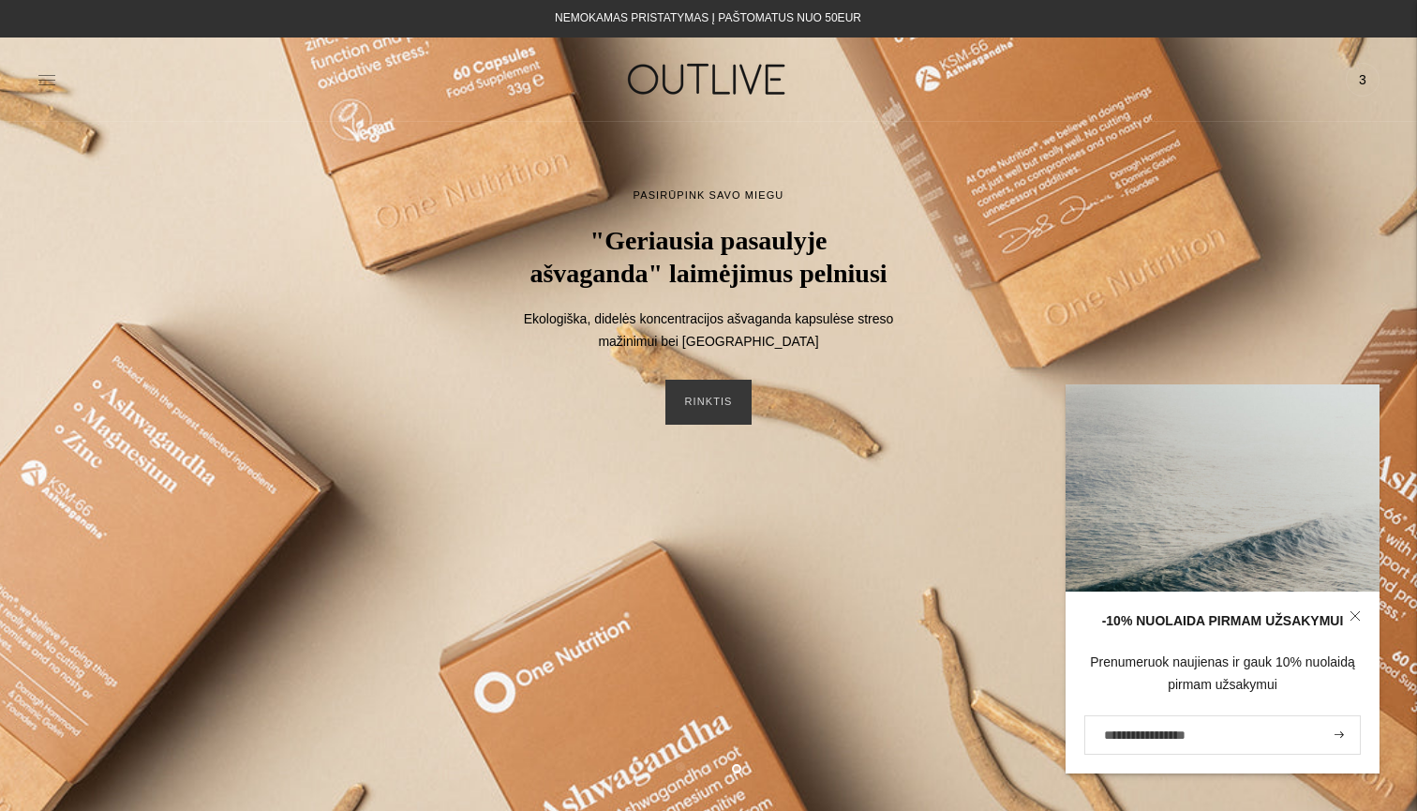
click at [50, 80] on icon at bounding box center [46, 79] width 17 height 9
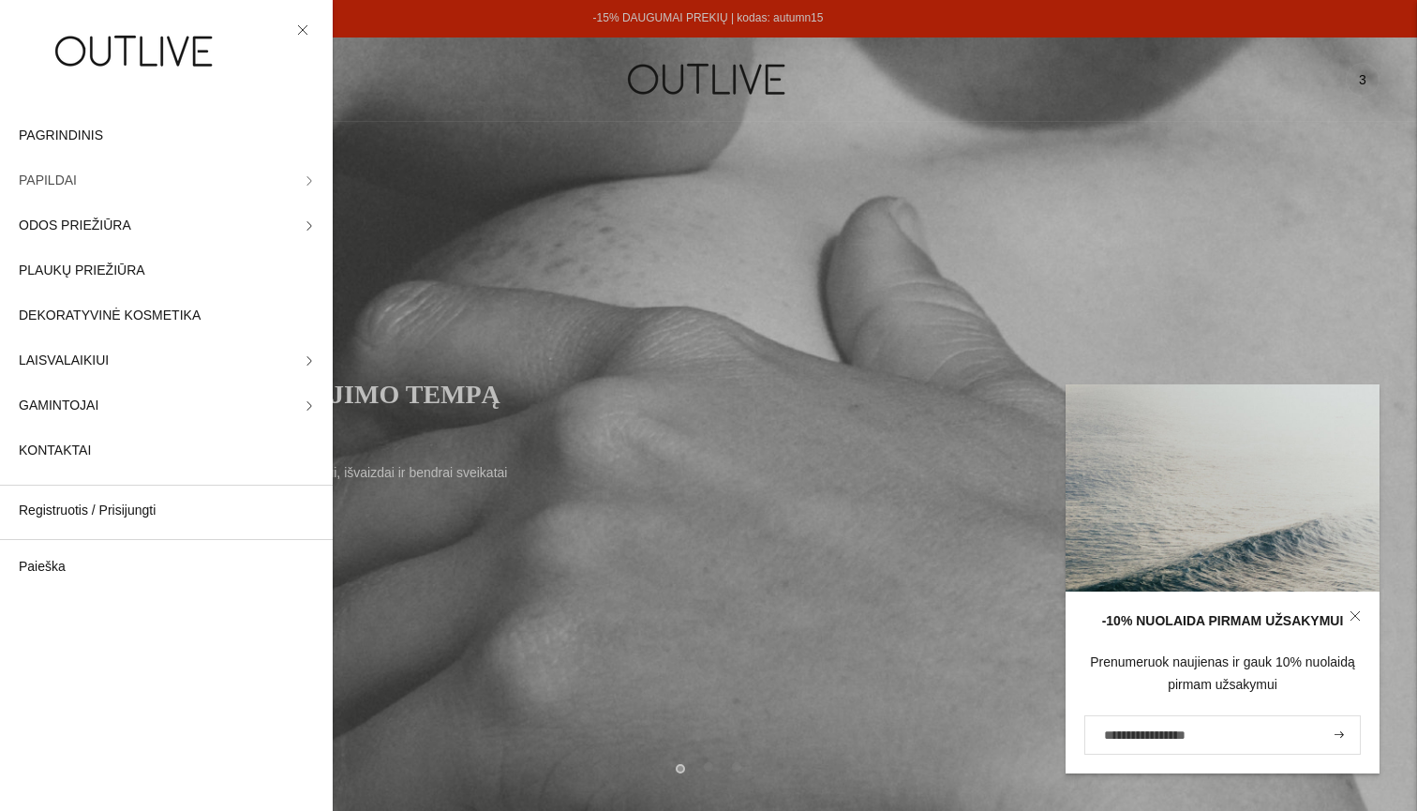
click at [69, 181] on span "PAPILDAI" at bounding box center [48, 181] width 58 height 22
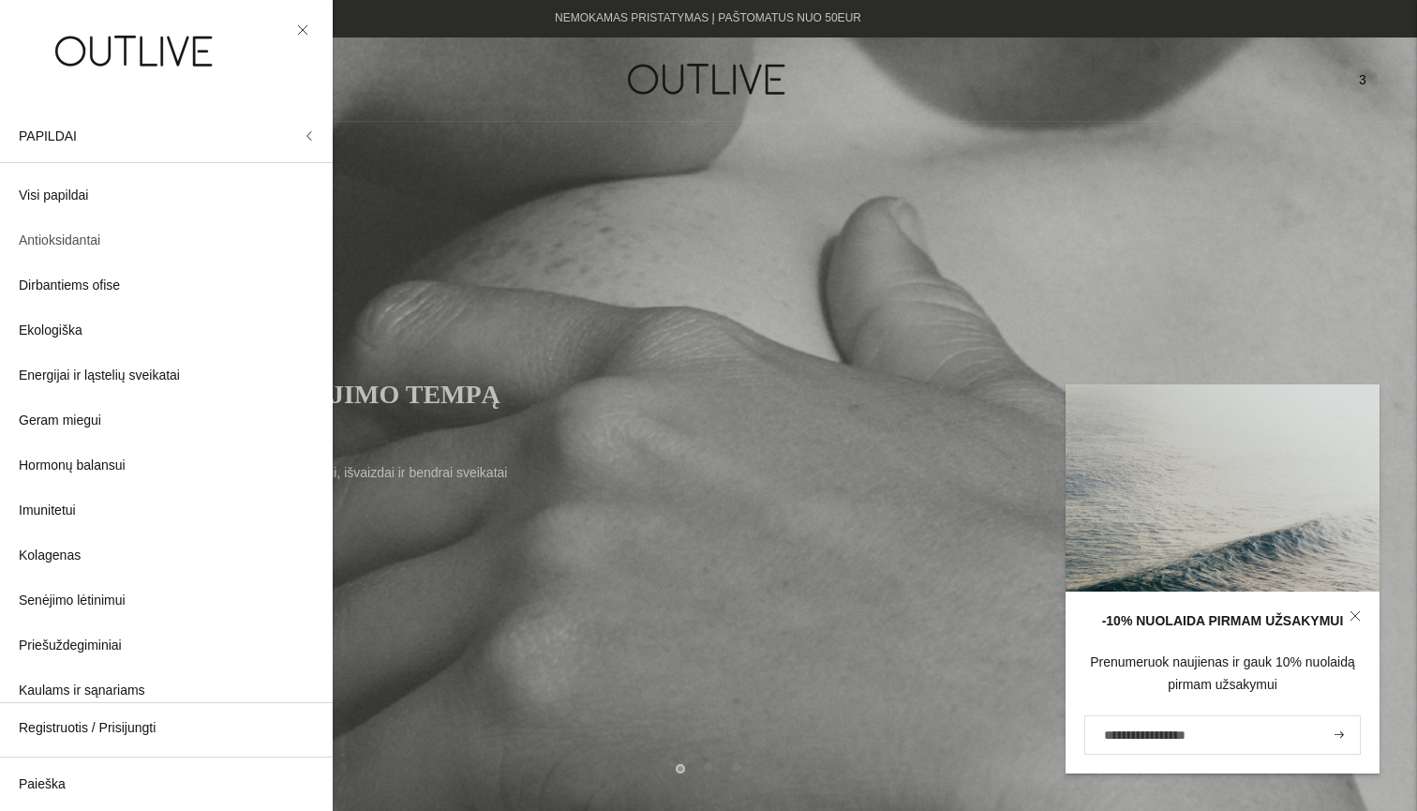
click at [89, 237] on span "Antioksidantai" at bounding box center [60, 241] width 82 height 22
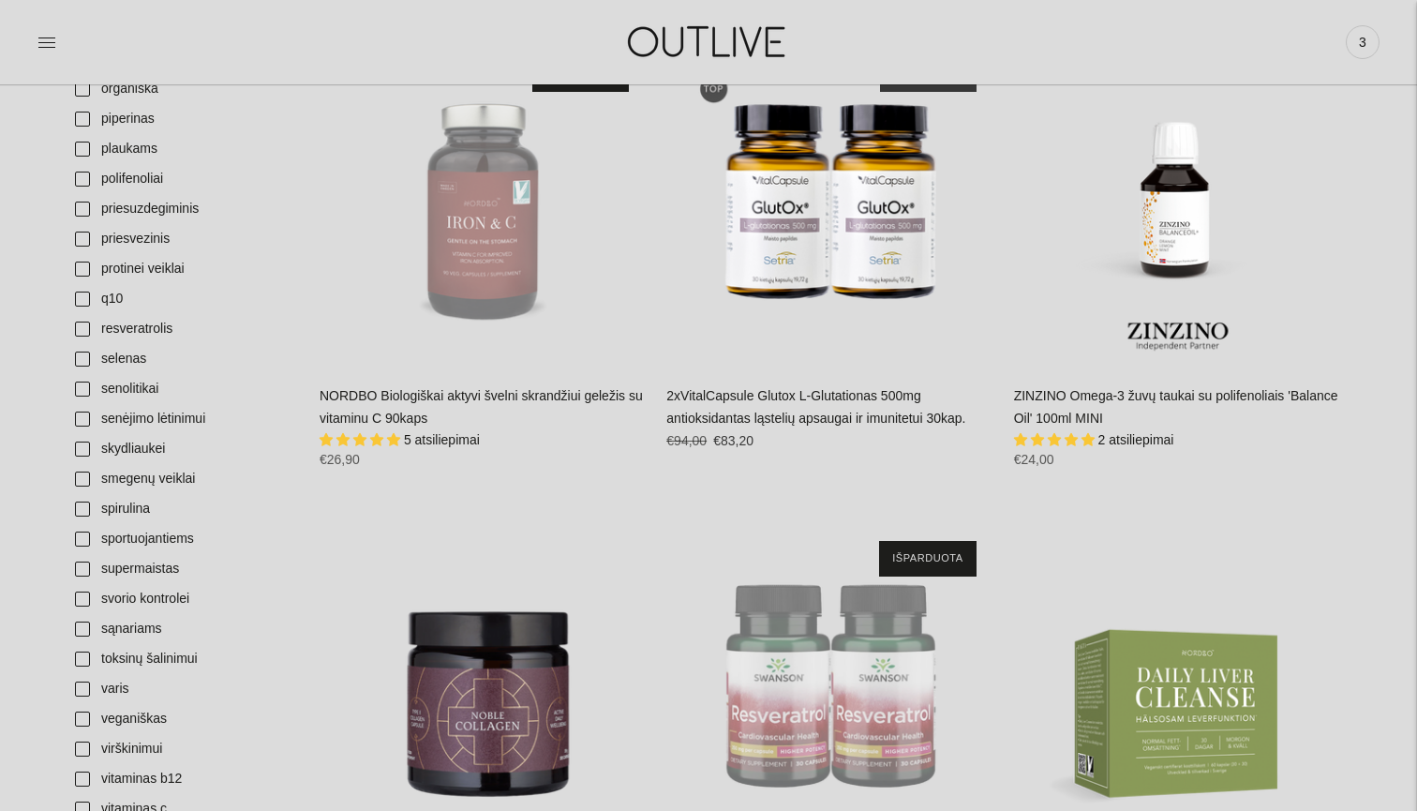
scroll to position [1988, 0]
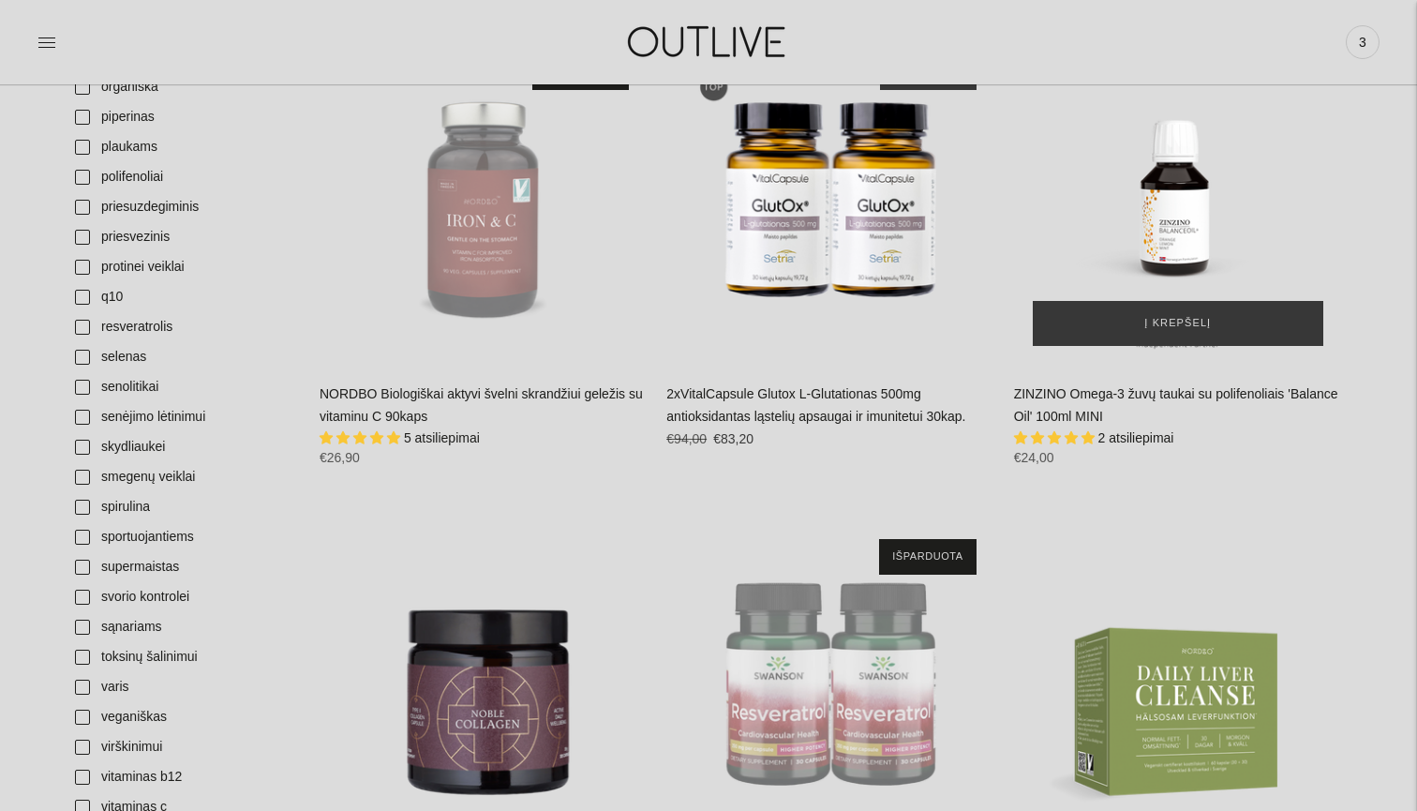
click at [1165, 211] on img "ZINZINO Omega-3 žuvų taukai su polifenoliais 'Balance Oil' 100ml MINI\a" at bounding box center [1178, 200] width 328 height 328
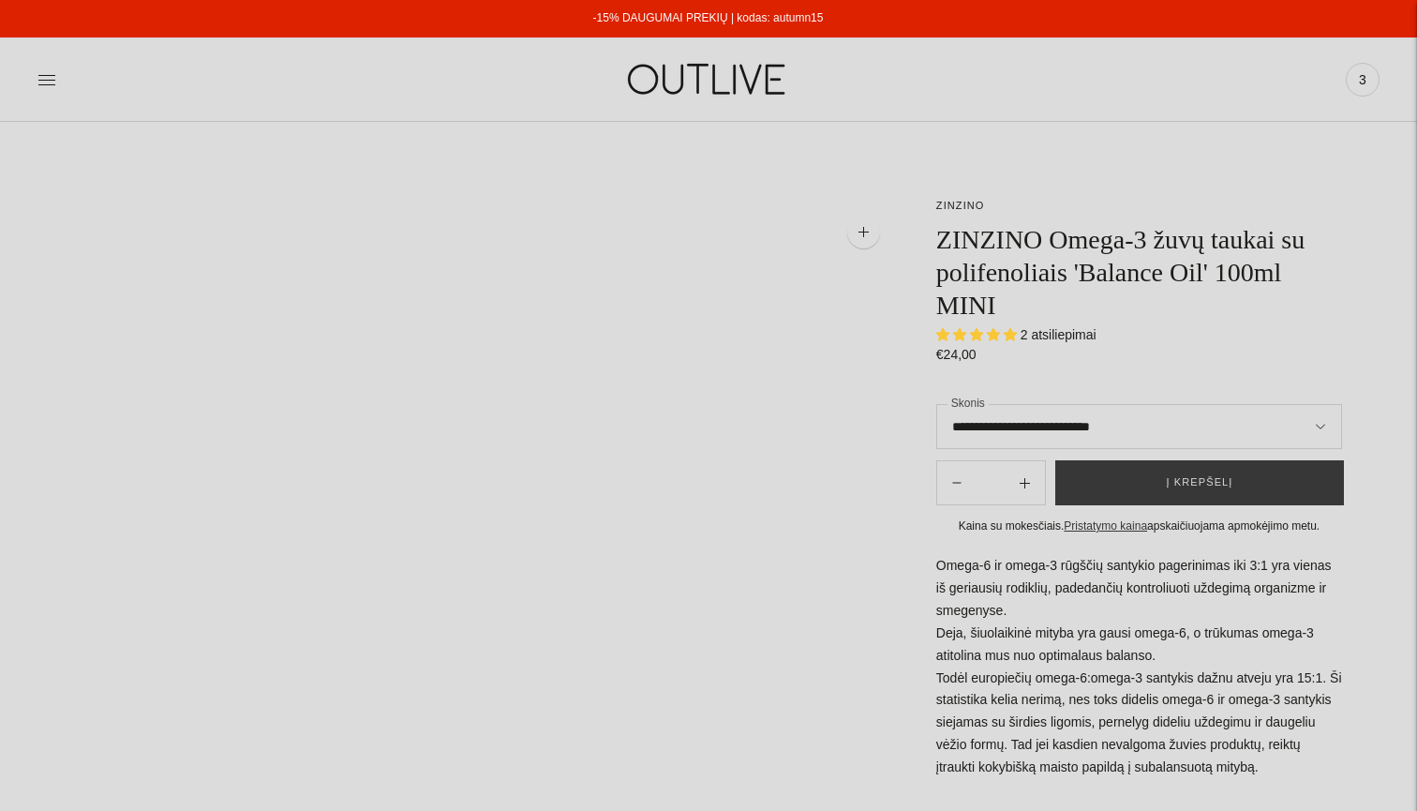
select select "**********"
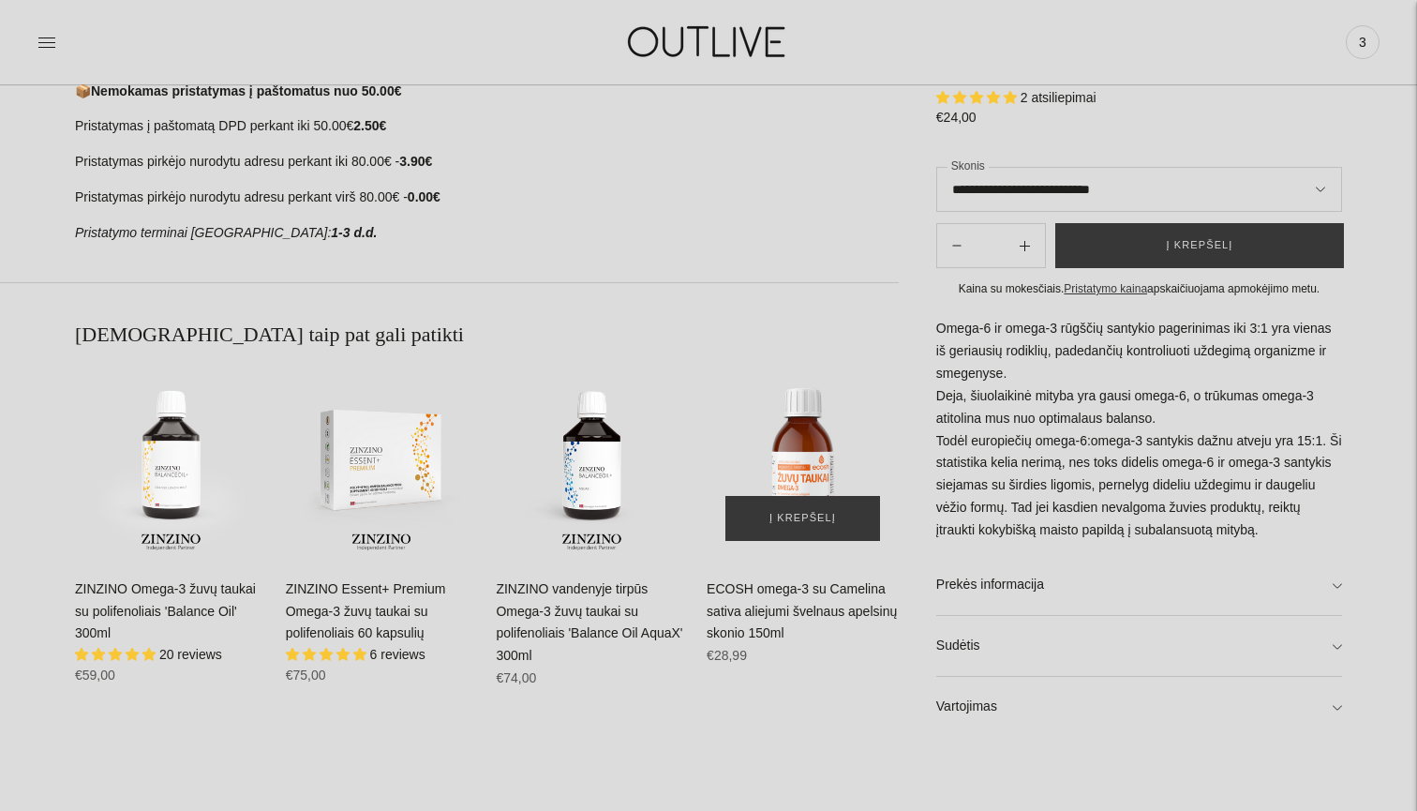
scroll to position [1064, 0]
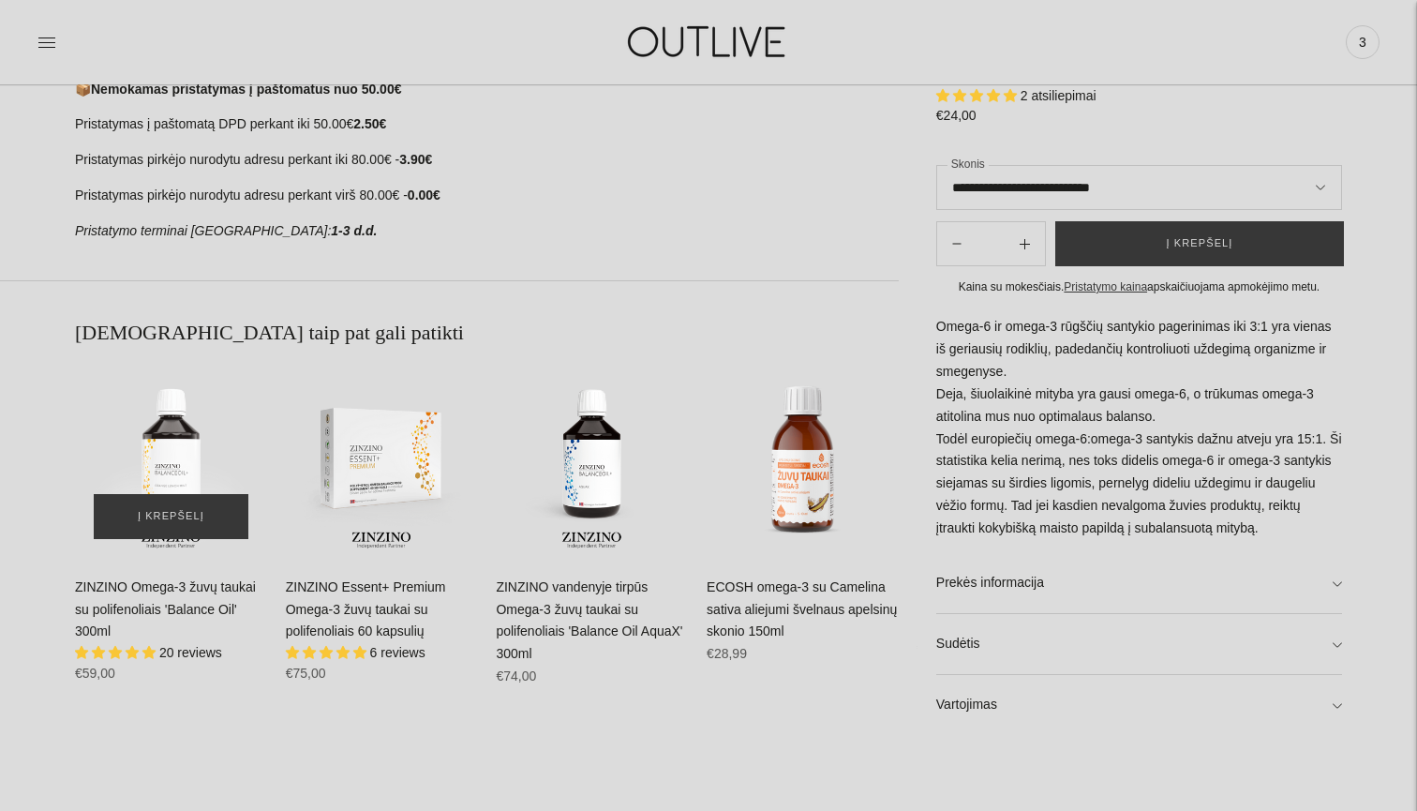
click at [174, 453] on img "ZINZINO Omega-3 žuvų taukai su polifenoliais 'Balance Oil' 300ml\a" at bounding box center [171, 461] width 192 height 192
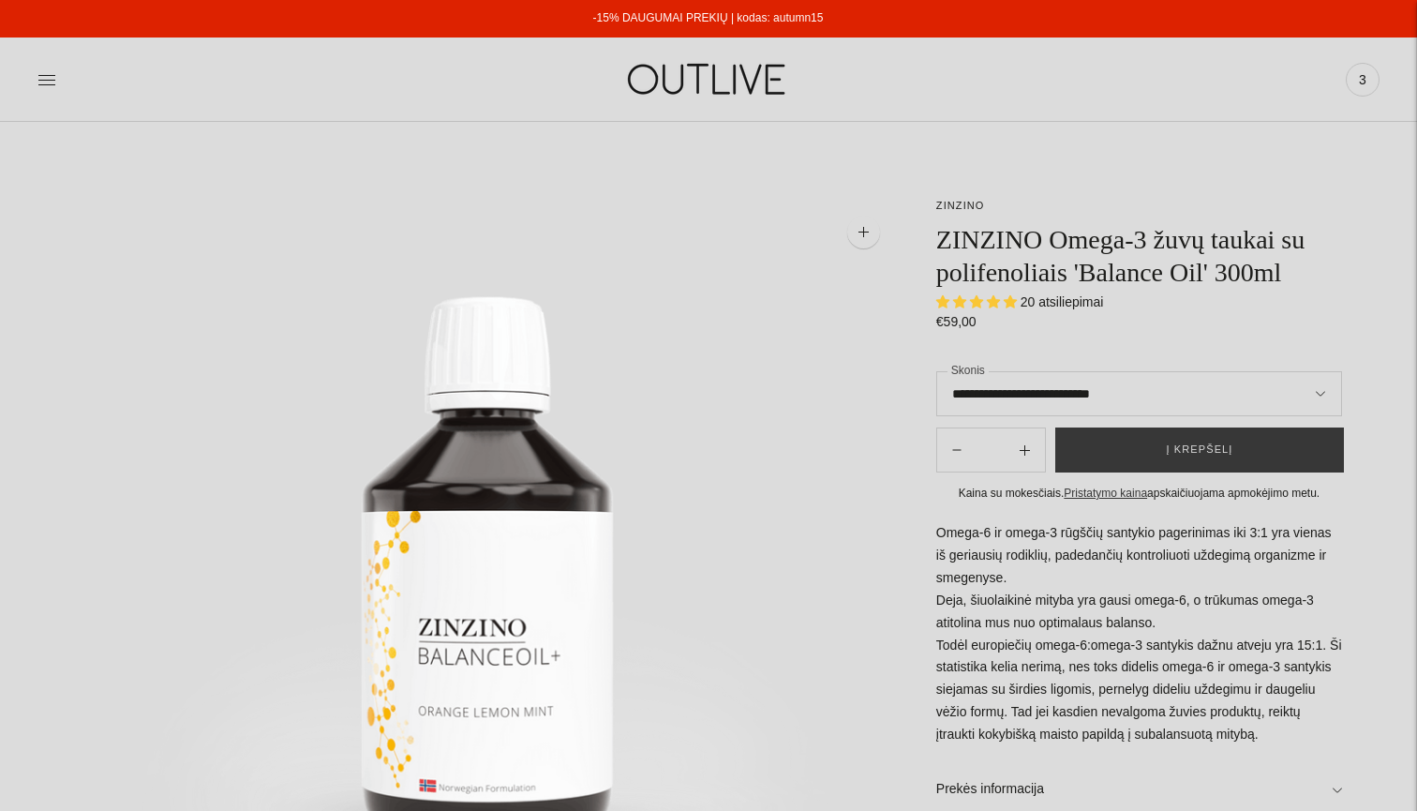
select select "**********"
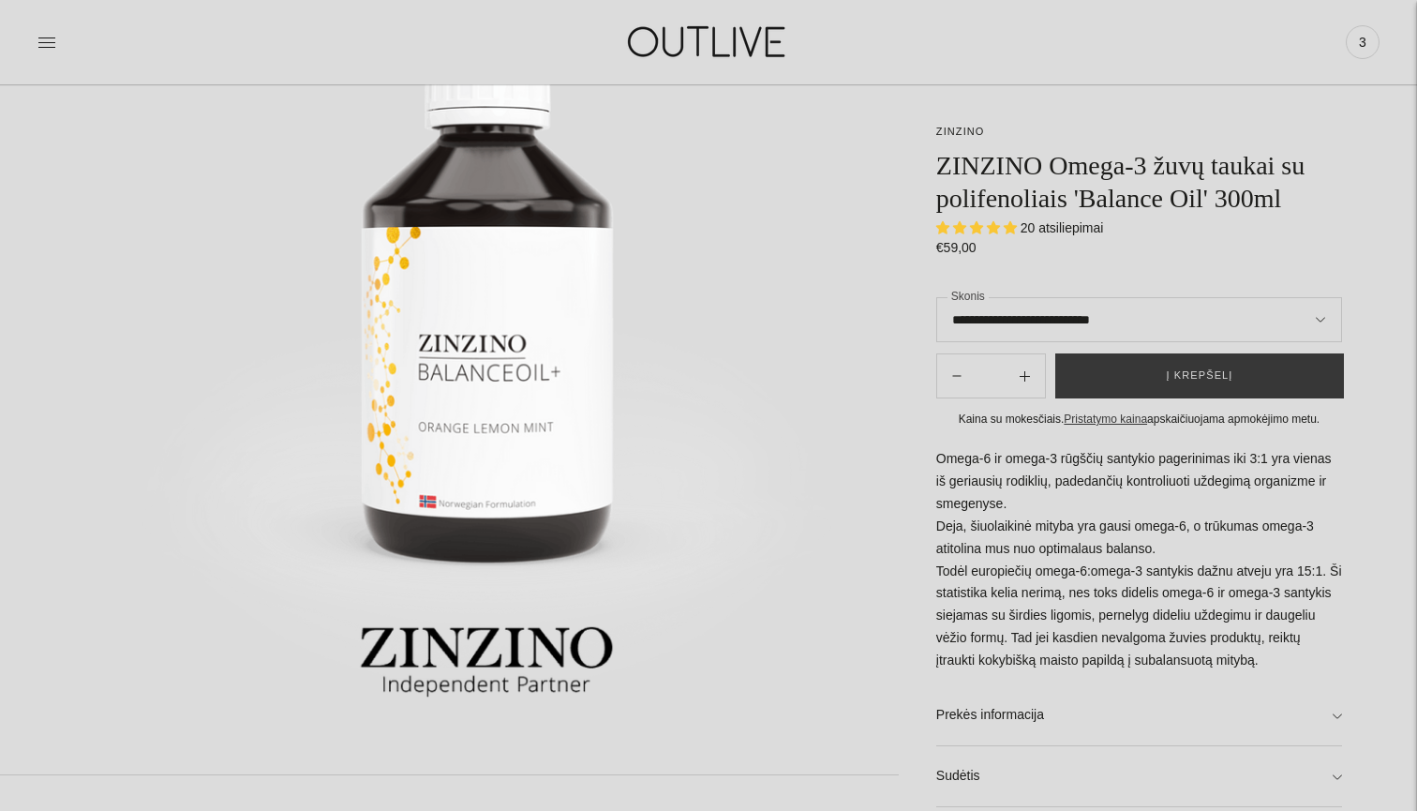
scroll to position [326, 0]
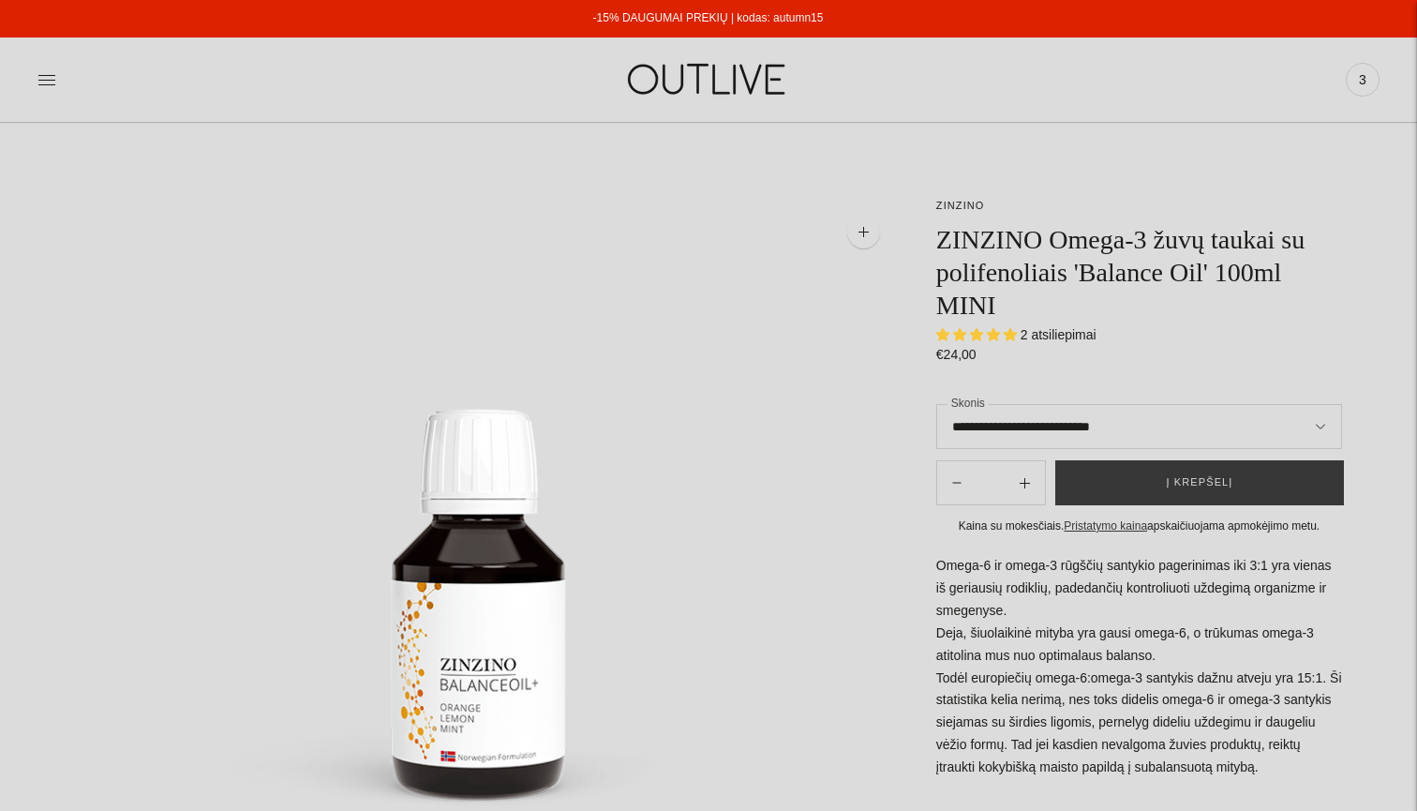
select select "**********"
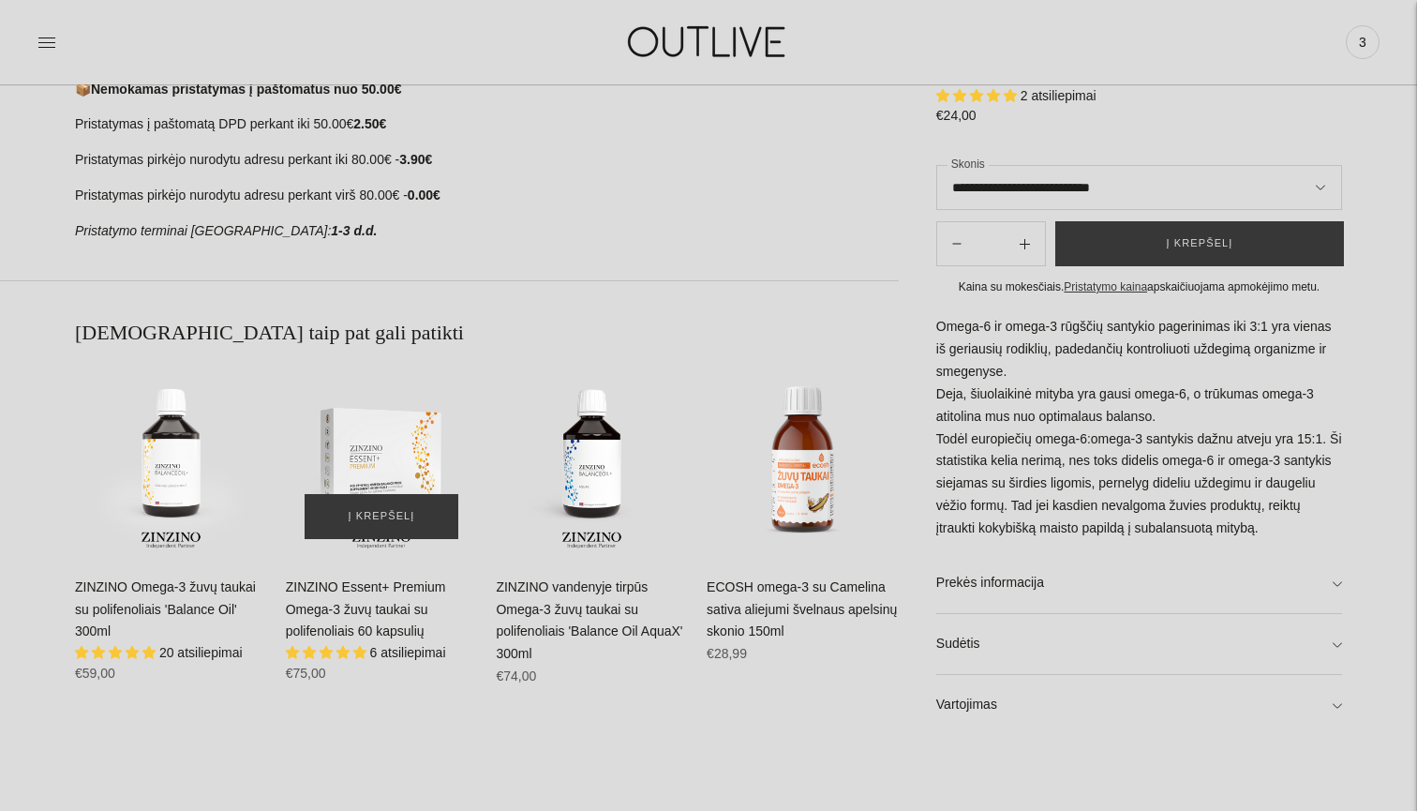
click at [371, 427] on img "ZINZINO Essent+ Premium Omega-3 žuvų taukai su polifenoliais 60 kapsulių\a" at bounding box center [382, 461] width 192 height 192
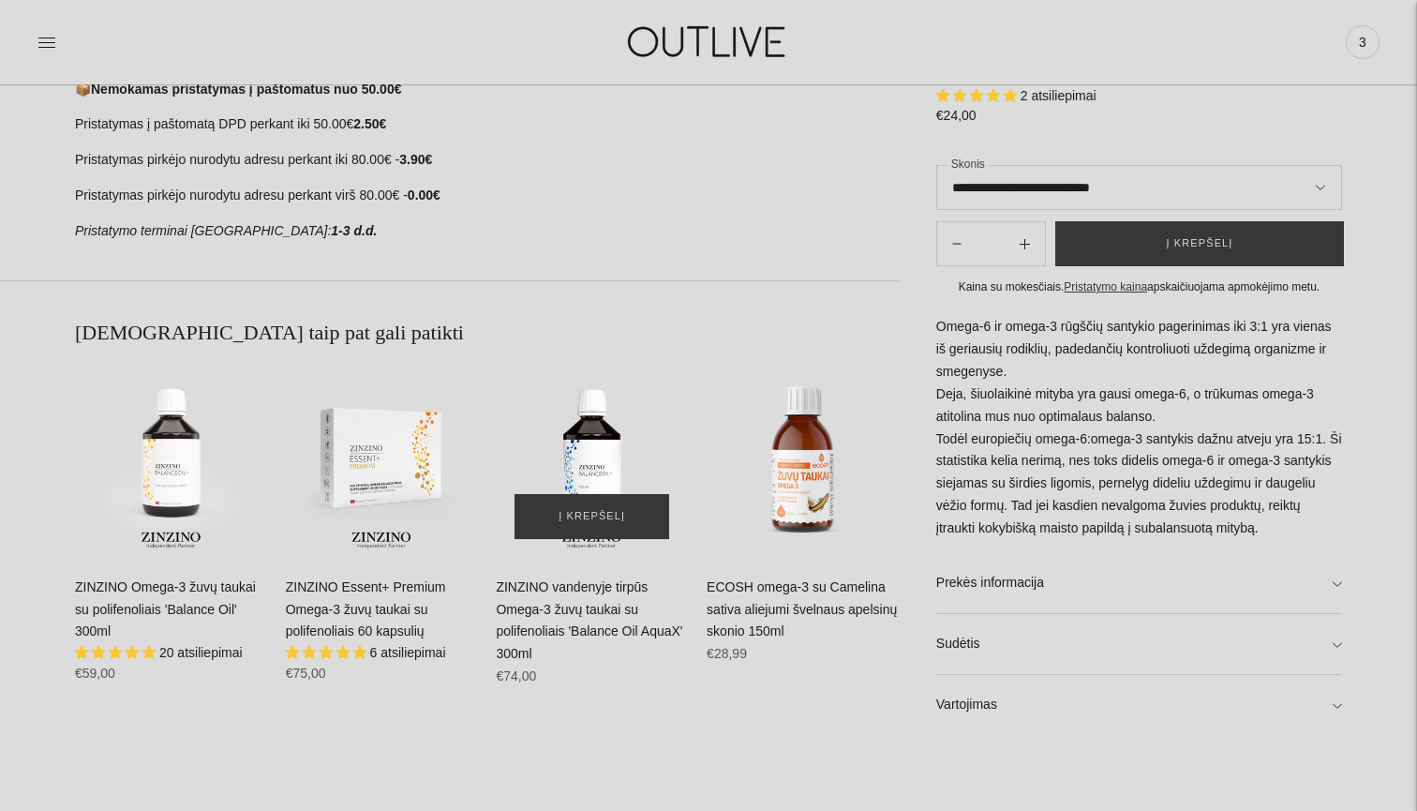
click at [599, 458] on img "ZINZINO vandenyje tirpūs Omega-3 žuvų taukai su polifenoliais 'Balance Oil Aqua…" at bounding box center [592, 461] width 192 height 192
click at [590, 452] on img "ZINZINO vandenyje tirpūs Omega-3 žuvų taukai su polifenoliais 'Balance Oil Aqua…" at bounding box center [592, 461] width 192 height 192
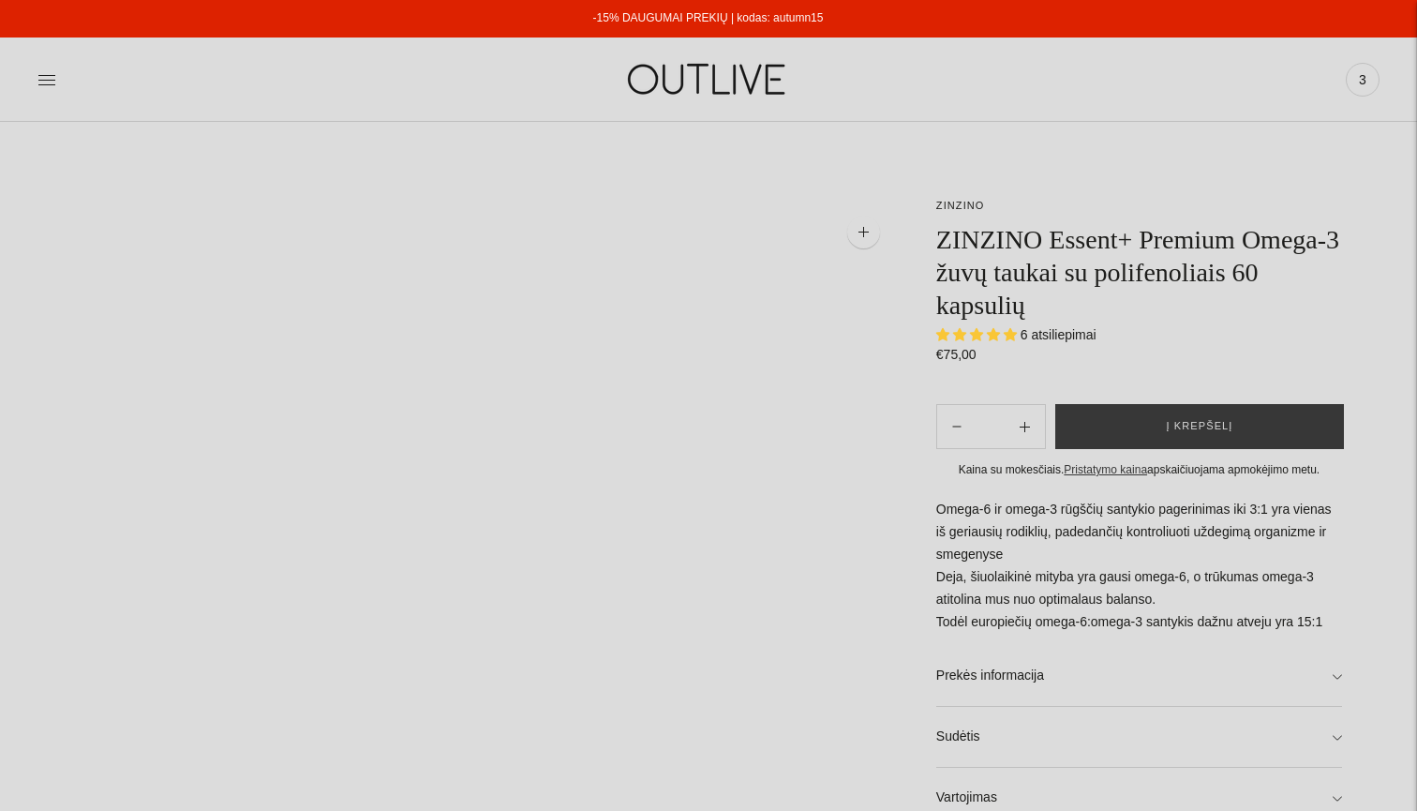
select select "**********"
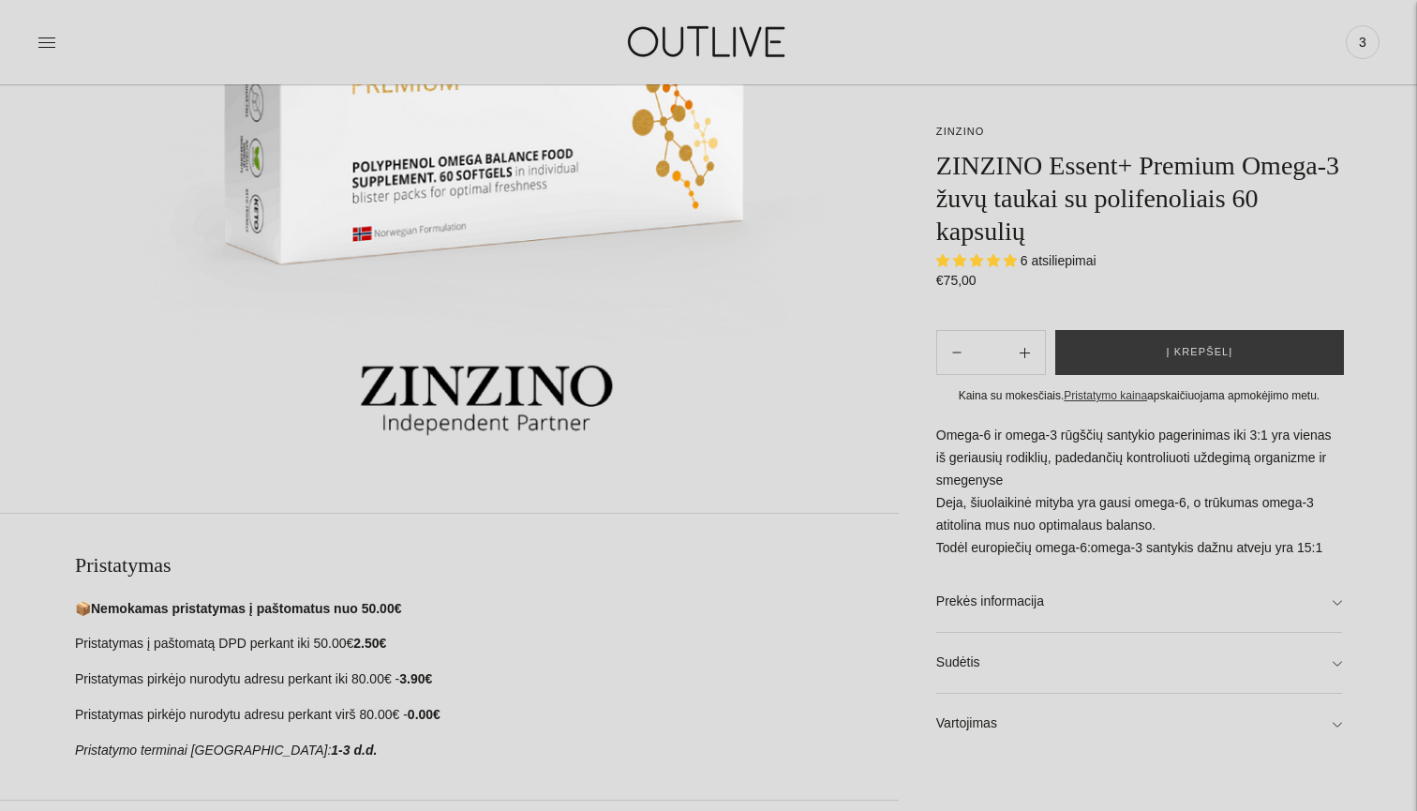
scroll to position [575, 0]
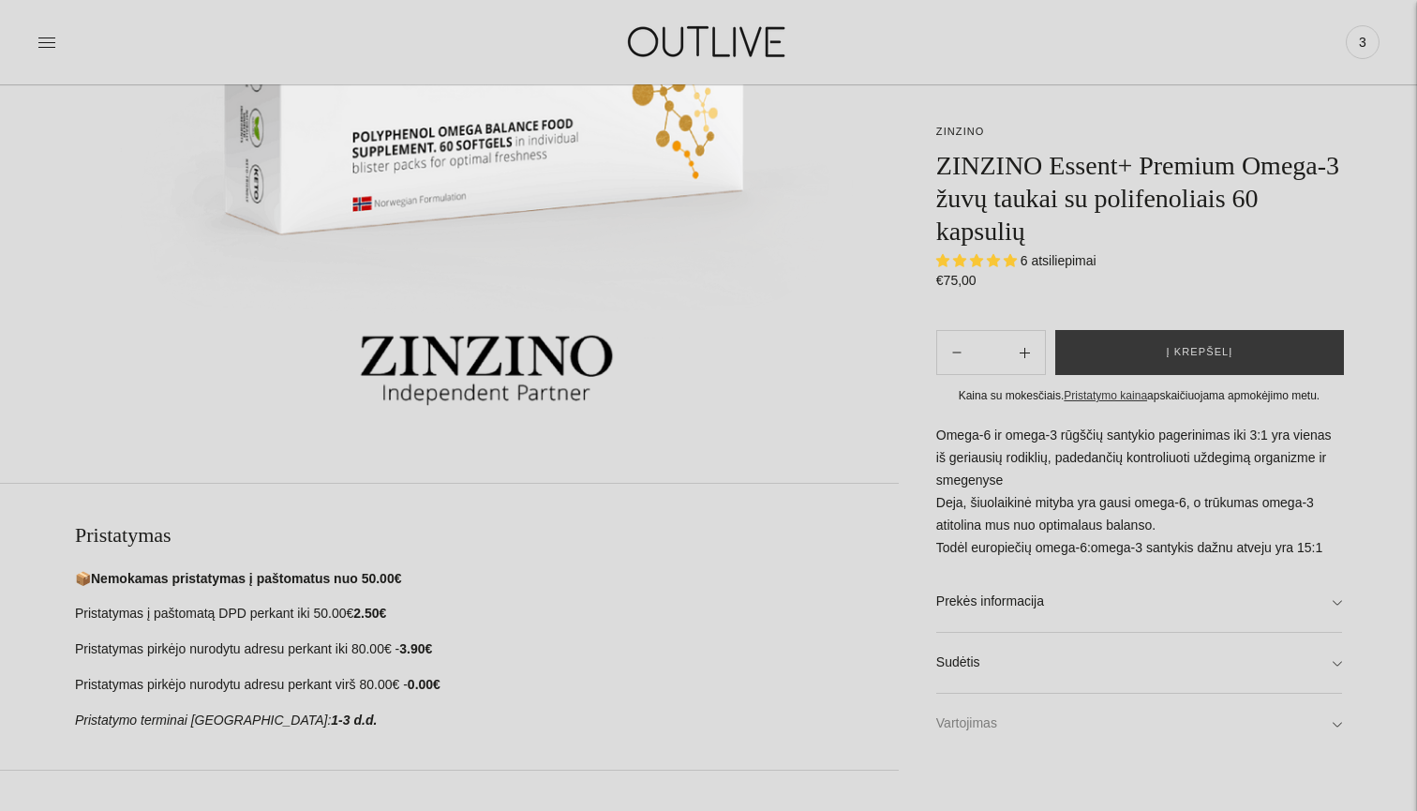
click at [1330, 709] on link "Vartojimas" at bounding box center [1139, 723] width 406 height 60
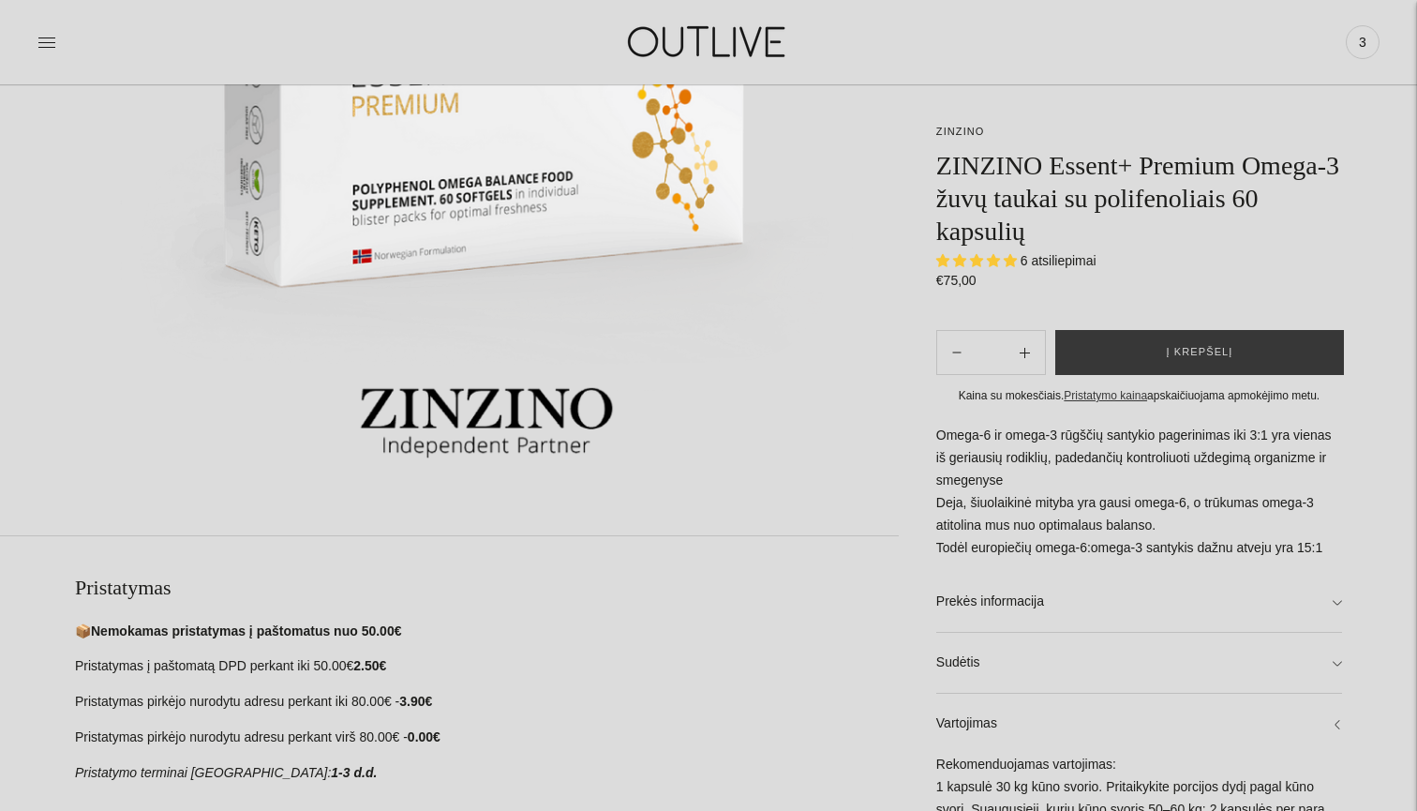
scroll to position [517, 0]
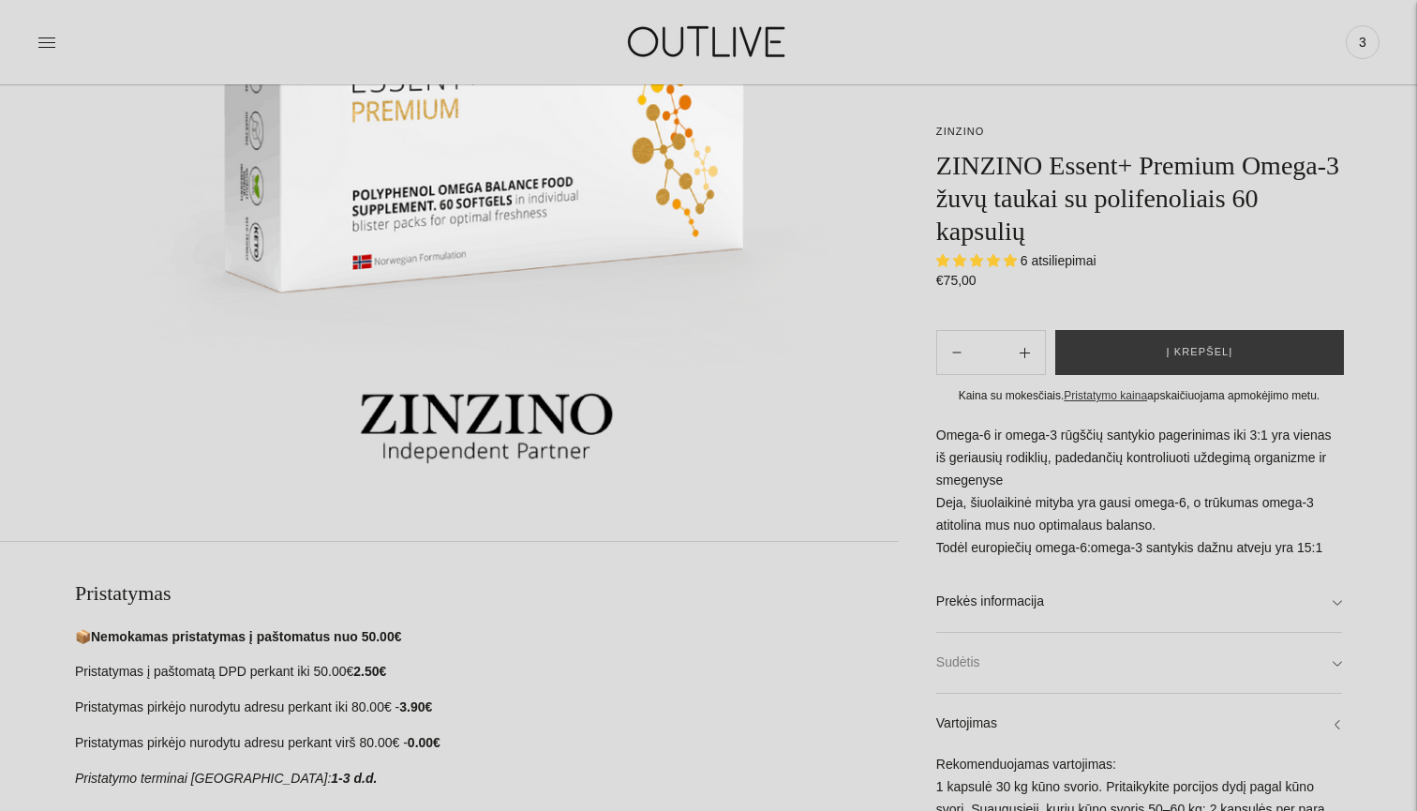
click at [1341, 653] on link "Sudėtis" at bounding box center [1139, 662] width 406 height 60
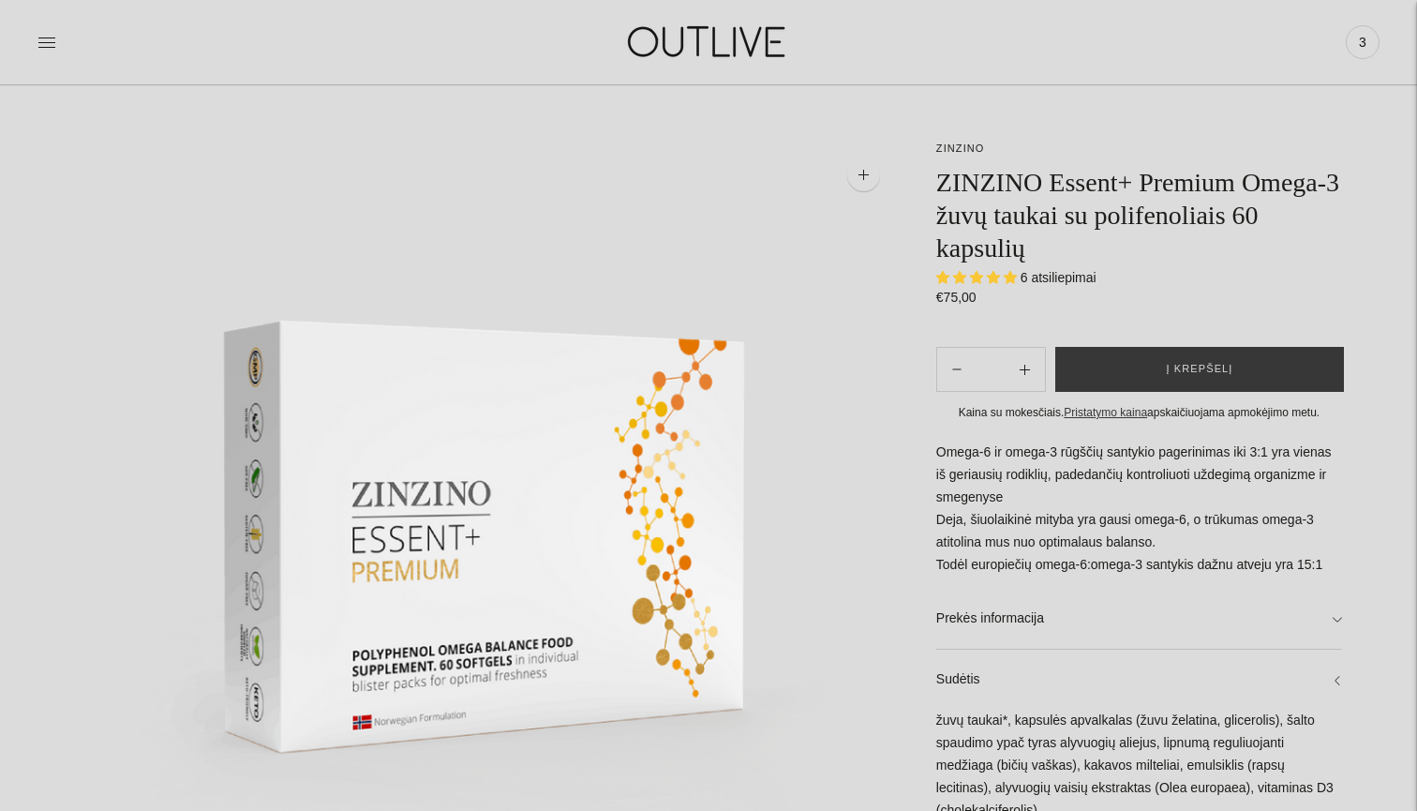
scroll to position [56, 0]
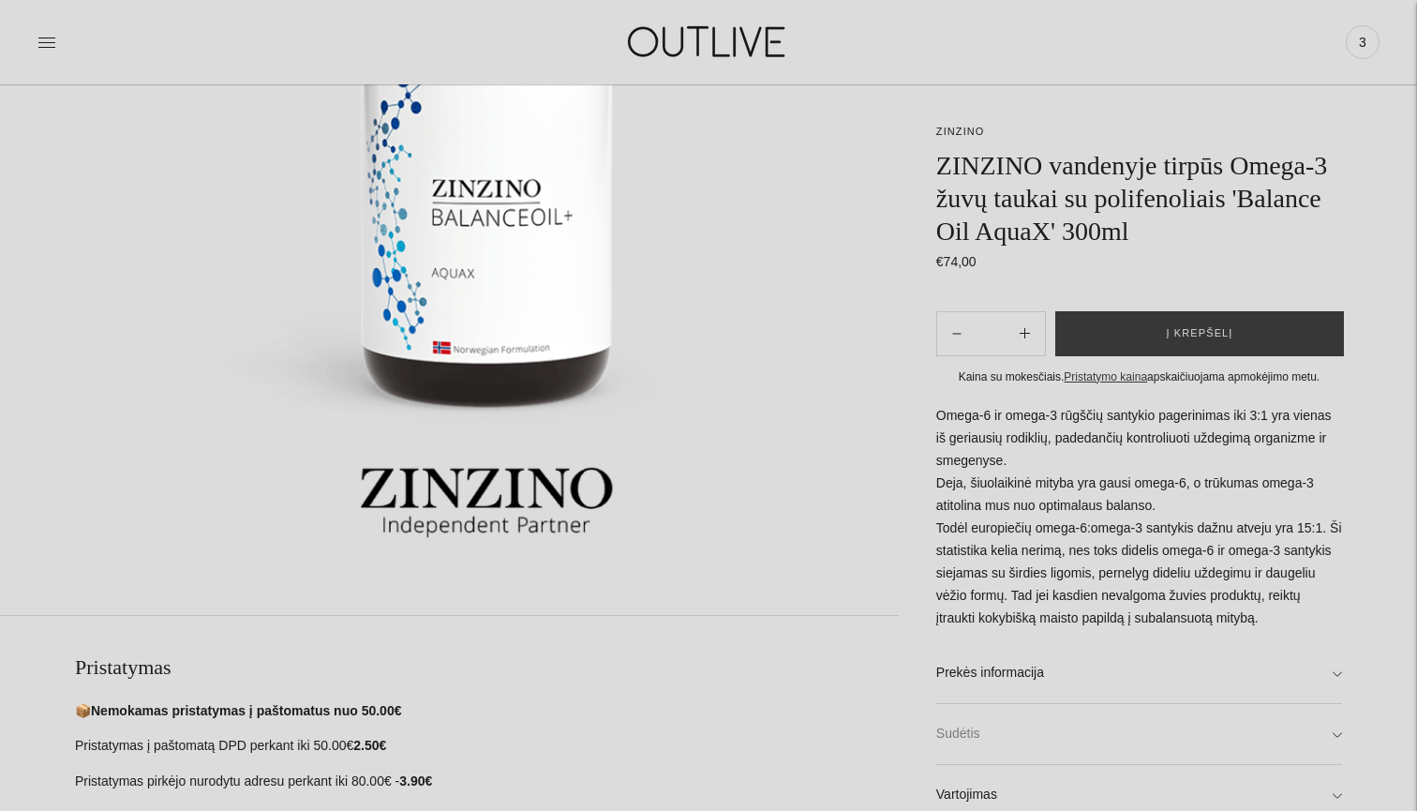
scroll to position [481, 0]
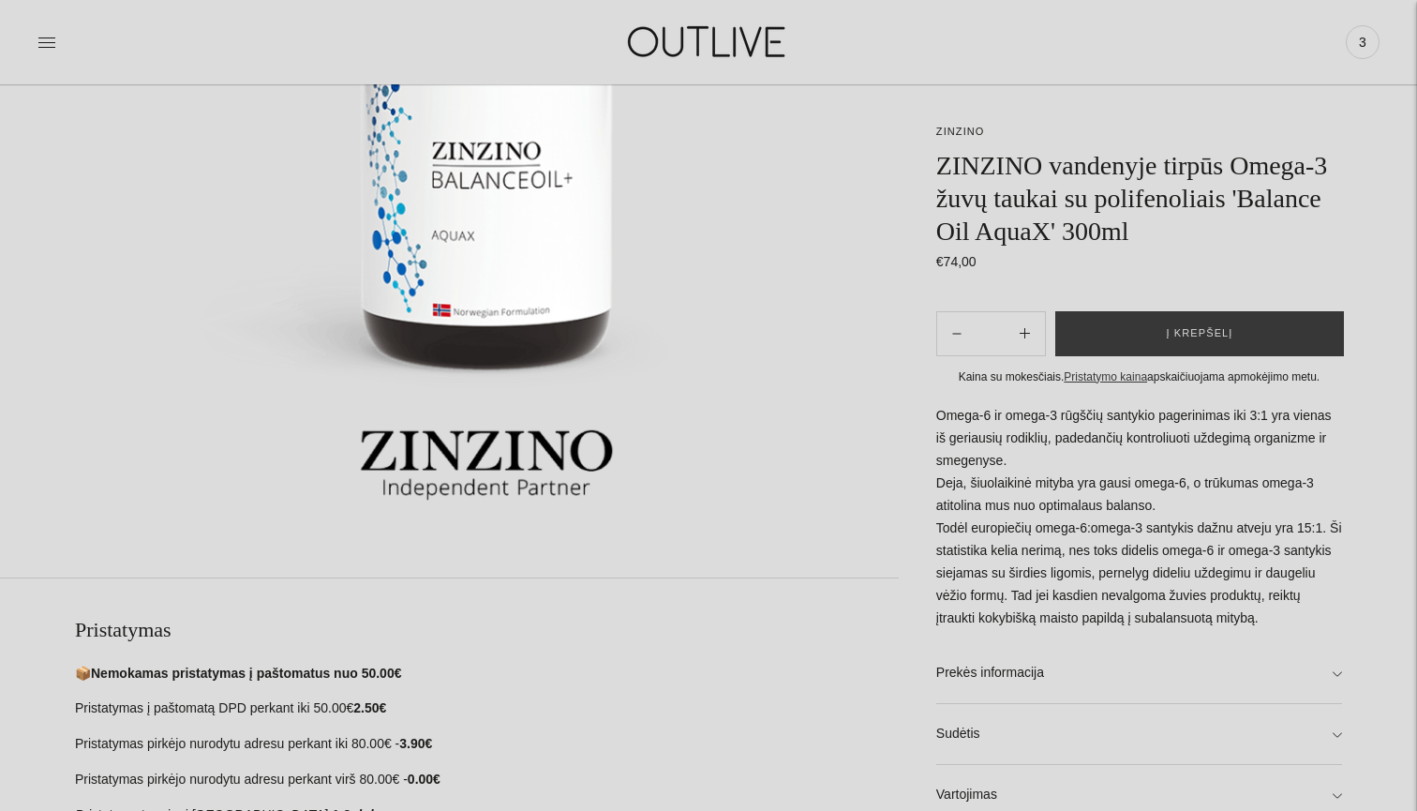
click at [1370, 649] on div "**********" at bounding box center [708, 631] width 1417 height 1830
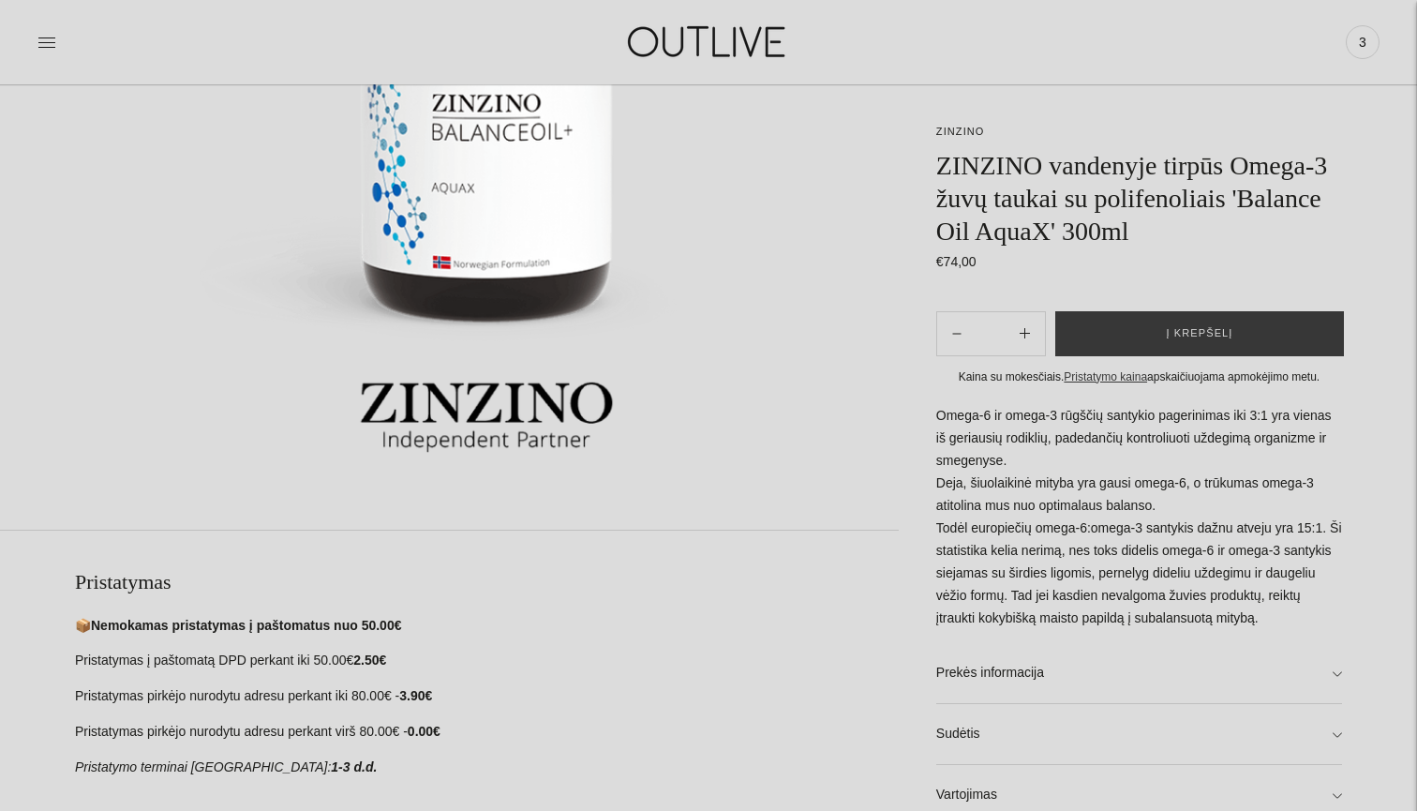
scroll to position [553, 0]
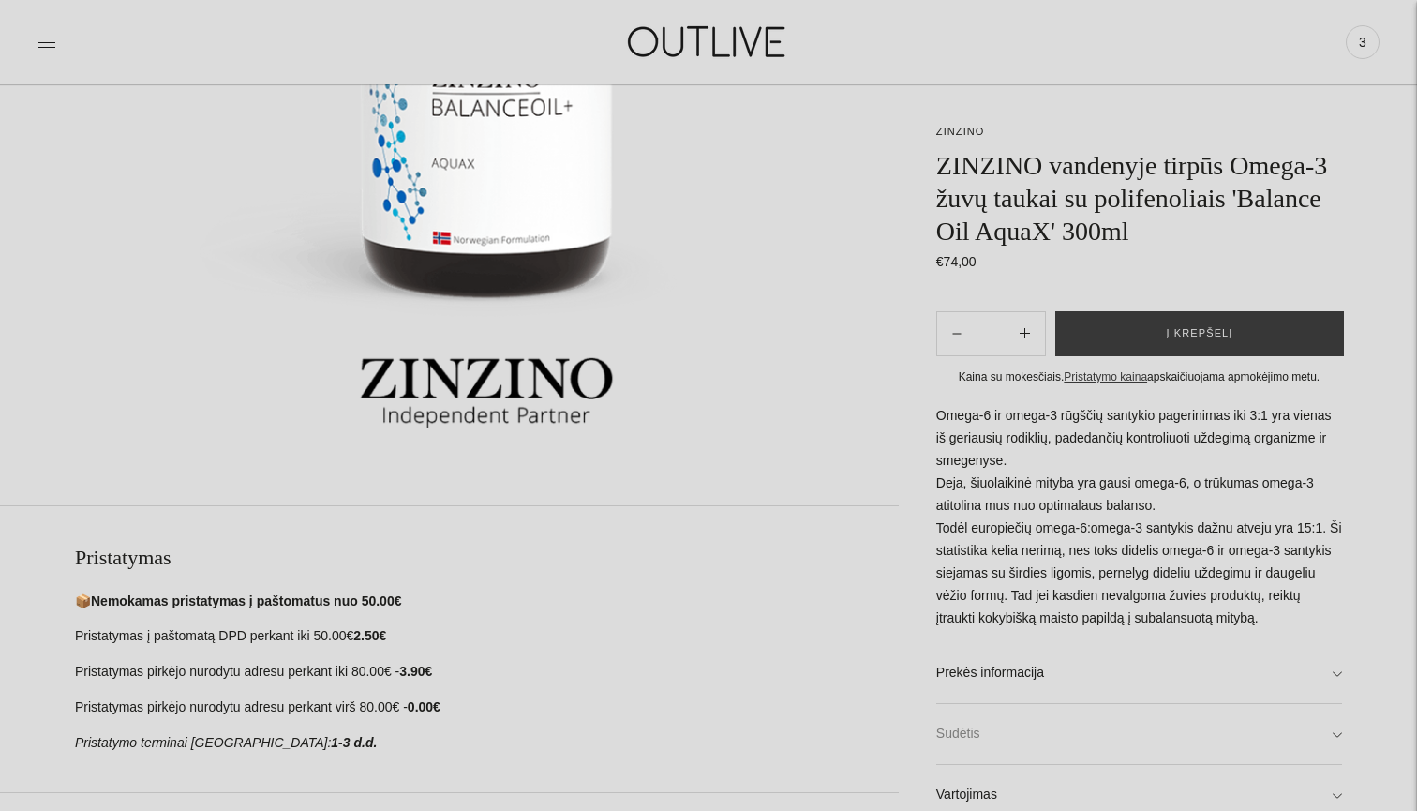
click at [1338, 757] on link "Sudėtis" at bounding box center [1139, 734] width 406 height 60
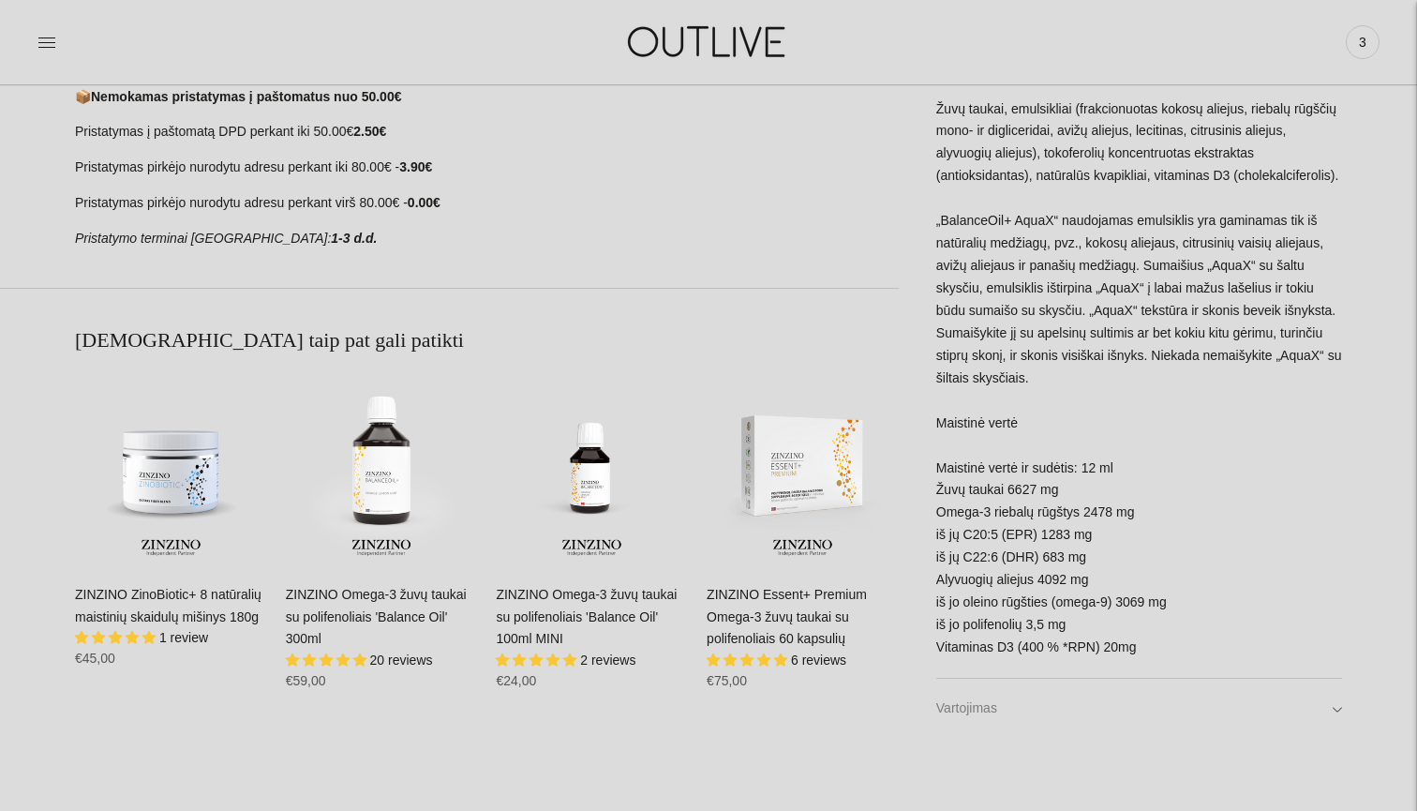
scroll to position [1069, 0]
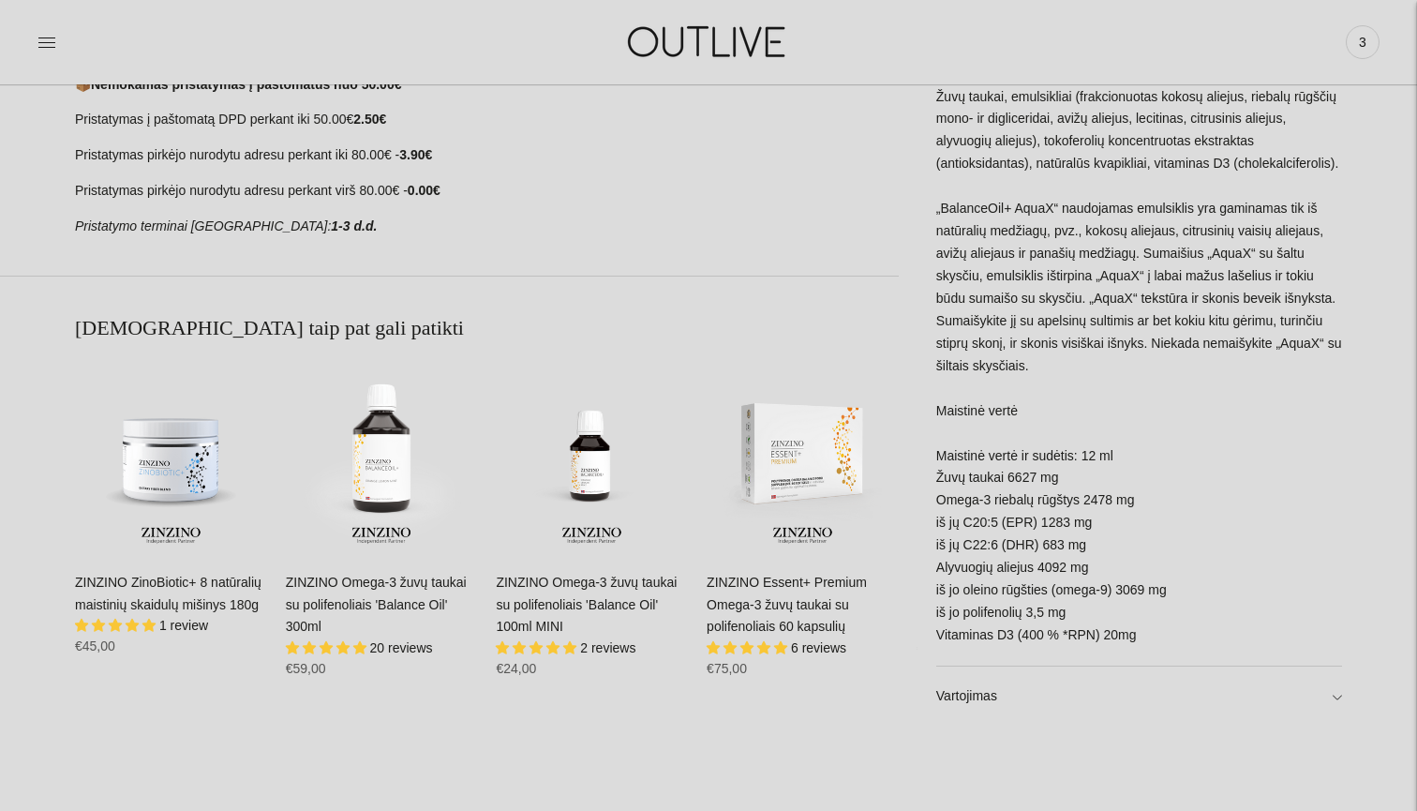
click at [1342, 692] on div "**********" at bounding box center [708, 43] width 1417 height 1830
click at [1337, 693] on link "Vartojimas" at bounding box center [1139, 696] width 406 height 60
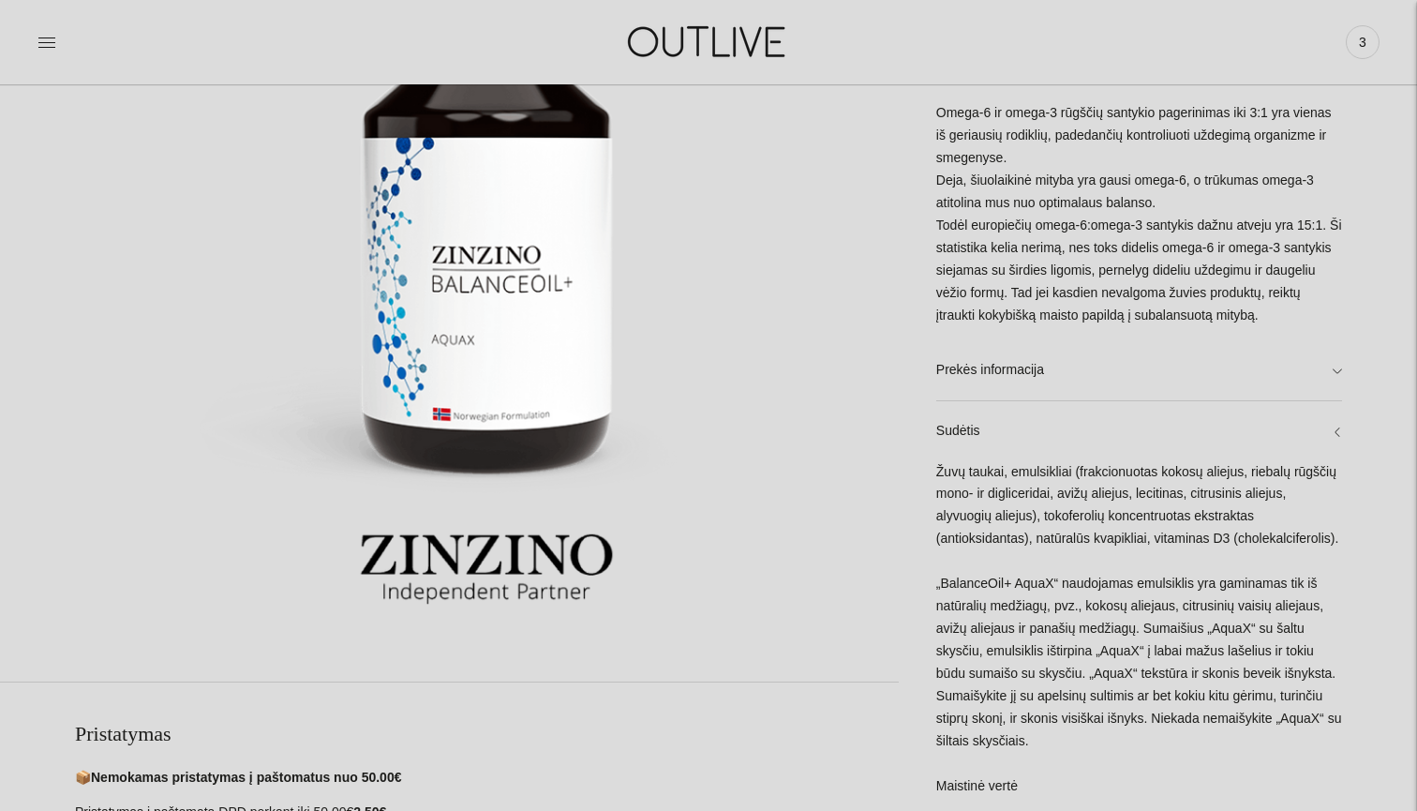
scroll to position [348, 0]
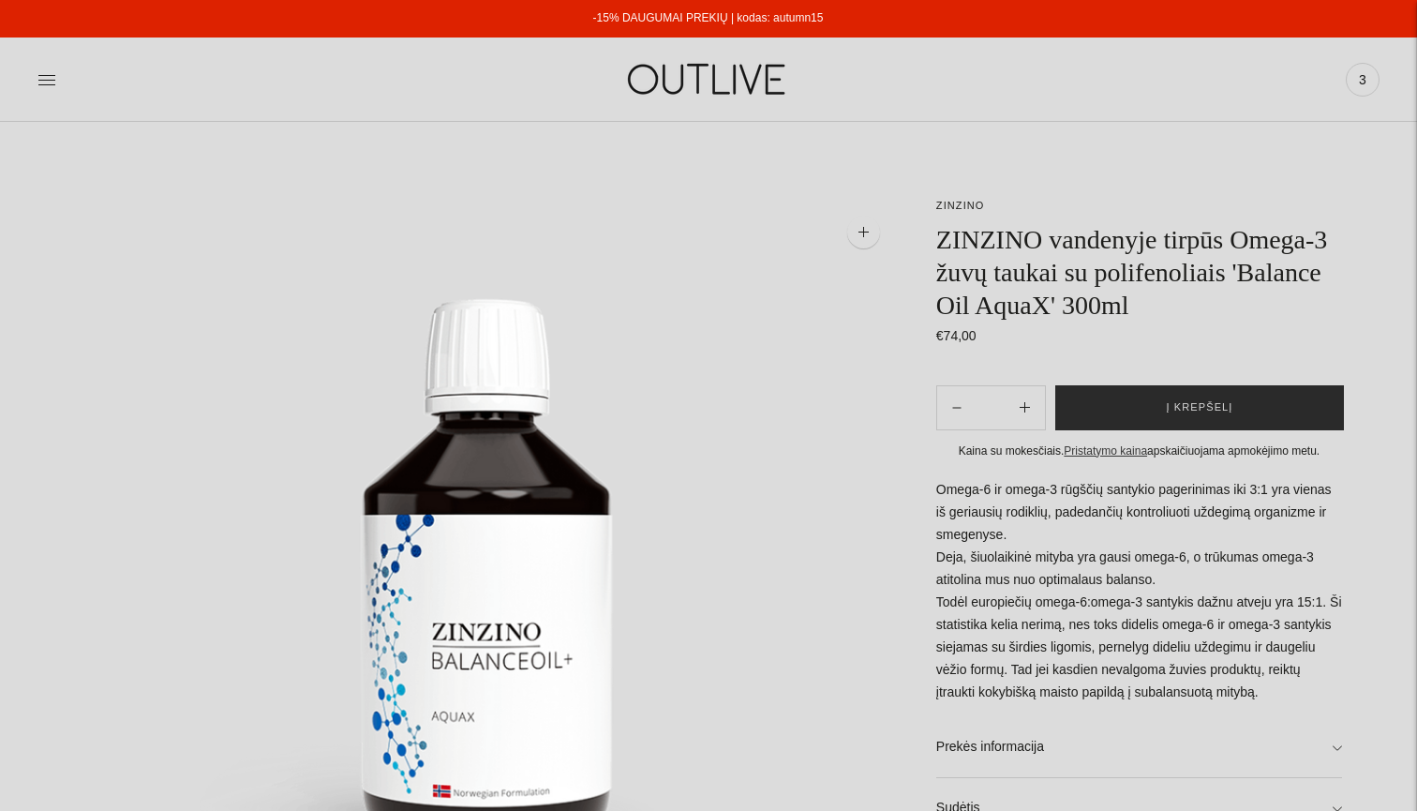
click at [1160, 430] on button "Į krepšelį" at bounding box center [1199, 407] width 289 height 45
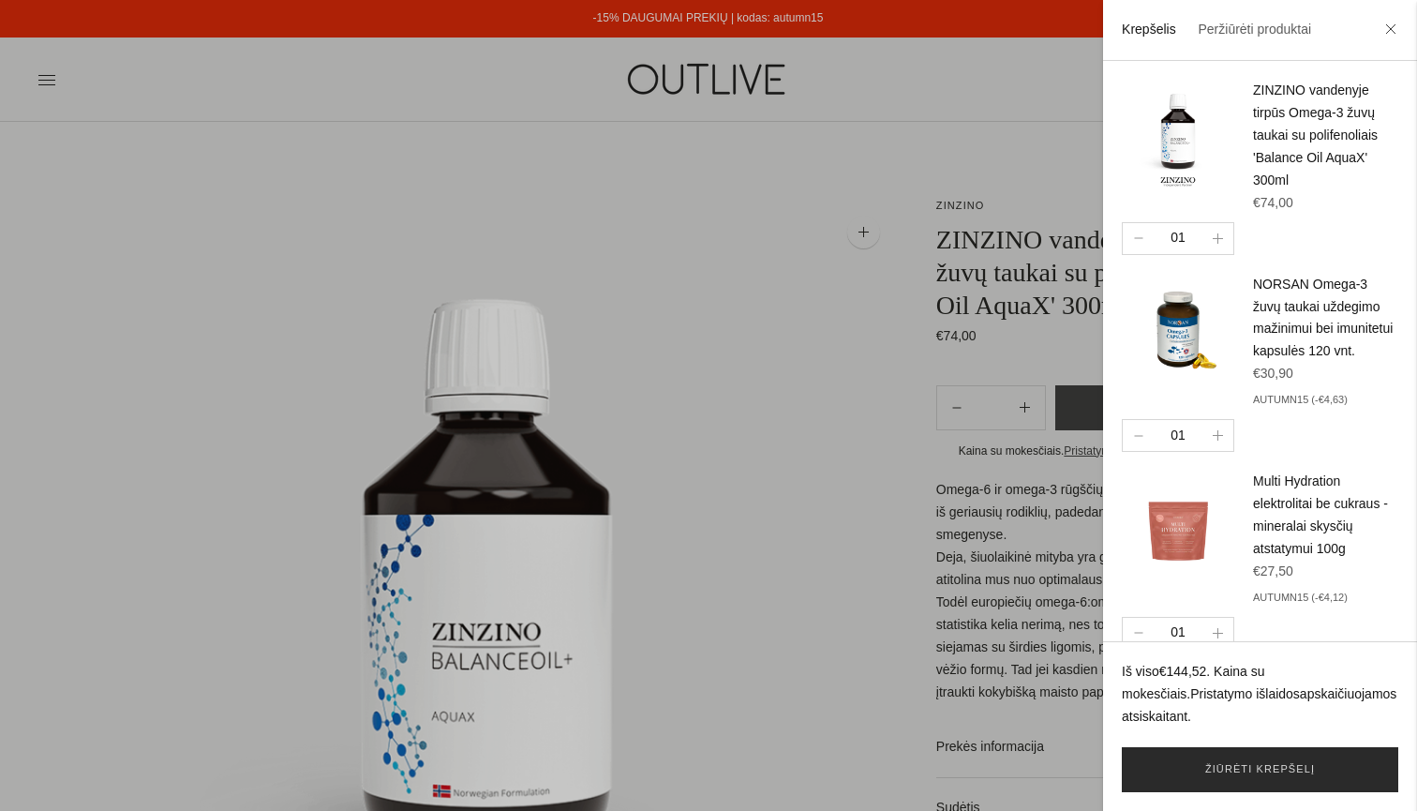
click at [1232, 772] on link "Žiūrėti krepšelį" at bounding box center [1260, 769] width 276 height 45
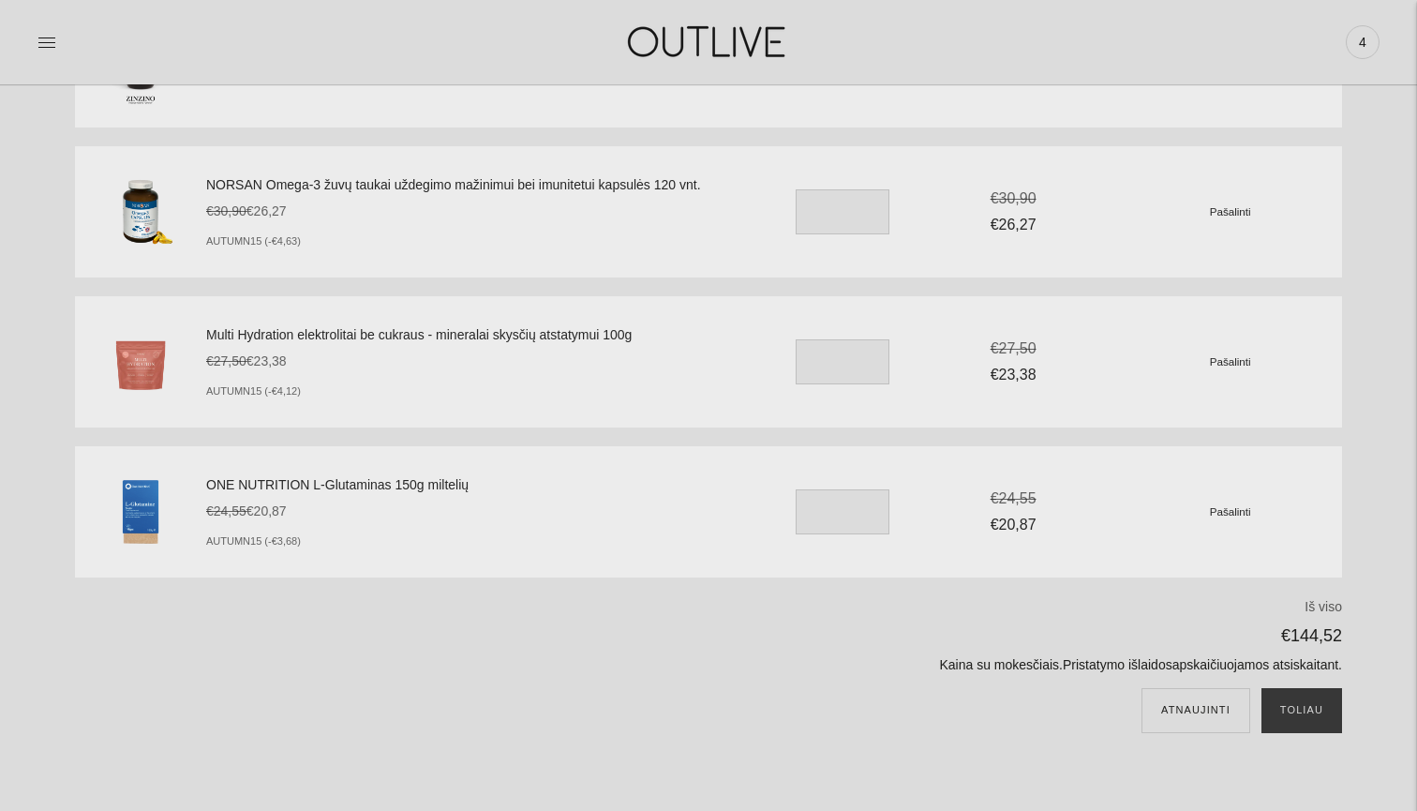
scroll to position [251, 0]
click at [1304, 707] on button "Toliau" at bounding box center [1301, 709] width 81 height 45
